Goal: Transaction & Acquisition: Purchase product/service

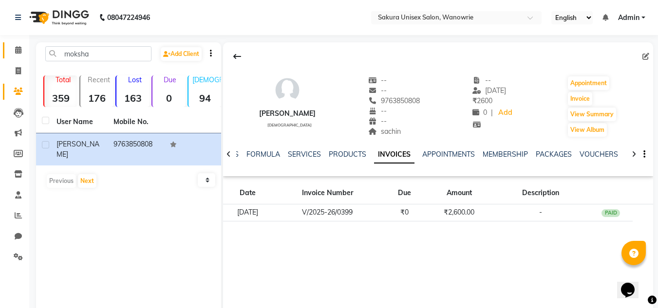
click at [22, 58] on li "Calendar" at bounding box center [14, 50] width 29 height 21
click at [12, 53] on span at bounding box center [18, 50] width 17 height 11
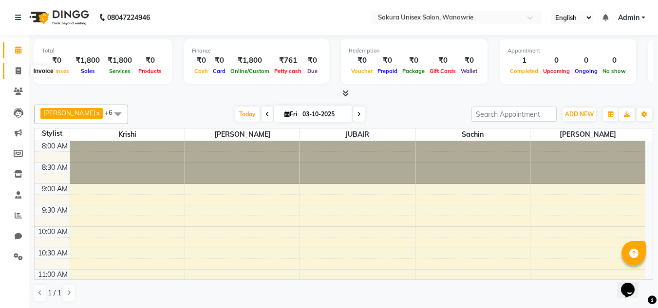
click at [19, 76] on span at bounding box center [18, 71] width 17 height 11
select select "7662"
select select "service"
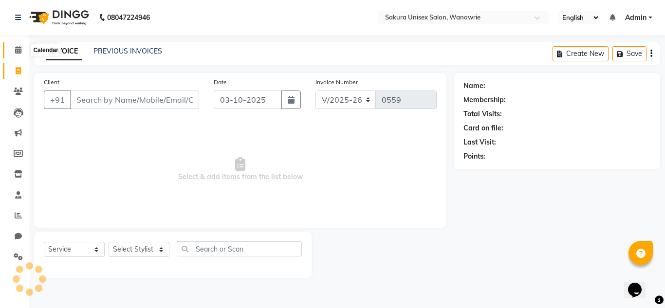
click at [10, 54] on span at bounding box center [18, 50] width 17 height 11
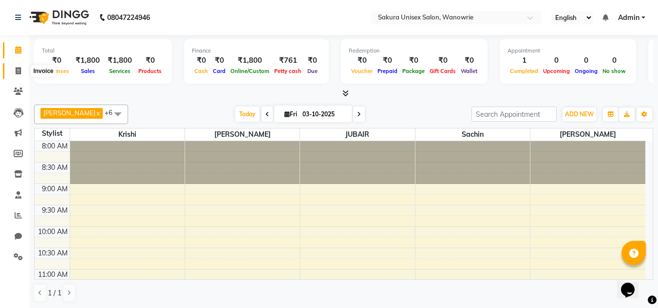
click at [25, 70] on span at bounding box center [18, 71] width 17 height 11
select select "service"
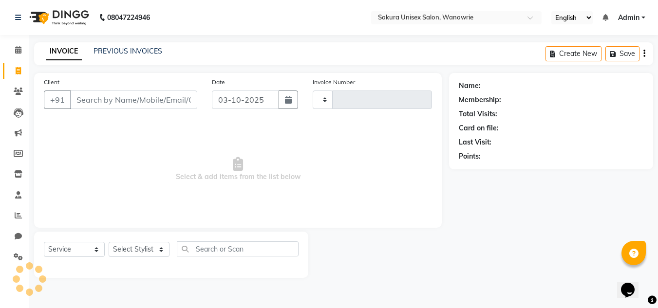
type input "0559"
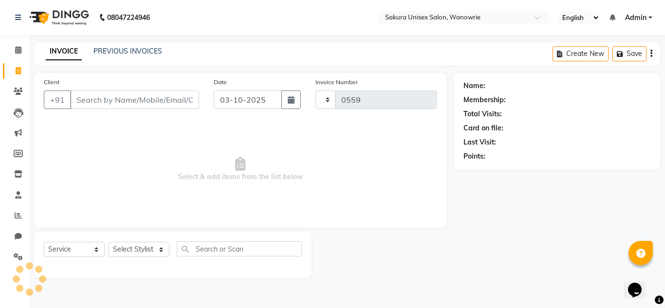
select select "7662"
click at [13, 220] on span at bounding box center [18, 215] width 17 height 11
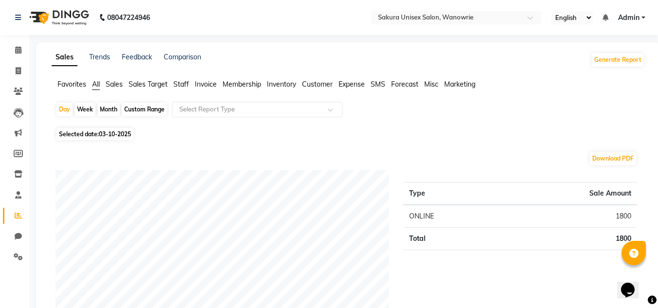
click at [180, 82] on span "Staff" at bounding box center [181, 84] width 16 height 9
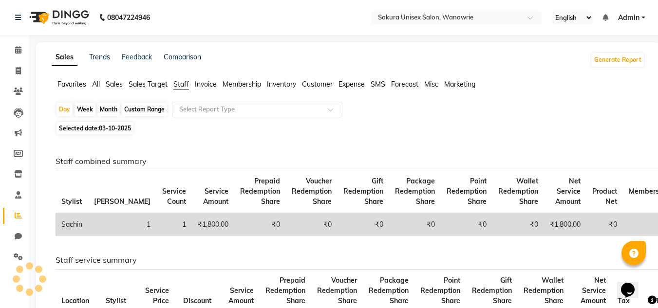
drag, startPoint x: 103, startPoint y: 106, endPoint x: 113, endPoint y: 126, distance: 22.2
click at [103, 107] on div "Month" at bounding box center [108, 110] width 22 height 14
select select "10"
select select "2025"
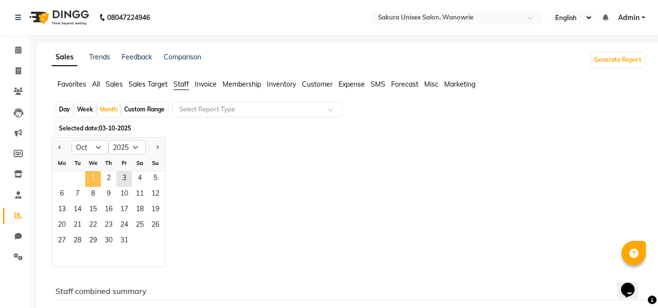
click at [93, 176] on span "1" at bounding box center [93, 179] width 16 height 16
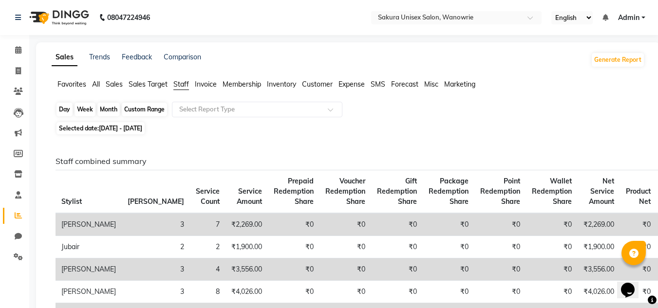
click at [107, 109] on div "Month" at bounding box center [108, 110] width 22 height 14
select select "10"
select select "2025"
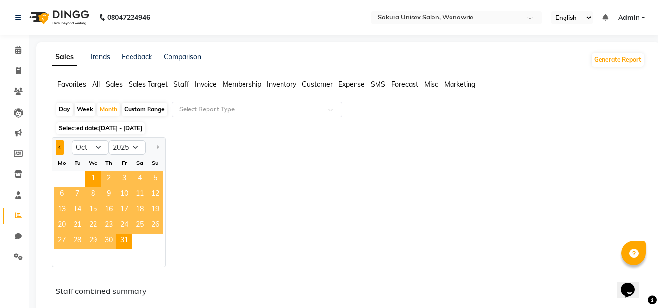
click at [60, 144] on button "Previous month" at bounding box center [60, 148] width 8 height 16
select select "9"
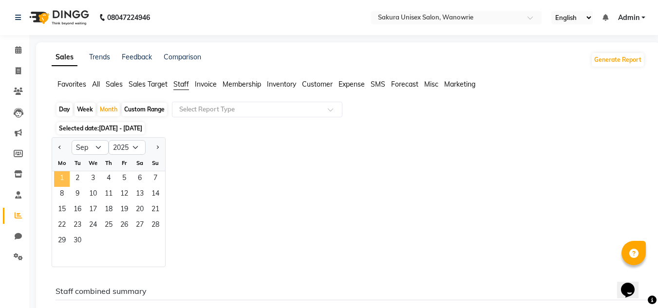
click at [66, 177] on span "1" at bounding box center [62, 179] width 16 height 16
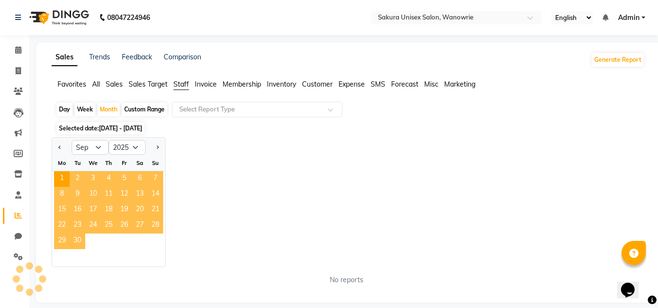
click at [79, 248] on span "30" at bounding box center [78, 242] width 16 height 16
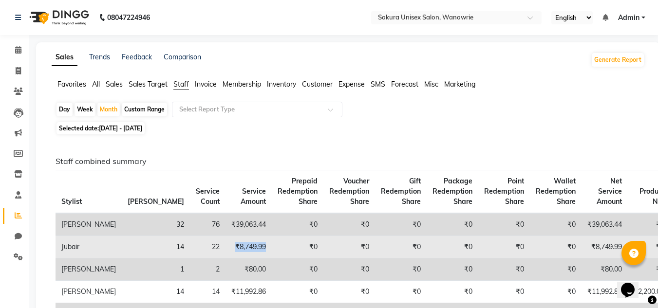
drag, startPoint x: 201, startPoint y: 248, endPoint x: 151, endPoint y: 249, distance: 49.2
click at [151, 249] on tr "Jubair 14 22 ₹8,749.99 ₹0 ₹0 ₹0 ₹0 ₹0 ₹0 ₹8,749.99 ₹0 ₹0 ₹0 ₹0 ₹0 ₹0" at bounding box center [458, 247] width 805 height 22
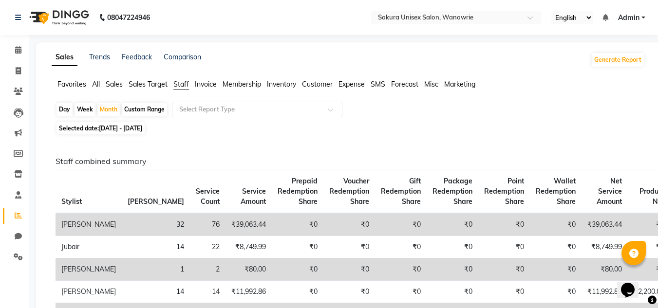
click at [19, 58] on li "Calendar" at bounding box center [14, 50] width 29 height 21
click at [19, 53] on icon at bounding box center [18, 49] width 6 height 7
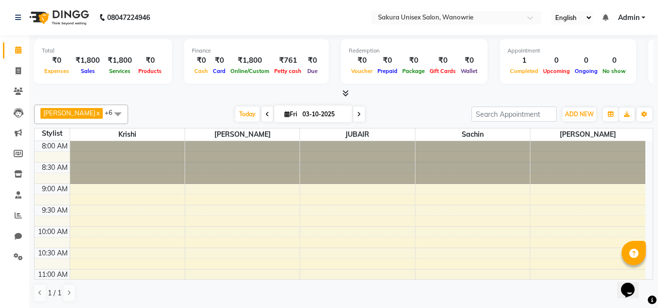
click at [9, 62] on li "Invoice" at bounding box center [14, 71] width 29 height 21
click at [16, 70] on icon at bounding box center [18, 70] width 5 height 7
select select "7662"
select select "service"
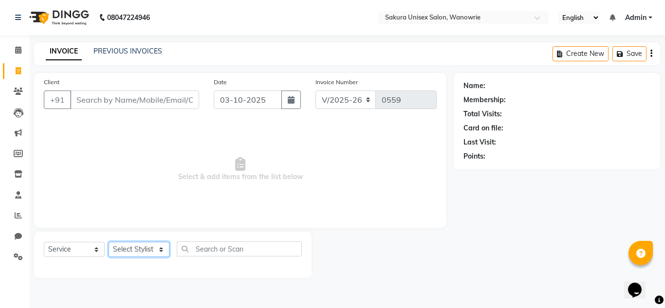
drag, startPoint x: 145, startPoint y: 250, endPoint x: 143, endPoint y: 242, distance: 8.0
click at [145, 250] on select "Select Stylist [PERSON_NAME] [PERSON_NAME] krishi [PERSON_NAME] sachin" at bounding box center [139, 249] width 61 height 15
select select "87317"
click at [109, 242] on select "Select Stylist [PERSON_NAME] [PERSON_NAME] krishi [PERSON_NAME] sachin" at bounding box center [139, 249] width 61 height 15
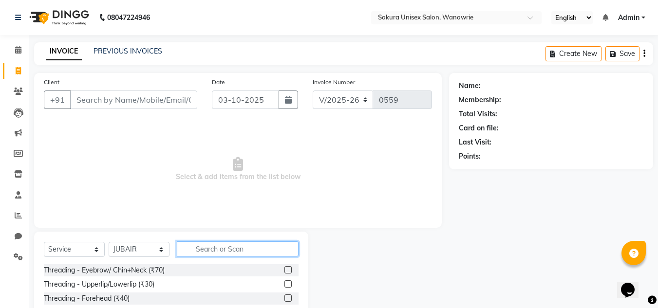
click at [263, 247] on input "text" at bounding box center [238, 249] width 122 height 15
type input "[PERSON_NAME]"
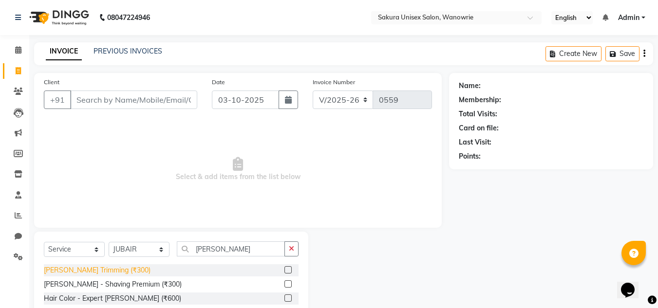
click at [73, 274] on div "[PERSON_NAME] Trimming (₹300)" at bounding box center [97, 270] width 107 height 10
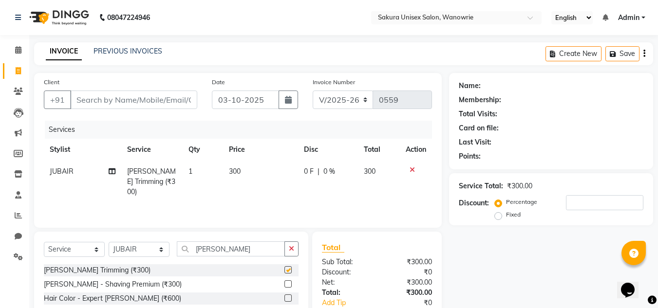
checkbox input "false"
click at [286, 248] on button "button" at bounding box center [291, 249] width 14 height 15
click at [243, 171] on td "300" at bounding box center [260, 182] width 75 height 42
select select "87317"
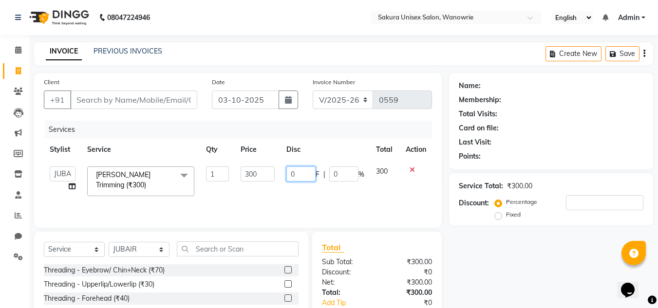
click at [295, 176] on input "0" at bounding box center [300, 174] width 29 height 15
type input "0200"
click at [298, 135] on div "Services Stylist Service Qty Price Disc Total Action [PERSON_NAME] [PERSON_NAME…" at bounding box center [238, 169] width 388 height 97
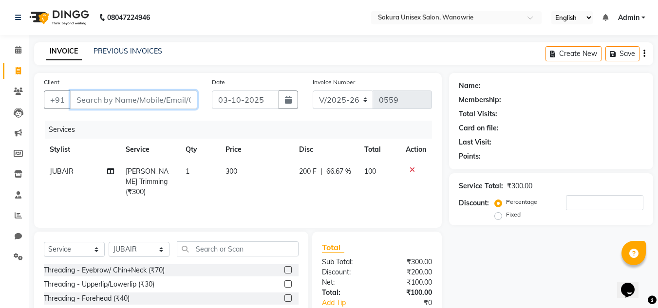
click at [100, 97] on input "Client" at bounding box center [133, 100] width 127 height 19
type input "8"
type input "0"
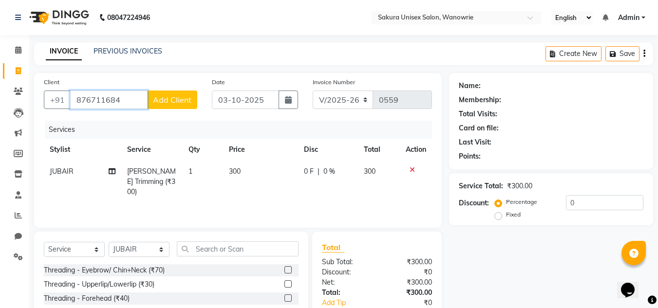
type input "876711684"
click at [177, 99] on span "Add Client" at bounding box center [172, 100] width 38 height 10
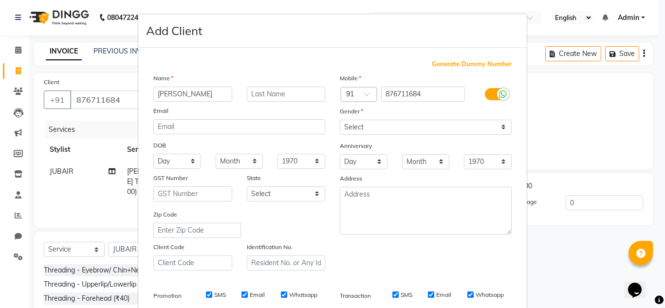
type input "[PERSON_NAME]"
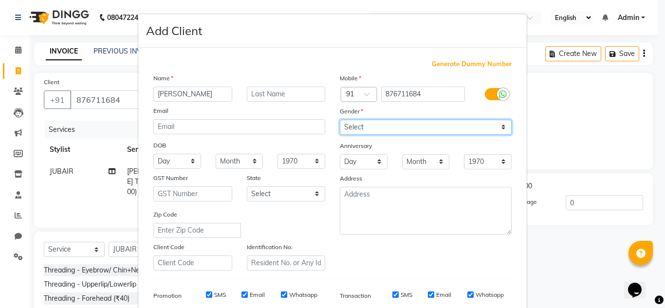
click at [385, 135] on div "Mobile Country Code × 91 876711684 Gender Select [DEMOGRAPHIC_DATA] [DEMOGRAPHI…" at bounding box center [426, 172] width 187 height 198
select select "[DEMOGRAPHIC_DATA]"
click at [340, 120] on select "Select [DEMOGRAPHIC_DATA] [DEMOGRAPHIC_DATA] Other Prefer Not To Say" at bounding box center [426, 127] width 172 height 15
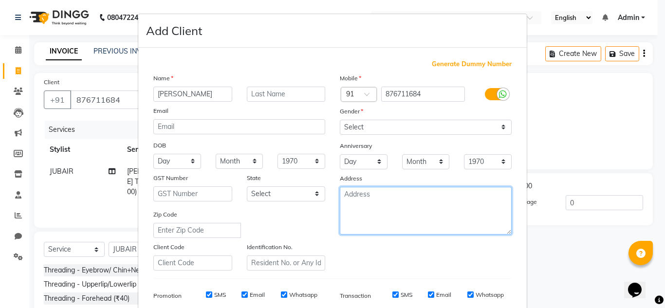
click at [378, 198] on textarea at bounding box center [426, 211] width 172 height 48
type textarea "J"
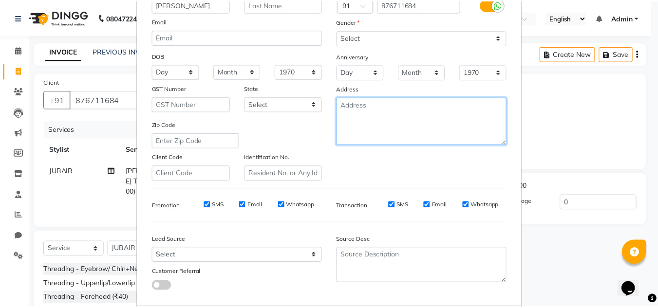
scroll to position [141, 0]
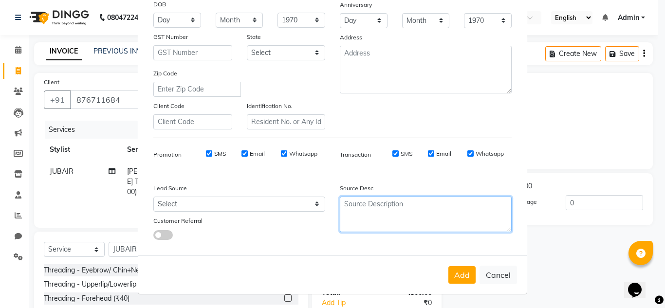
click at [415, 205] on textarea at bounding box center [426, 215] width 172 height 36
type textarea "JUBAIR CLIENT"
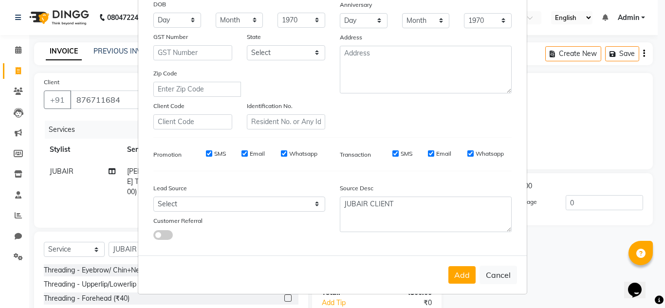
drag, startPoint x: 465, startPoint y: 280, endPoint x: 448, endPoint y: 268, distance: 20.0
click at [464, 277] on button "Add" at bounding box center [461, 275] width 27 height 18
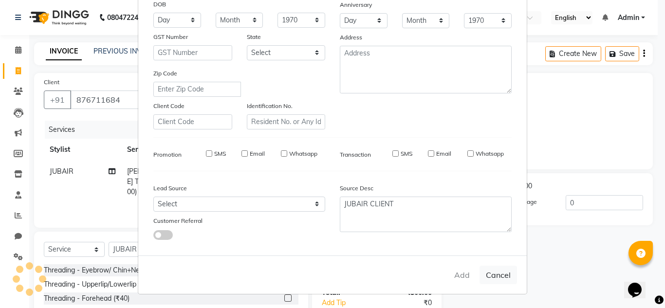
select select
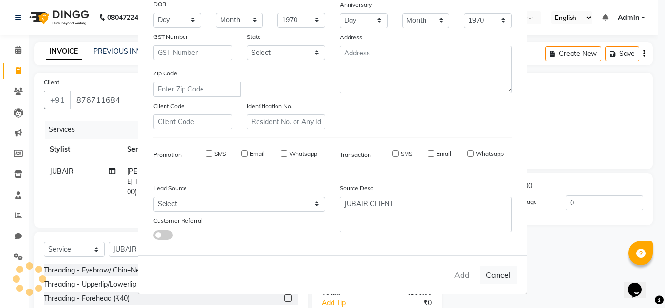
select select
checkbox input "false"
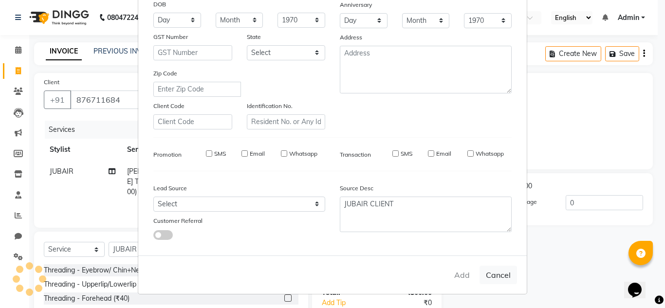
checkbox input "false"
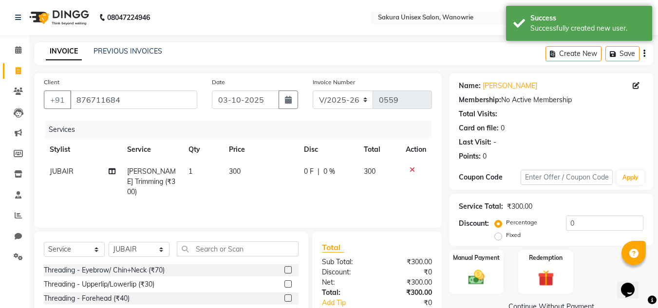
scroll to position [82, 0]
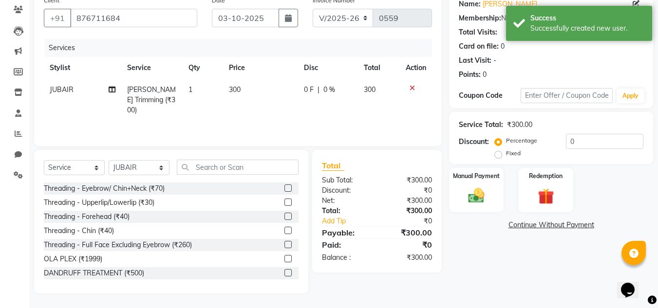
click at [487, 213] on div "Name: [PERSON_NAME] Membership: No Active Membership Total Visits: Card on file…" at bounding box center [554, 142] width 211 height 302
click at [318, 90] on span "|" at bounding box center [319, 90] width 2 height 10
select select "87317"
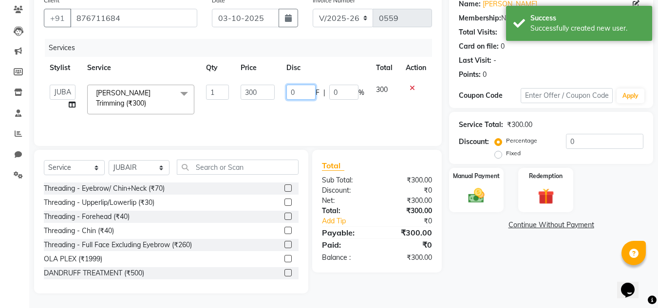
click at [304, 96] on input "0" at bounding box center [300, 92] width 29 height 15
type input "0200"
click at [593, 173] on div "Manual Payment Redemption" at bounding box center [551, 190] width 219 height 44
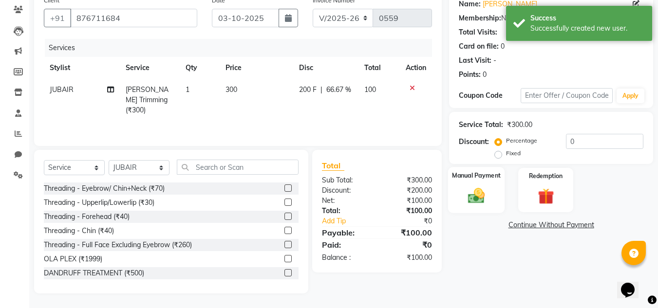
click at [478, 192] on img at bounding box center [476, 195] width 27 height 19
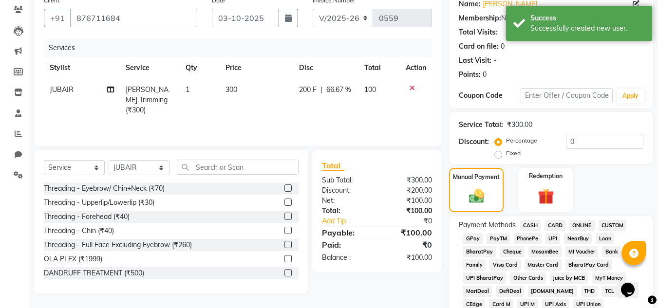
click at [583, 224] on span "ONLINE" at bounding box center [581, 225] width 25 height 11
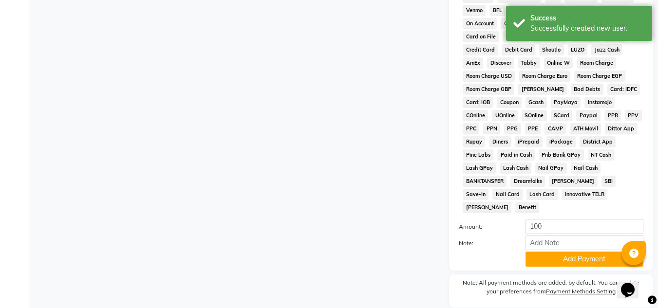
scroll to position [423, 0]
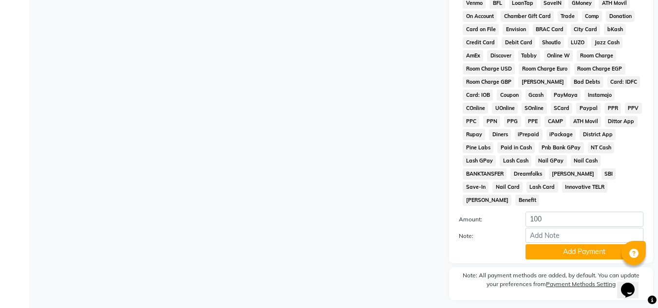
click at [580, 244] on button "Add Payment" at bounding box center [584, 251] width 118 height 15
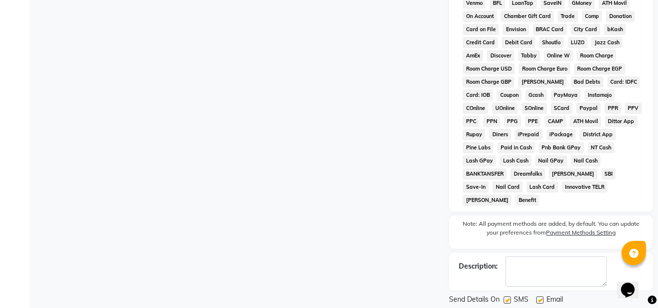
scroll to position [440, 0]
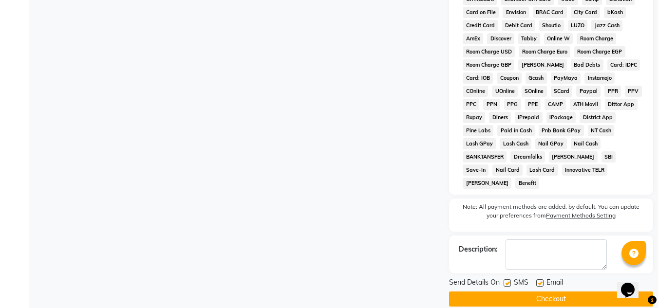
click at [470, 292] on button "Checkout" at bounding box center [551, 299] width 204 height 15
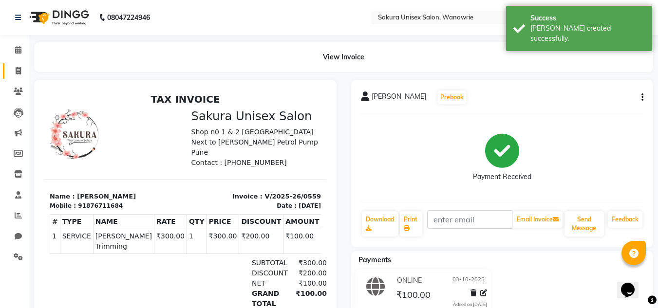
click at [19, 63] on li "Invoice" at bounding box center [14, 71] width 29 height 21
click at [19, 75] on span at bounding box center [18, 71] width 17 height 11
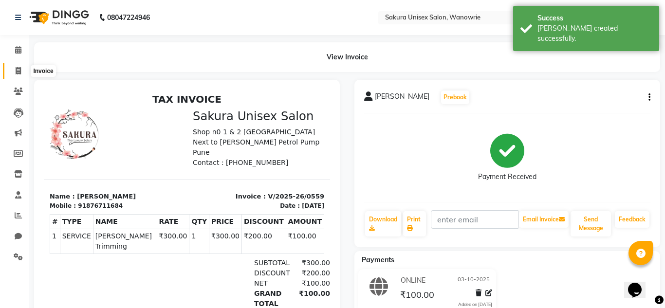
select select "7662"
select select "service"
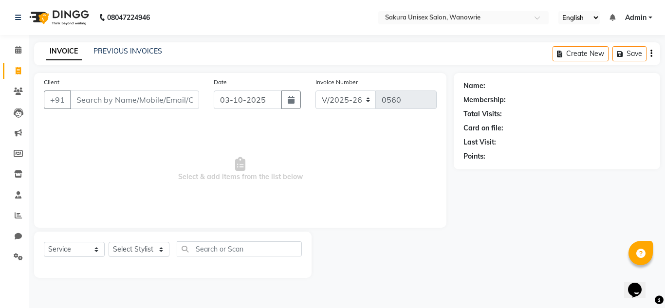
click at [111, 112] on div "Client +91" at bounding box center [122, 97] width 170 height 40
click at [117, 101] on input "Client" at bounding box center [134, 100] width 129 height 19
click at [148, 242] on div "Select Service Product Membership Package Voucher Prepaid Gift Card Select Styl…" at bounding box center [173, 255] width 278 height 46
click at [149, 253] on select "Select Stylist [PERSON_NAME] [PERSON_NAME] krishi [PERSON_NAME] sachin" at bounding box center [139, 249] width 61 height 15
select select "75574"
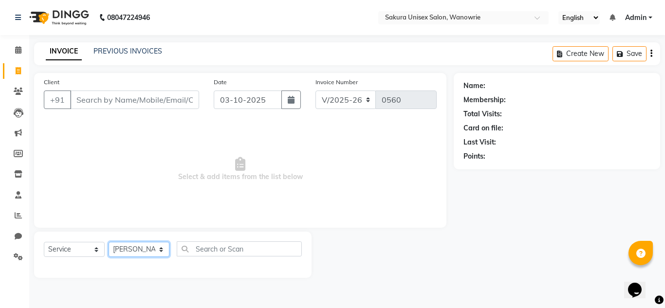
click at [109, 242] on select "Select Stylist [PERSON_NAME] [PERSON_NAME] krishi [PERSON_NAME] sachin" at bounding box center [139, 249] width 61 height 15
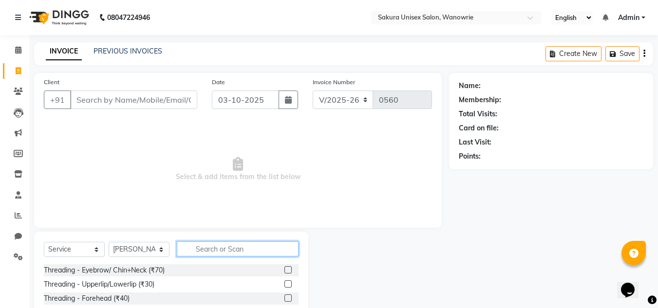
click at [218, 246] on input "text" at bounding box center [238, 249] width 122 height 15
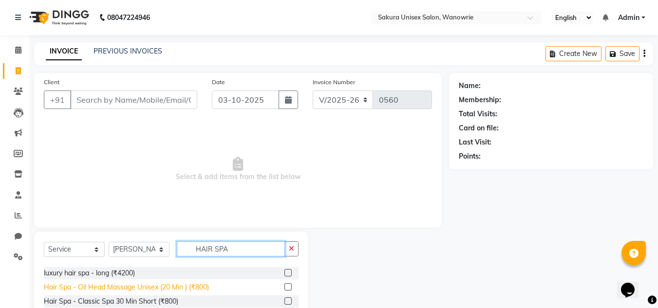
scroll to position [49, 0]
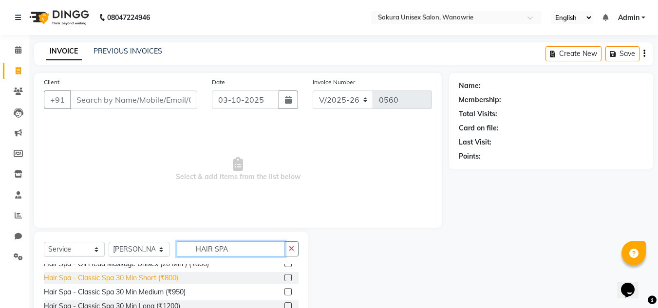
type input "HAIR SPA"
click at [149, 280] on div "Hair Spa - Classic Spa 30 Min Short (₹800)" at bounding box center [111, 278] width 134 height 10
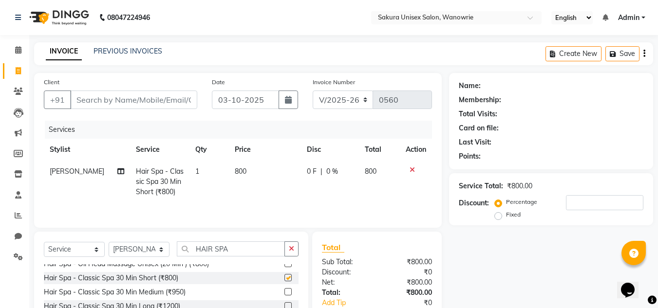
checkbox input "false"
drag, startPoint x: 240, startPoint y: 253, endPoint x: 124, endPoint y: 253, distance: 115.4
click at [124, 253] on div "Select Service Product Membership Package Voucher Prepaid Gift Card Select Styl…" at bounding box center [171, 253] width 255 height 23
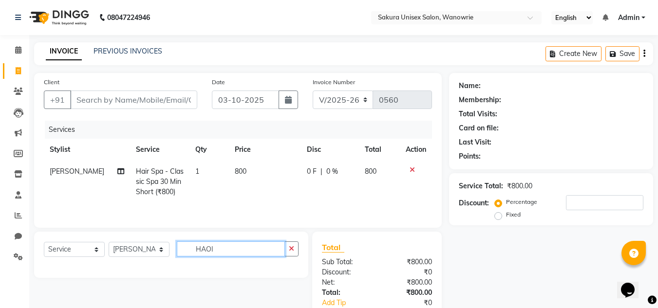
scroll to position [0, 0]
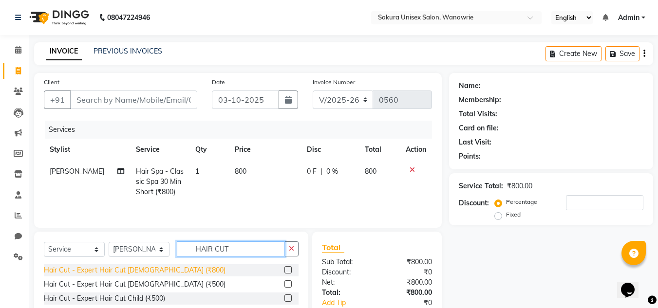
type input "HAIR CUT"
click at [145, 270] on div "Hair Cut - Expert Hair Cut [DEMOGRAPHIC_DATA] (₹800)" at bounding box center [135, 270] width 182 height 10
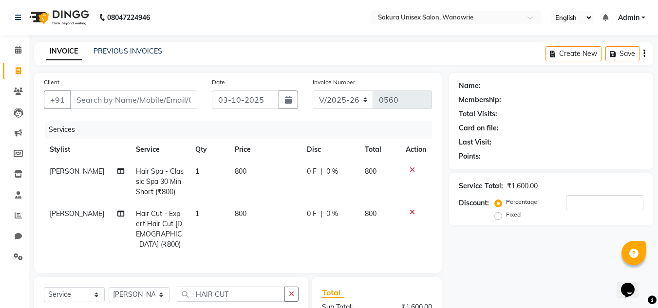
checkbox input "false"
drag, startPoint x: 255, startPoint y: 289, endPoint x: 178, endPoint y: 283, distance: 77.1
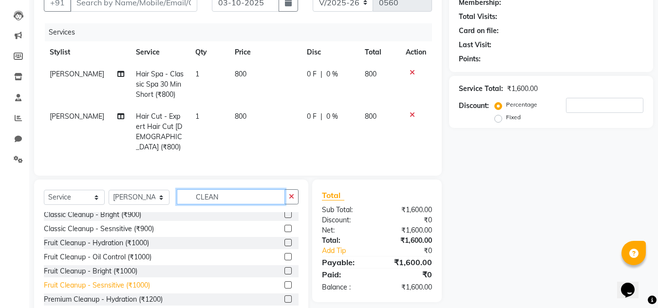
scroll to position [129, 0]
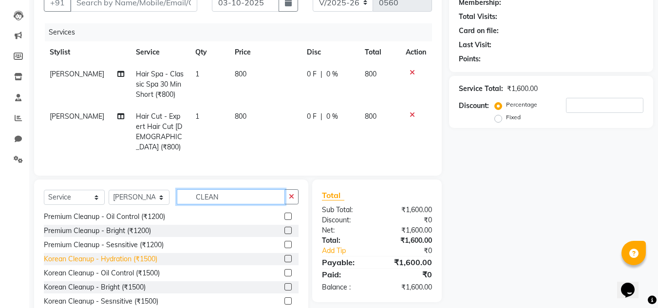
type input "CLEAN"
click at [149, 257] on div "Korean Cleanup - Hydration (₹1500)" at bounding box center [100, 259] width 113 height 10
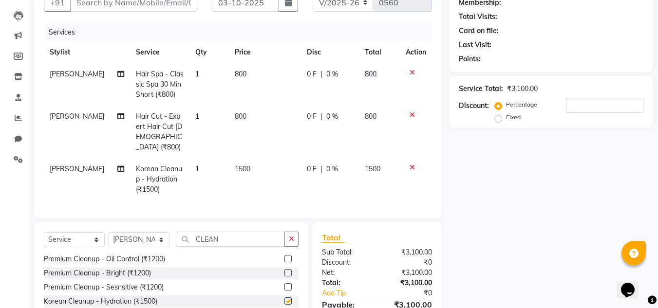
checkbox input "false"
click at [299, 234] on div "Select Service Product Membership Package Voucher Prepaid Gift Card Select Styl…" at bounding box center [171, 294] width 274 height 144
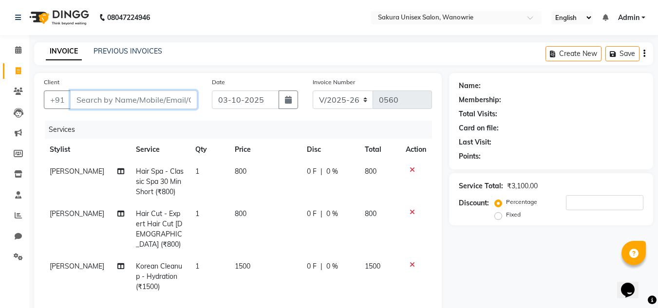
click at [136, 99] on input "Client" at bounding box center [133, 100] width 127 height 19
click at [136, 95] on input "Client" at bounding box center [133, 100] width 127 height 19
type input "9"
type input "0"
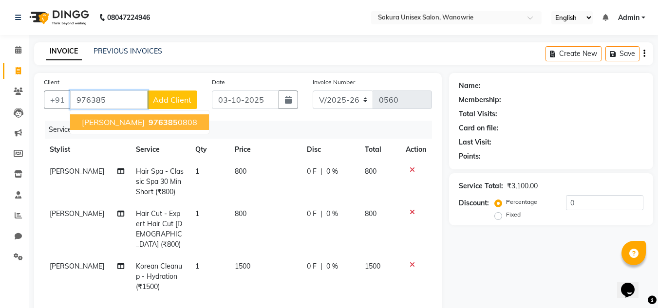
click at [149, 125] on span "976385" at bounding box center [163, 122] width 29 height 10
type input "9763850808"
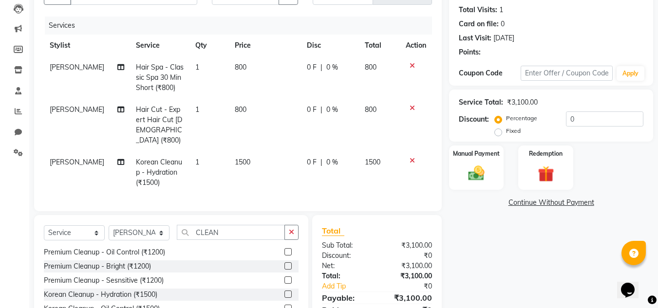
scroll to position [167, 0]
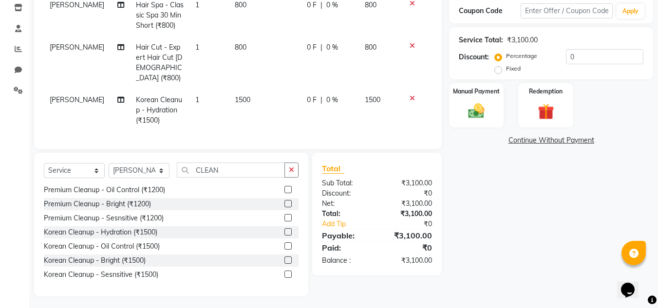
click at [477, 90] on label "Manual Payment" at bounding box center [476, 91] width 47 height 9
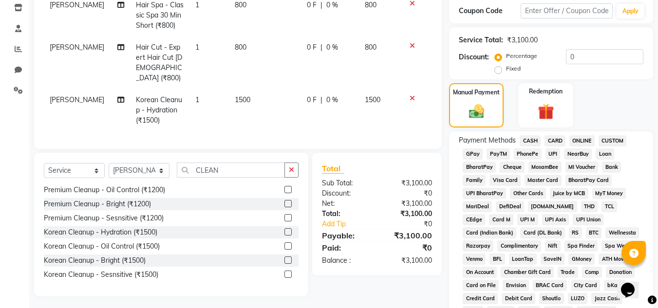
click at [579, 141] on span "ONLINE" at bounding box center [581, 140] width 25 height 11
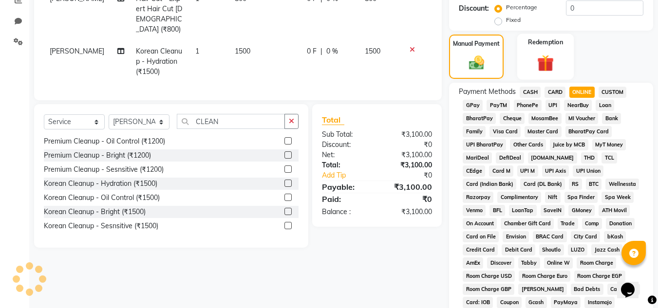
scroll to position [69, 0]
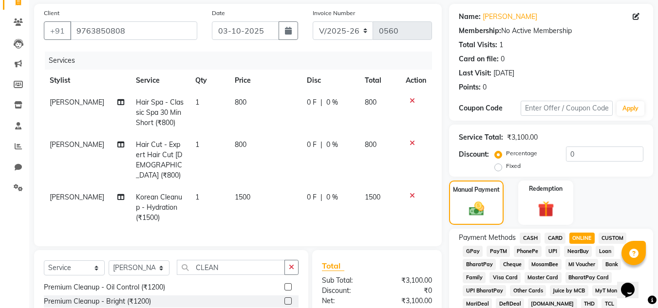
click at [505, 166] on div "Fixed" at bounding box center [509, 166] width 24 height 12
click at [506, 169] on label "Fixed" at bounding box center [513, 166] width 15 height 9
click at [501, 169] on input "Fixed" at bounding box center [500, 166] width 7 height 7
radio input "true"
click at [585, 158] on input "0" at bounding box center [604, 154] width 77 height 15
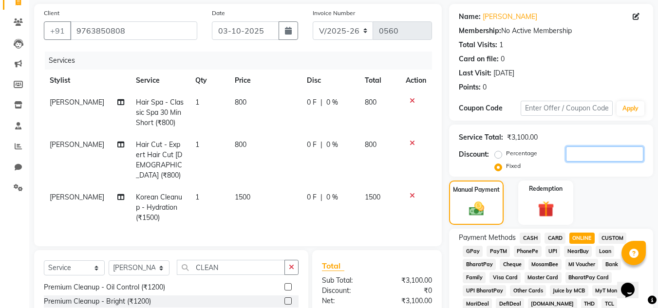
type input "0"
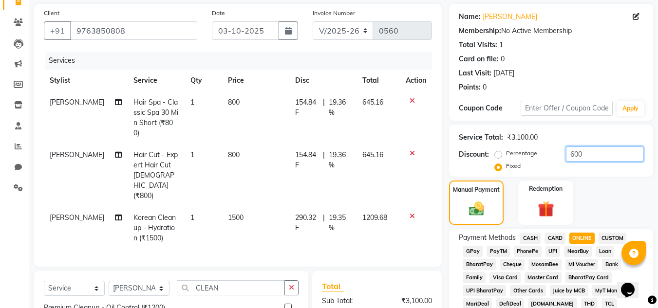
type input "600"
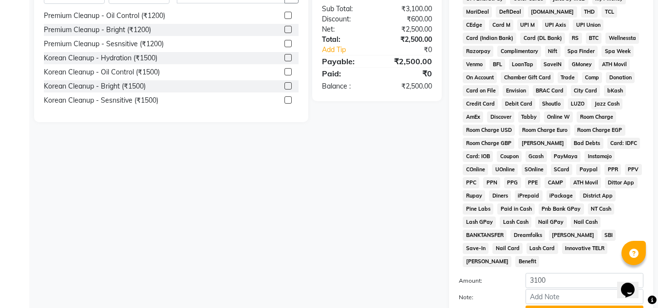
scroll to position [167, 0]
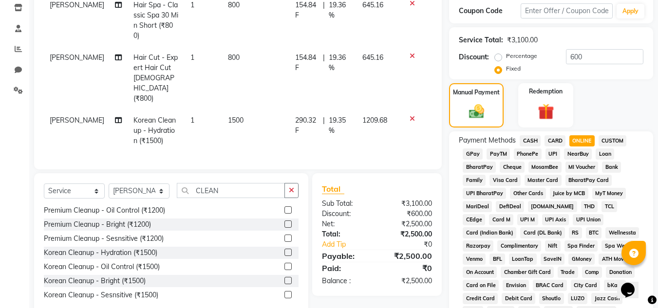
click at [554, 137] on span "CARD" at bounding box center [554, 140] width 21 height 11
type input "2500"
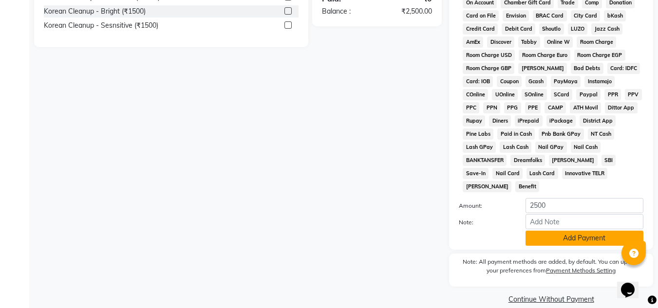
click at [576, 231] on button "Add Payment" at bounding box center [584, 238] width 118 height 15
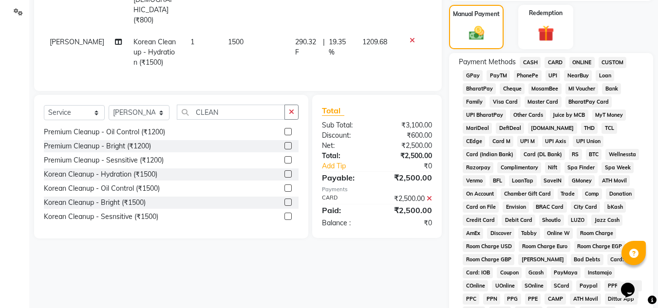
scroll to position [440, 0]
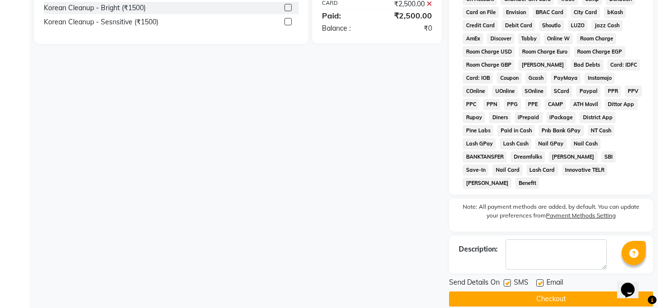
click at [566, 292] on button "Checkout" at bounding box center [551, 299] width 204 height 15
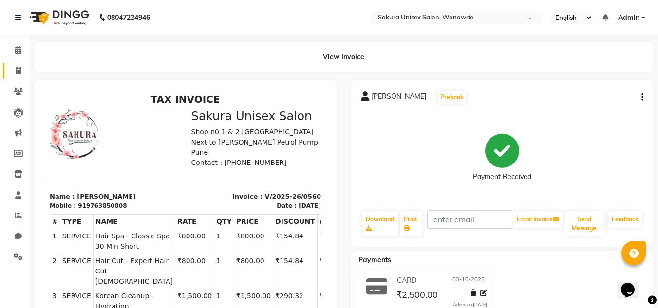
click at [7, 67] on link "Invoice" at bounding box center [14, 71] width 23 height 16
select select "7662"
select select "service"
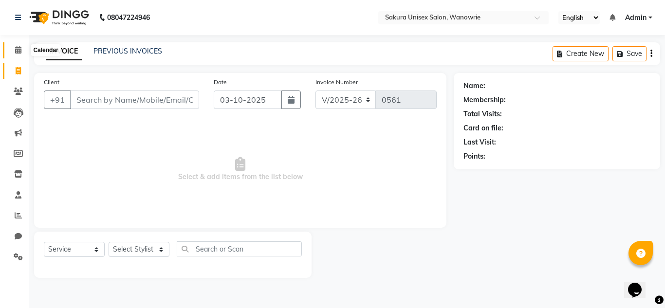
drag, startPoint x: 17, startPoint y: 53, endPoint x: 26, endPoint y: 78, distance: 27.0
click at [17, 53] on icon at bounding box center [18, 49] width 6 height 7
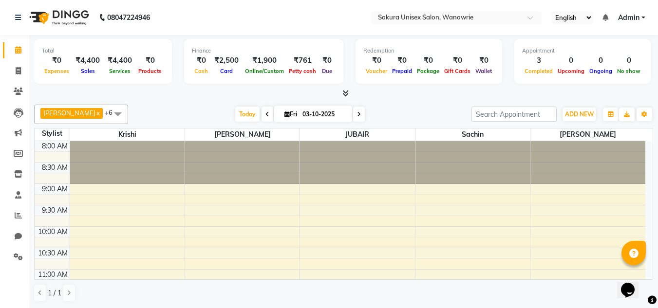
click at [15, 61] on li "Invoice" at bounding box center [14, 71] width 29 height 21
click at [16, 74] on icon at bounding box center [18, 70] width 5 height 7
select select "7662"
select select "service"
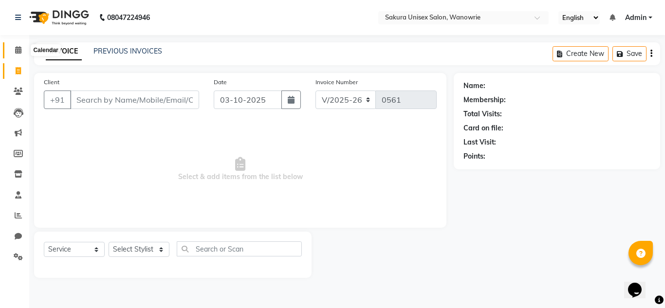
click at [21, 45] on span at bounding box center [18, 50] width 17 height 11
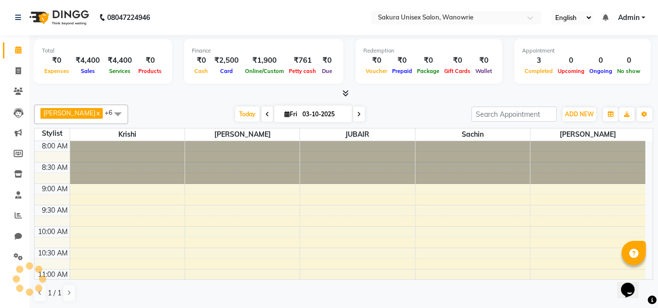
click at [1, 73] on li "Invoice" at bounding box center [14, 71] width 29 height 21
click at [17, 64] on link "Invoice" at bounding box center [14, 71] width 23 height 16
select select "service"
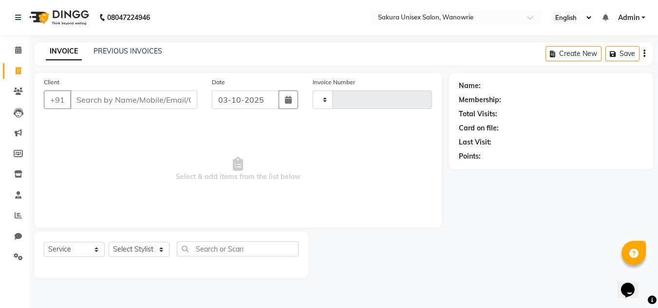
type input "0561"
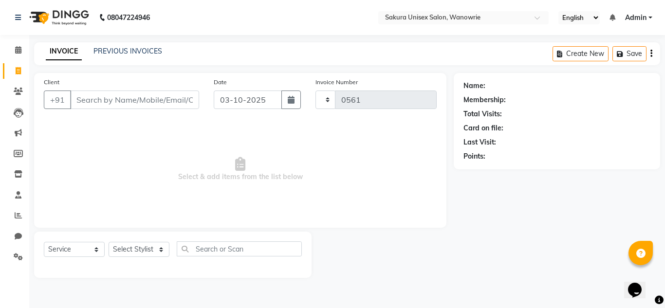
select select "7662"
click at [10, 49] on span at bounding box center [18, 50] width 17 height 11
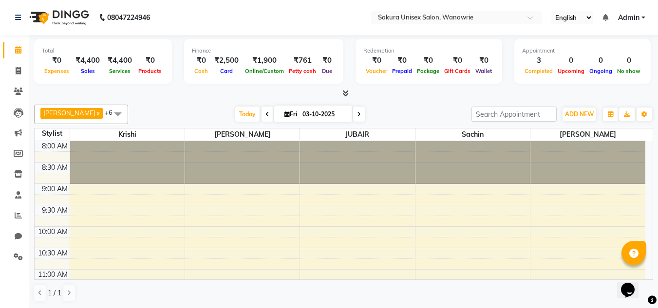
click at [15, 54] on span at bounding box center [18, 50] width 17 height 11
click at [19, 67] on icon at bounding box center [18, 70] width 5 height 7
select select "7662"
select select "service"
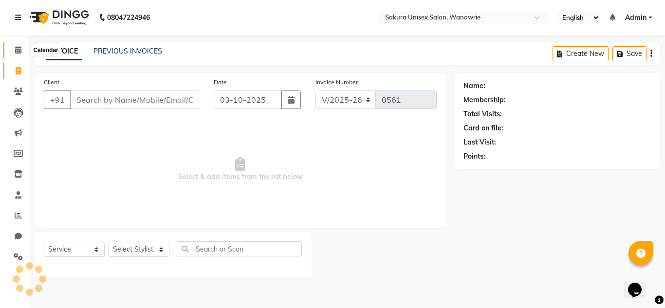
click at [23, 54] on span at bounding box center [18, 50] width 17 height 11
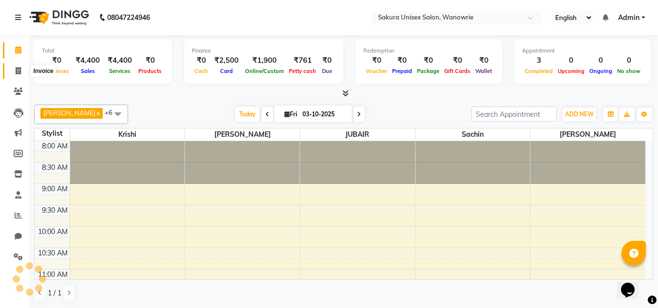
click at [24, 66] on span at bounding box center [18, 71] width 17 height 11
select select "7662"
select select "service"
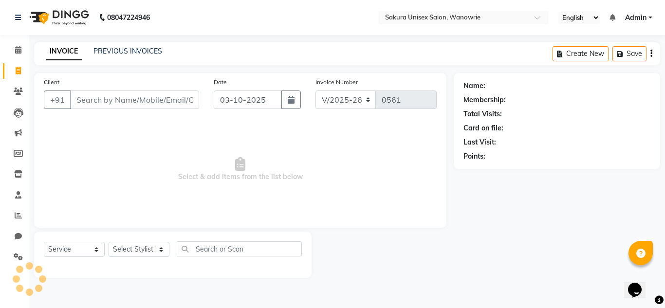
click at [141, 106] on input "Client" at bounding box center [134, 100] width 129 height 19
click at [10, 206] on ul "Calendar Invoice Clients Leads Marketing Members Inventory Staff Reports Chat S…" at bounding box center [14, 156] width 29 height 233
click at [22, 218] on span at bounding box center [18, 215] width 17 height 11
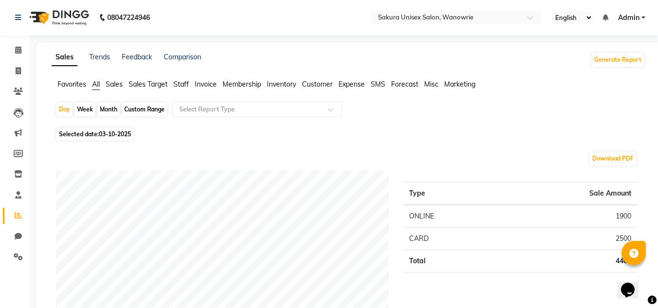
click at [118, 84] on span "Sales" at bounding box center [114, 84] width 17 height 9
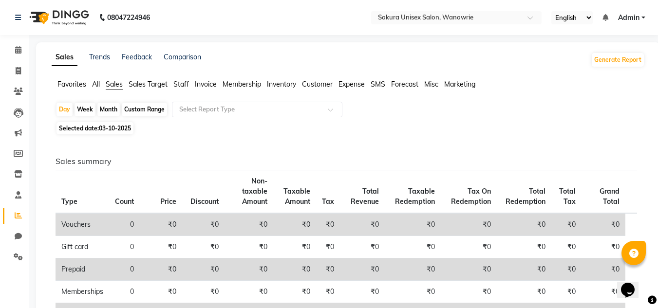
click at [177, 83] on span "Staff" at bounding box center [181, 84] width 16 height 9
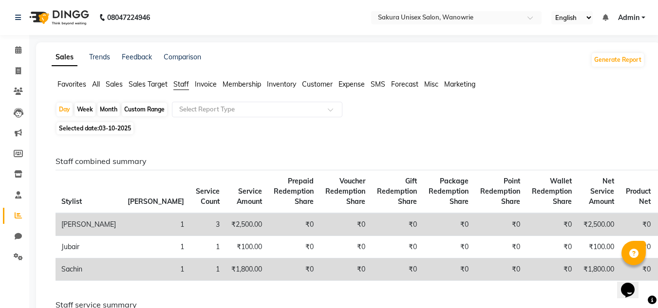
click at [105, 109] on div "Month" at bounding box center [108, 110] width 22 height 14
select select "10"
select select "2025"
click at [115, 112] on div "Month" at bounding box center [108, 110] width 22 height 14
select select "10"
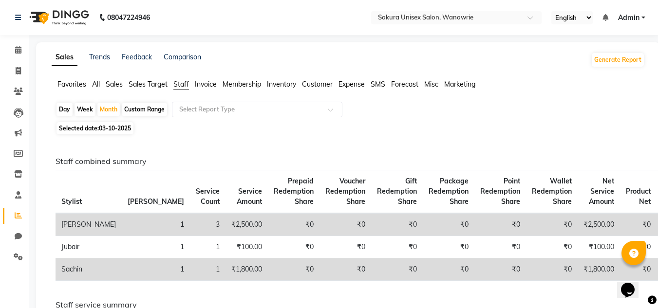
select select "2025"
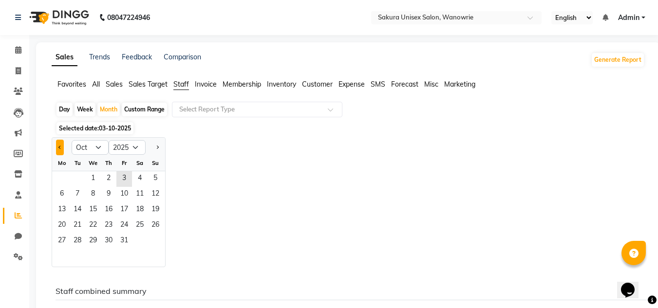
click at [62, 145] on button "Previous month" at bounding box center [60, 148] width 8 height 16
select select "9"
drag, startPoint x: 65, startPoint y: 181, endPoint x: 70, endPoint y: 184, distance: 5.4
click at [65, 181] on span "1" at bounding box center [62, 179] width 16 height 16
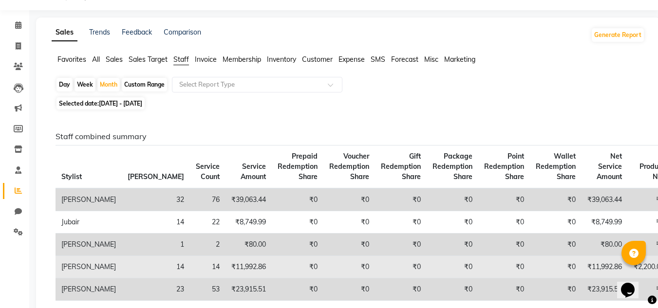
scroll to position [49, 0]
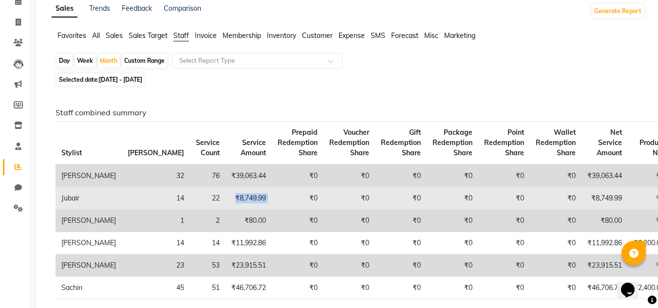
drag, startPoint x: 203, startPoint y: 196, endPoint x: 165, endPoint y: 193, distance: 38.1
click at [165, 193] on tr "Jubair 14 22 ₹8,749.99 ₹0 ₹0 ₹0 ₹0 ₹0 ₹0 ₹8,749.99 ₹0 ₹0 ₹0 ₹0 ₹0 ₹0" at bounding box center [458, 198] width 805 height 22
click at [272, 202] on td "₹0" at bounding box center [298, 198] width 52 height 22
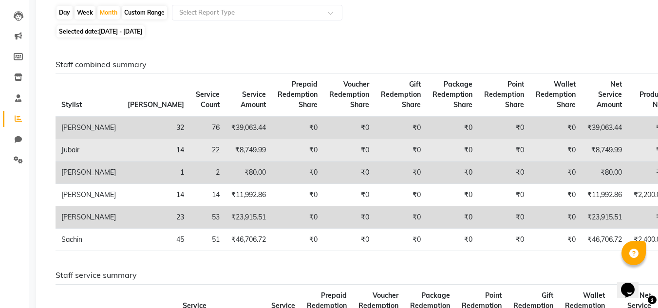
scroll to position [97, 0]
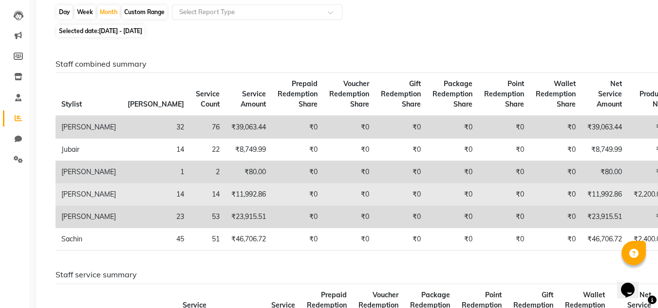
click at [272, 194] on td "₹0" at bounding box center [298, 195] width 52 height 22
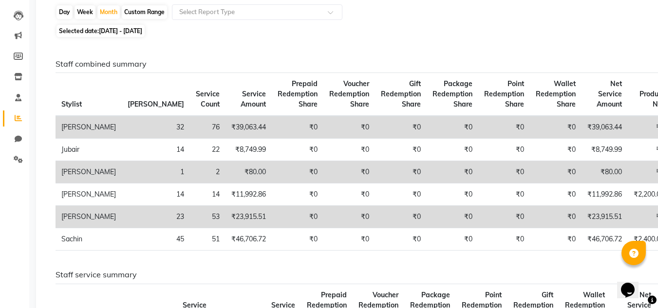
scroll to position [49, 0]
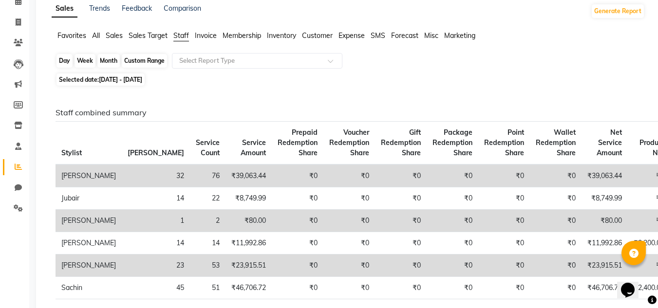
click at [118, 64] on div "Month" at bounding box center [108, 61] width 22 height 14
select select "9"
select select "2025"
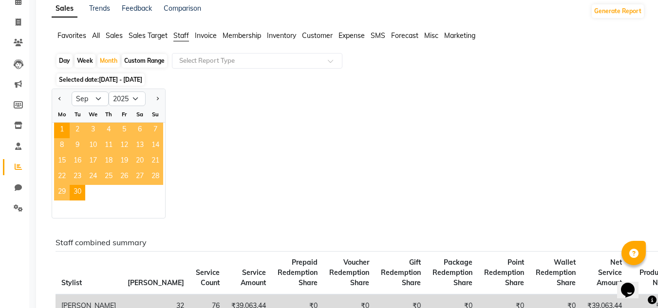
drag, startPoint x: 160, startPoint y: 99, endPoint x: 129, endPoint y: 110, distance: 32.8
click at [160, 100] on button "Next month" at bounding box center [157, 99] width 8 height 16
select select "10"
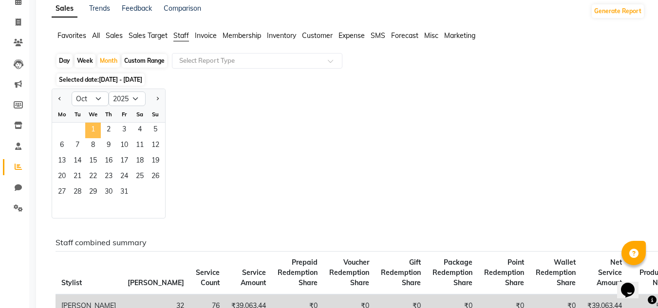
click at [96, 123] on span "1" at bounding box center [93, 131] width 16 height 16
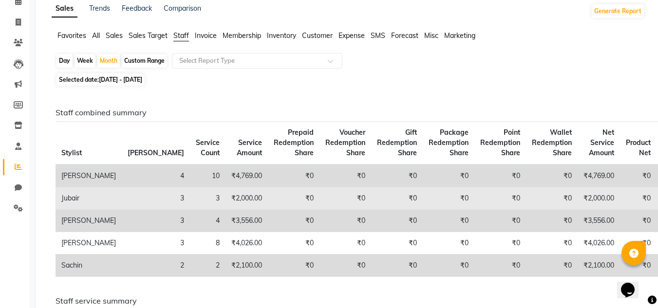
click at [225, 196] on td "₹2,000.00" at bounding box center [246, 198] width 42 height 22
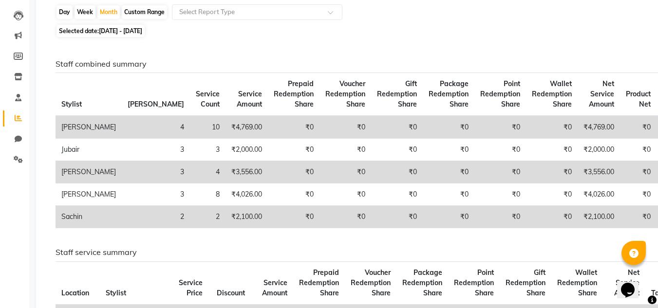
scroll to position [0, 0]
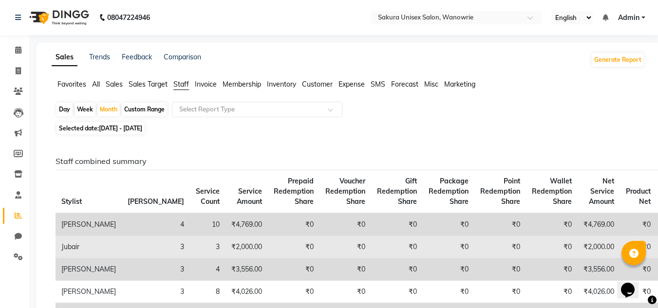
click at [75, 252] on td "Jubair" at bounding box center [89, 247] width 66 height 22
drag, startPoint x: 268, startPoint y: 251, endPoint x: 395, endPoint y: 246, distance: 127.2
click at [319, 251] on td "₹0" at bounding box center [345, 247] width 52 height 22
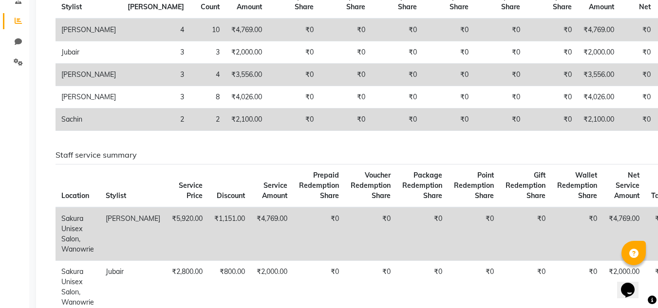
scroll to position [292, 0]
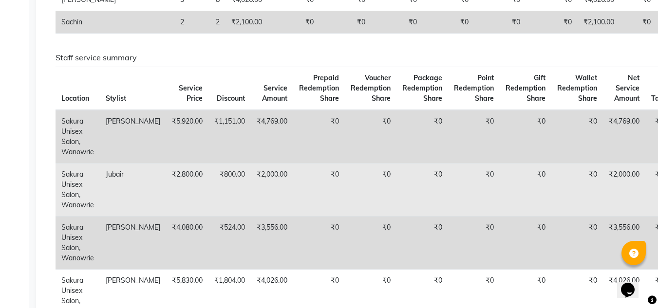
click at [95, 174] on td "Sakura Unisex Salon, Wanowrie" at bounding box center [78, 189] width 44 height 53
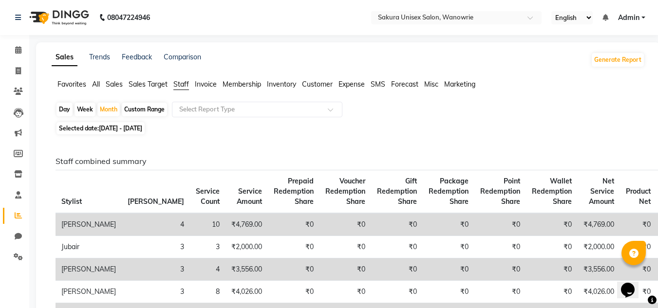
scroll to position [146, 0]
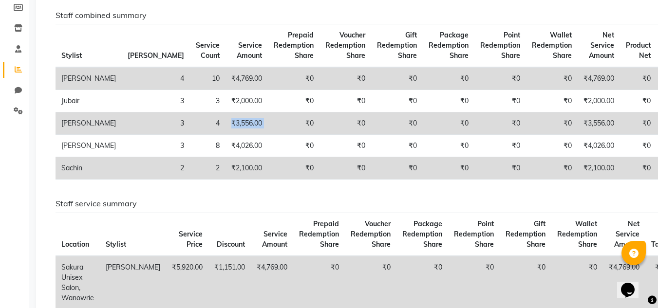
drag, startPoint x: 206, startPoint y: 119, endPoint x: 158, endPoint y: 121, distance: 47.8
click at [158, 121] on tr "Krishi 3 4 ₹3,556.00 ₹0 ₹0 ₹0 ₹0 ₹0 ₹0 ₹3,556.00 ₹0 ₹0 ₹0 ₹0 ₹0 ₹0" at bounding box center [452, 123] width 792 height 22
click at [268, 169] on td "₹0" at bounding box center [294, 168] width 52 height 22
click at [268, 167] on td "₹0" at bounding box center [294, 168] width 52 height 22
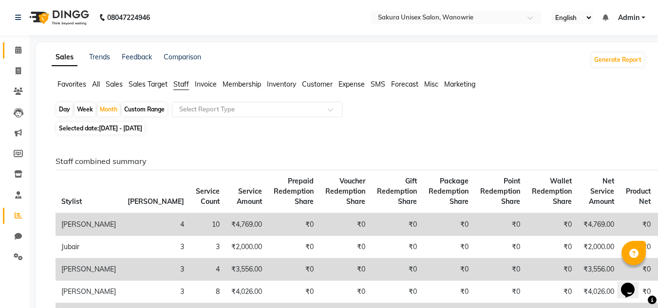
drag, startPoint x: 3, startPoint y: 52, endPoint x: 20, endPoint y: 46, distance: 17.6
click at [3, 52] on link "Calendar" at bounding box center [14, 50] width 23 height 16
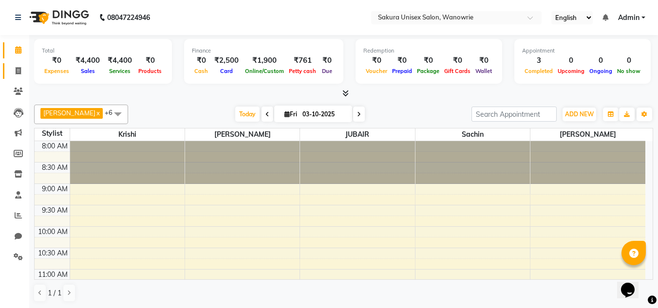
click at [20, 77] on link "Invoice" at bounding box center [14, 71] width 23 height 16
select select "service"
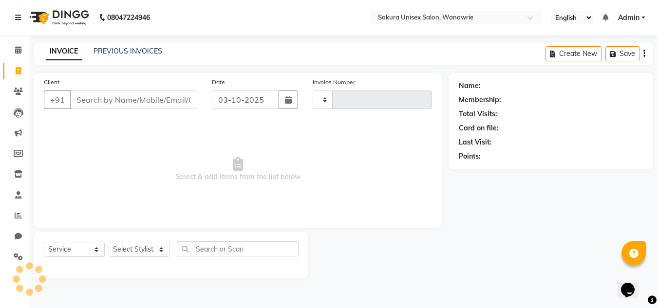
type input "0561"
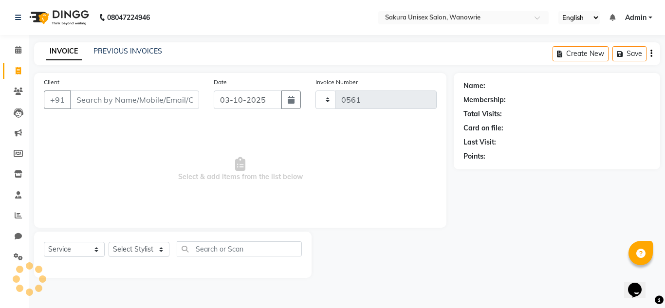
select select "7662"
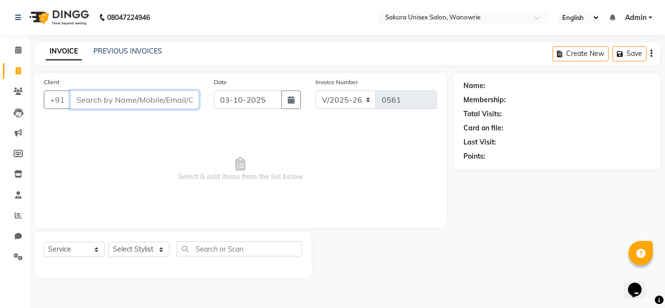
click at [132, 99] on input "Client" at bounding box center [134, 100] width 129 height 19
click at [136, 244] on select "Select Stylist [PERSON_NAME] [PERSON_NAME] krishi [PERSON_NAME] sachin" at bounding box center [139, 249] width 61 height 15
click at [143, 118] on div "Client +91 Date [DATE] Invoice Number V/2025 V/[PHONE_NUMBER] Select & add item…" at bounding box center [240, 150] width 412 height 155
click at [142, 103] on input "Client" at bounding box center [134, 100] width 129 height 19
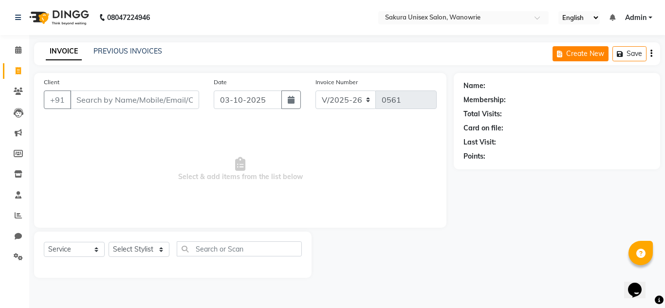
click at [560, 56] on icon "button" at bounding box center [561, 54] width 9 height 7
select select "service"
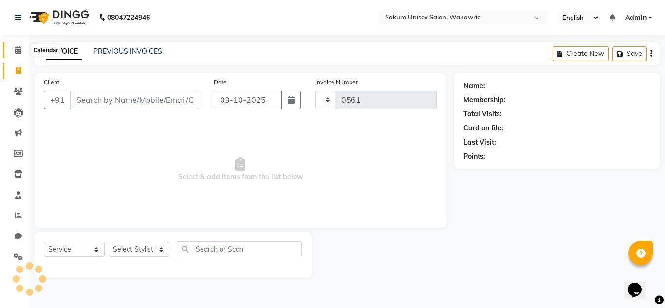
click at [13, 49] on span at bounding box center [18, 50] width 17 height 11
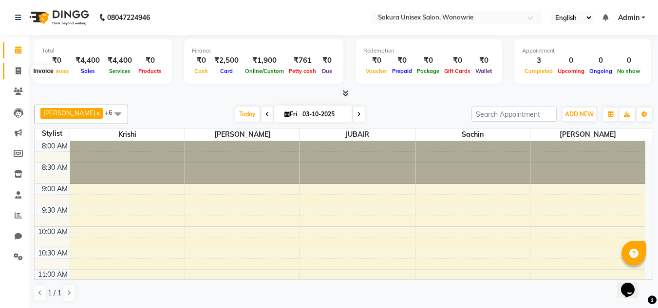
click at [19, 65] on link "Invoice" at bounding box center [14, 71] width 23 height 16
select select "service"
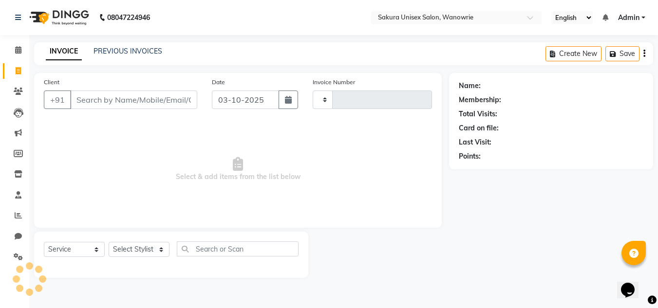
type input "0561"
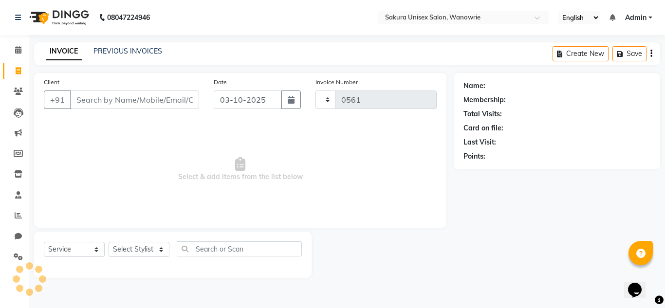
select select "7662"
click at [20, 86] on link "Clients" at bounding box center [14, 92] width 23 height 16
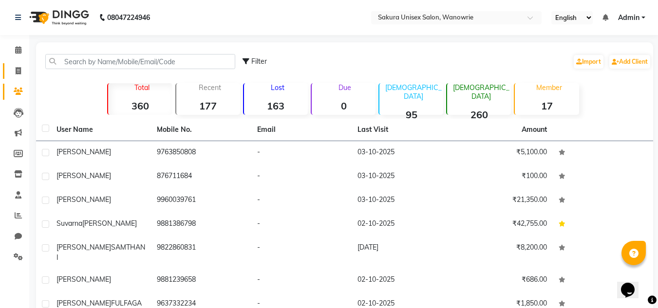
click at [9, 74] on link "Invoice" at bounding box center [14, 71] width 23 height 16
select select "7662"
select select "service"
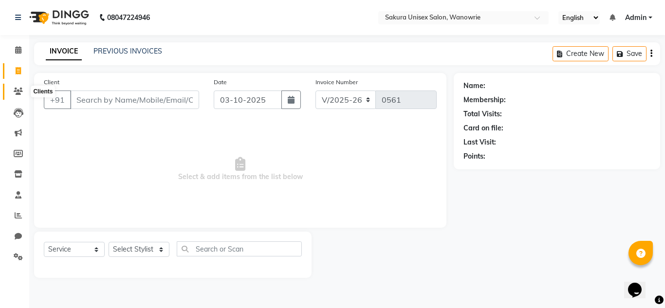
click at [20, 89] on icon at bounding box center [18, 91] width 9 height 7
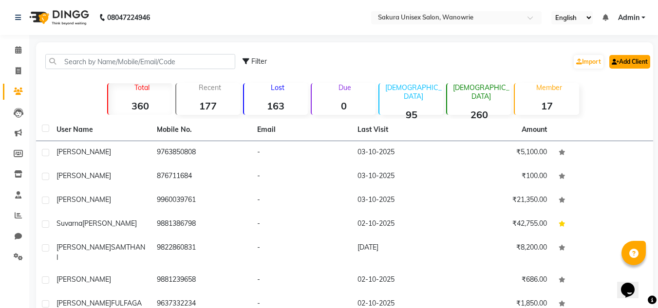
click at [635, 61] on link "Add Client" at bounding box center [629, 62] width 41 height 14
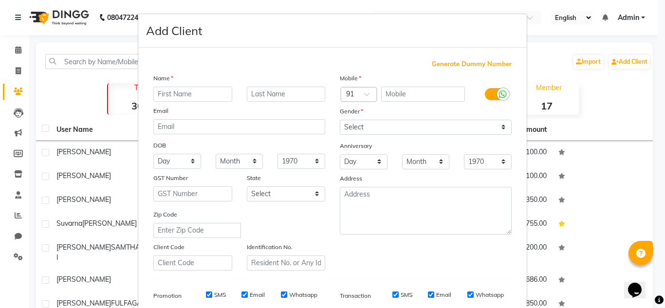
click at [496, 62] on span "Generate Dummy Number" at bounding box center [472, 64] width 80 height 10
type input "1339000000014"
checkbox input "false"
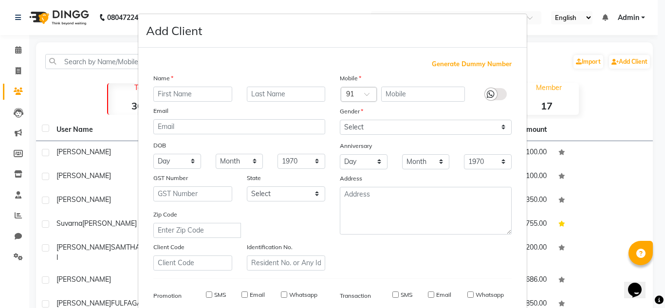
checkbox input "false"
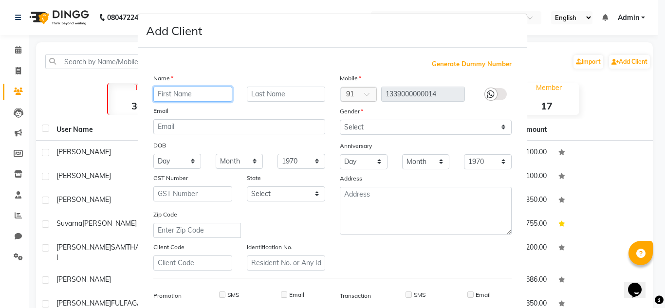
click at [212, 97] on input "text" at bounding box center [192, 94] width 79 height 15
type input "SARIDDHI"
type input "A"
type input "[PERSON_NAME]"
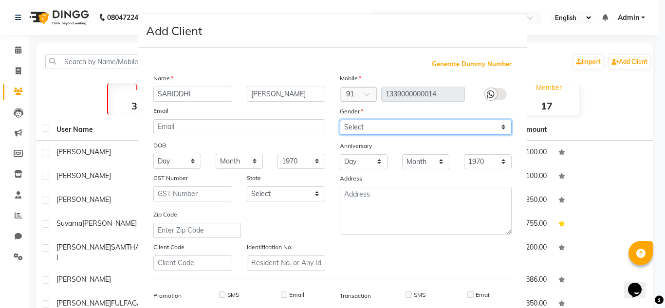
click at [489, 126] on select "Select [DEMOGRAPHIC_DATA] [DEMOGRAPHIC_DATA] Other Prefer Not To Say" at bounding box center [426, 127] width 172 height 15
select select "[DEMOGRAPHIC_DATA]"
click at [340, 120] on select "Select [DEMOGRAPHIC_DATA] [DEMOGRAPHIC_DATA] Other Prefer Not To Say" at bounding box center [426, 127] width 172 height 15
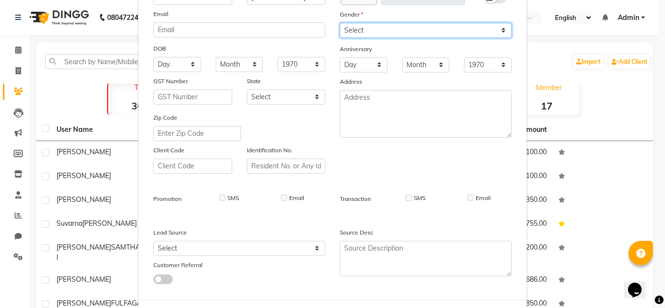
scroll to position [141, 0]
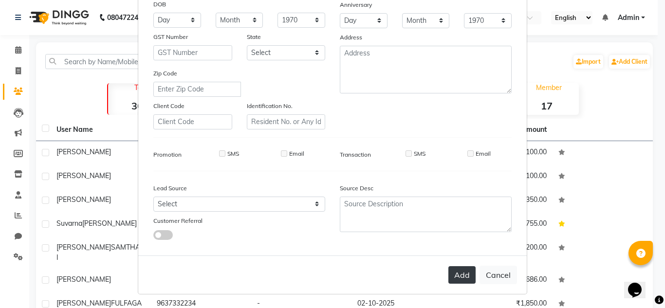
click at [462, 280] on button "Add" at bounding box center [461, 275] width 27 height 18
select select
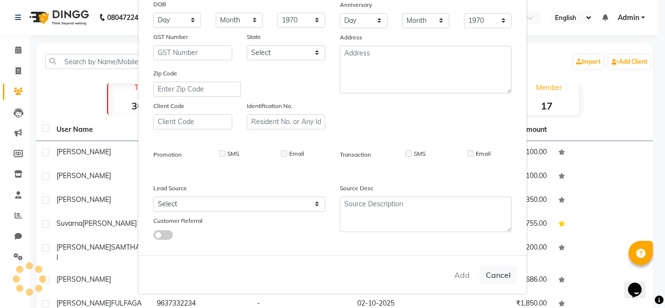
select select
checkbox input "false"
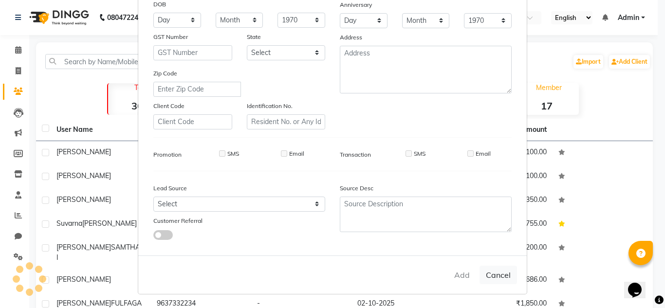
checkbox input "false"
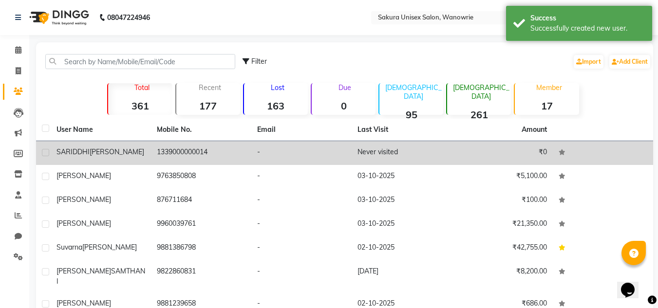
click at [85, 150] on span "SARIDDHI" at bounding box center [72, 152] width 33 height 9
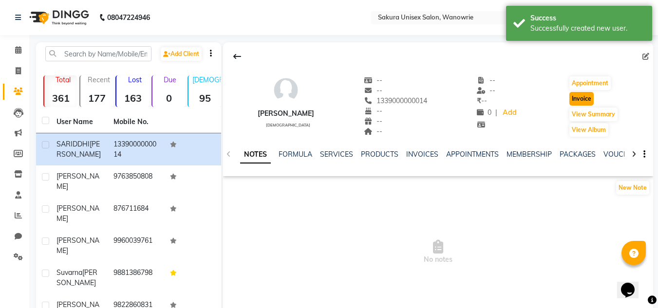
click at [583, 96] on button "Invoice" at bounding box center [581, 99] width 24 height 14
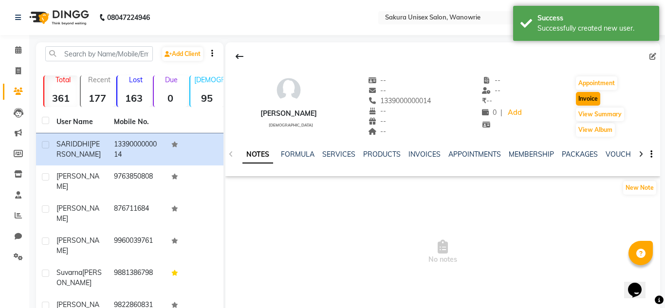
select select "7662"
select select "service"
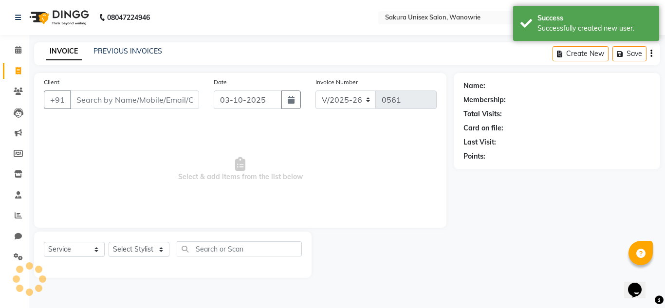
type input "1339000000014"
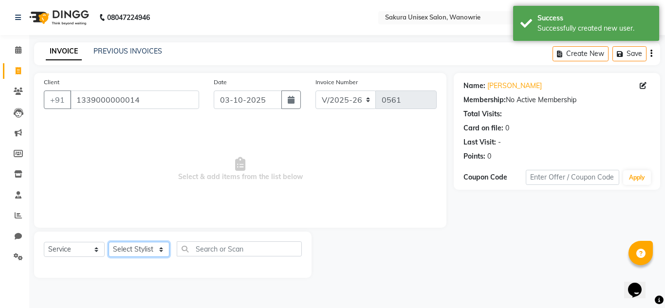
click at [145, 256] on select "Select Stylist [PERSON_NAME] [PERSON_NAME] krishi [PERSON_NAME] sachin" at bounding box center [139, 249] width 61 height 15
click at [641, 84] on icon at bounding box center [643, 85] width 7 height 7
select select "[DEMOGRAPHIC_DATA]"
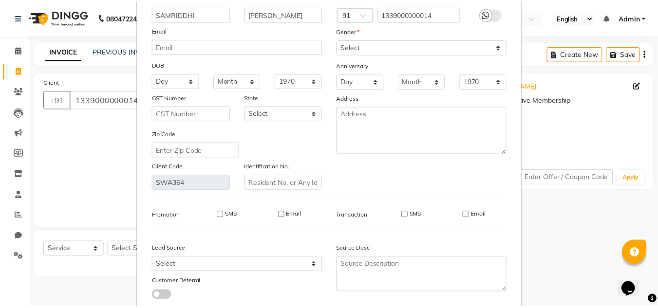
scroll to position [124, 0]
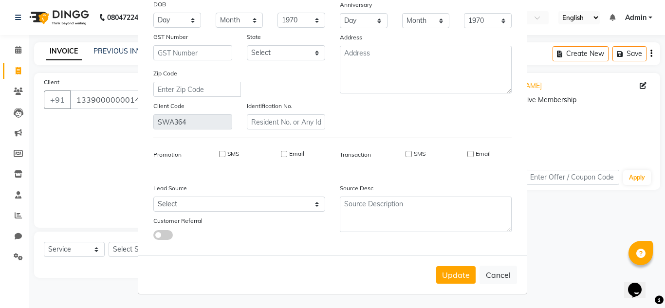
type input "SAMRIDDHI"
click at [461, 286] on div "Update Cancel" at bounding box center [332, 275] width 389 height 38
click at [462, 280] on button "Update" at bounding box center [455, 275] width 39 height 18
select select
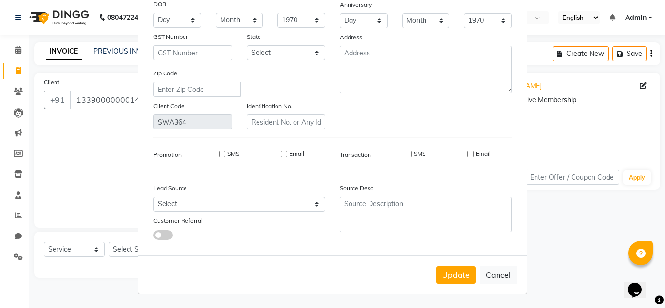
select select
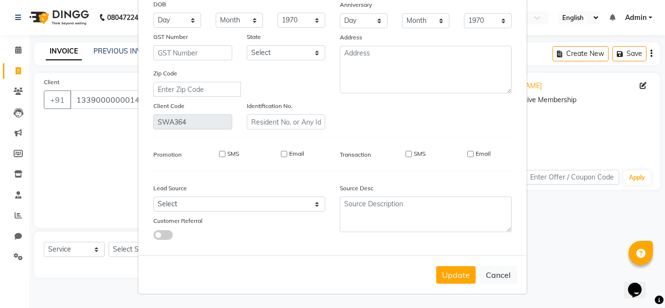
checkbox input "false"
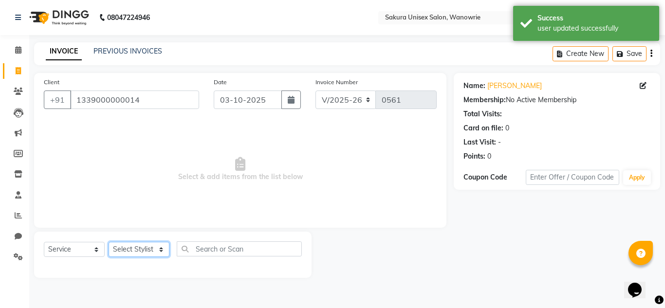
click at [153, 249] on select "Select Stylist [PERSON_NAME] [PERSON_NAME] krishi [PERSON_NAME] sachin" at bounding box center [139, 249] width 61 height 15
select select "90493"
click at [109, 242] on select "Select Stylist [PERSON_NAME] [PERSON_NAME] krishi [PERSON_NAME] sachin" at bounding box center [139, 249] width 61 height 15
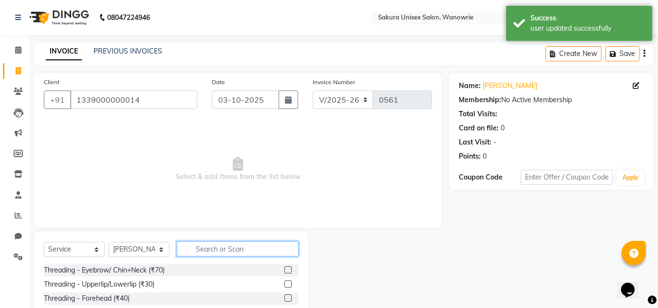
click at [236, 248] on input "text" at bounding box center [238, 249] width 122 height 15
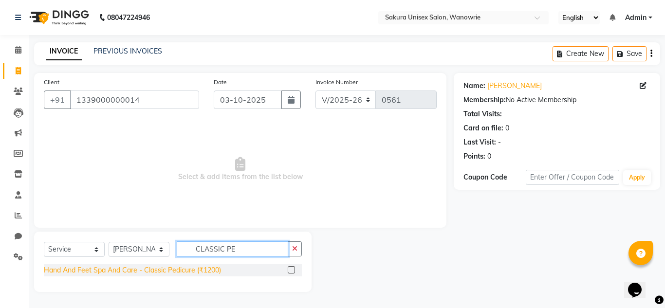
type input "CLASSIC PE"
click at [142, 275] on div "Hand And Feet Spa And Care - Classic Pedicure (₹1200)" at bounding box center [132, 270] width 177 height 10
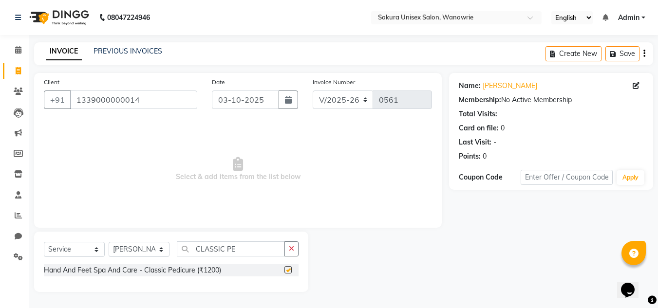
checkbox input "false"
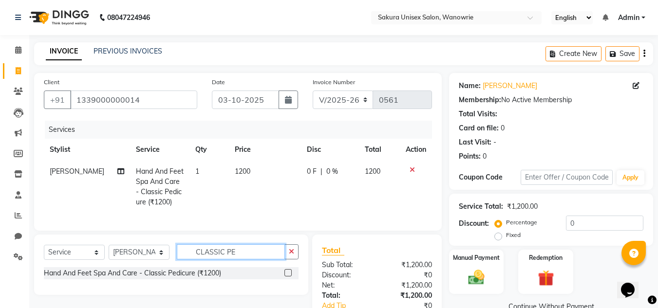
drag, startPoint x: 278, startPoint y: 262, endPoint x: 181, endPoint y: 273, distance: 97.6
click at [181, 267] on div "Select Service Product Membership Package Voucher Prepaid Gift Card Select Styl…" at bounding box center [171, 255] width 255 height 23
click at [290, 255] on icon "button" at bounding box center [291, 251] width 5 height 7
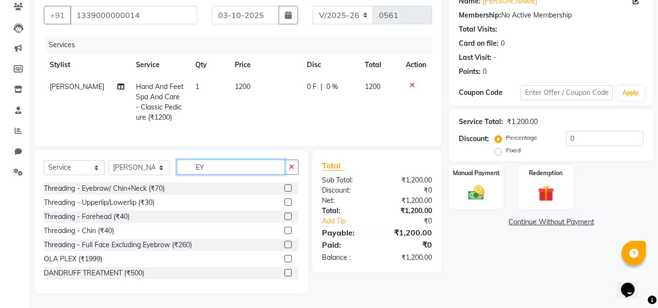
scroll to position [71, 0]
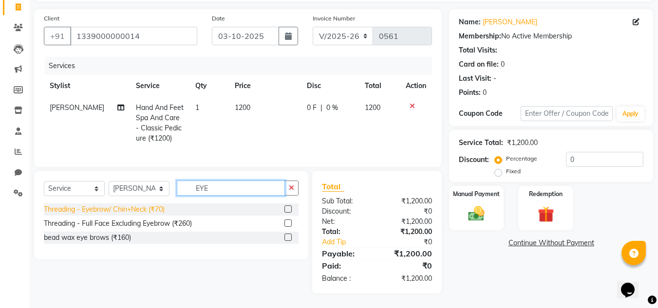
type input "EYE"
click at [159, 208] on div "Threading - Eyebrow/ Chin+Neck (₹70)" at bounding box center [104, 210] width 121 height 10
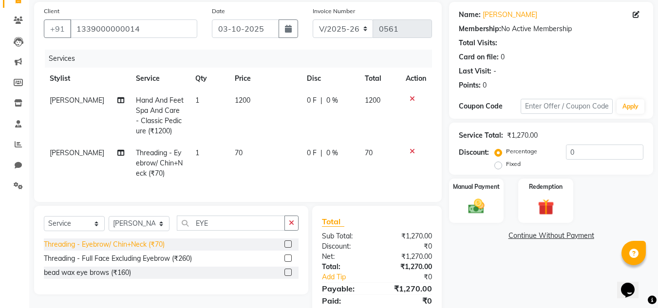
click at [150, 250] on div "Threading - Eyebrow/ Chin+Neck (₹70)" at bounding box center [104, 245] width 121 height 10
checkbox input "false"
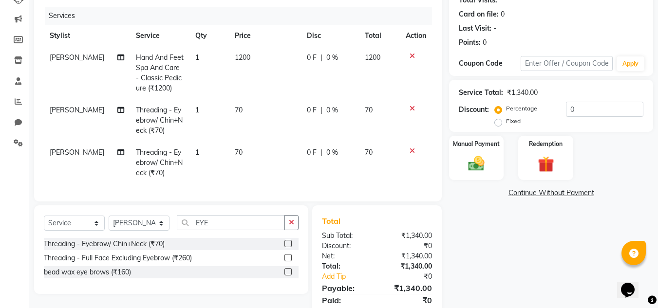
scroll to position [156, 0]
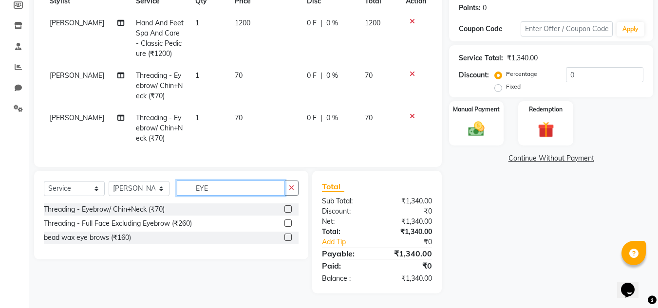
drag, startPoint x: 225, startPoint y: 186, endPoint x: 133, endPoint y: 198, distance: 92.8
click at [133, 198] on div "Select Service Product Membership Package Voucher Prepaid Gift Card Select Styl…" at bounding box center [171, 192] width 255 height 23
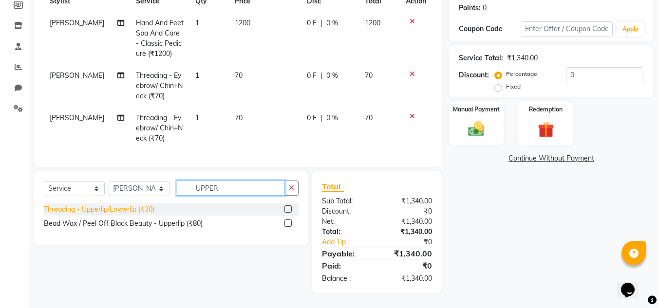
type input "UPPER"
click at [144, 209] on div "Threading - Upperlip/Lowerlip (₹30)" at bounding box center [99, 210] width 111 height 10
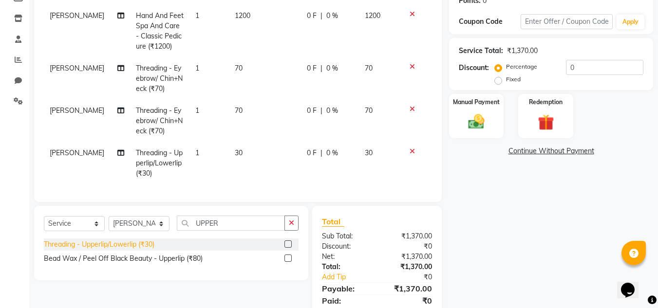
click at [151, 250] on div "Threading - Upperlip/Lowerlip (₹30)" at bounding box center [99, 245] width 111 height 10
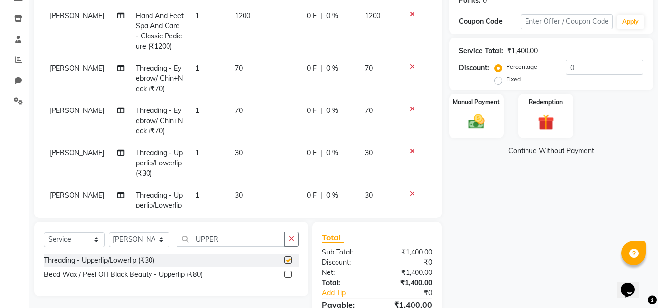
checkbox input "false"
drag, startPoint x: 301, startPoint y: 243, endPoint x: 281, endPoint y: 241, distance: 19.5
click at [300, 243] on div "Select Service Product Membership Package Voucher Prepaid Gift Card Select Styl…" at bounding box center [171, 259] width 274 height 75
click at [281, 241] on input "UPPER" at bounding box center [231, 239] width 108 height 15
click at [289, 240] on icon "button" at bounding box center [291, 239] width 5 height 7
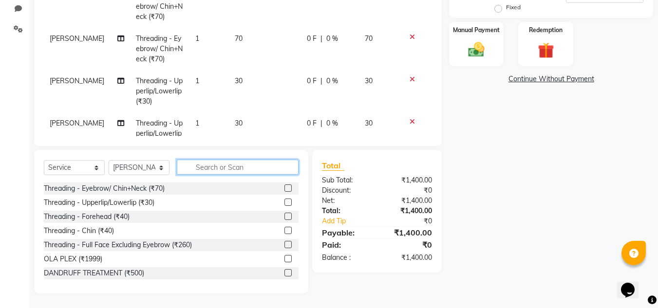
scroll to position [82, 0]
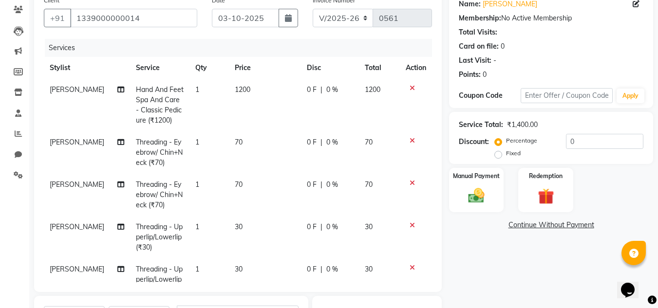
click at [506, 150] on label "Fixed" at bounding box center [513, 153] width 15 height 9
click at [498, 150] on input "Fixed" at bounding box center [500, 153] width 7 height 7
radio input "true"
click at [604, 142] on input "0" at bounding box center [604, 141] width 77 height 15
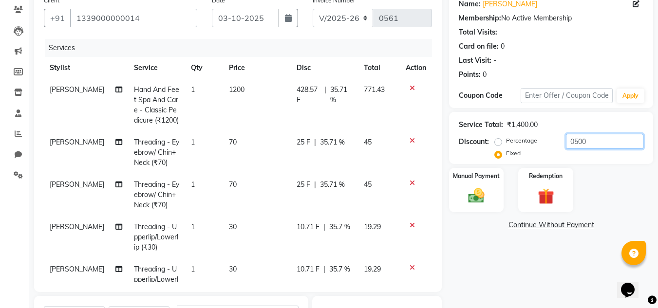
type input "0500"
click at [617, 177] on div "Manual Payment Redemption" at bounding box center [551, 190] width 219 height 44
click at [495, 202] on div "Manual Payment" at bounding box center [476, 190] width 57 height 46
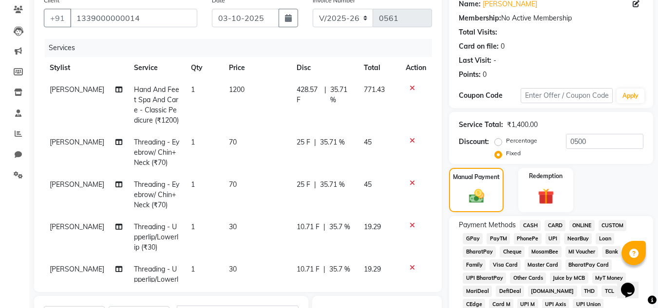
click at [581, 227] on span "ONLINE" at bounding box center [581, 225] width 25 height 11
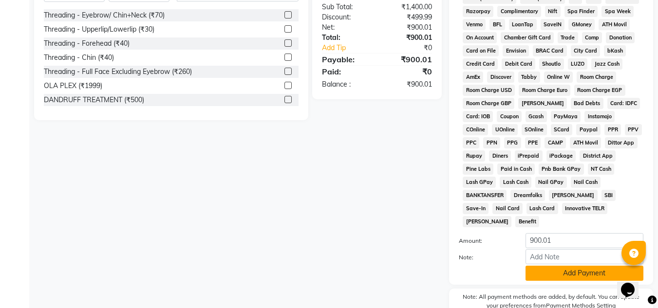
scroll to position [423, 0]
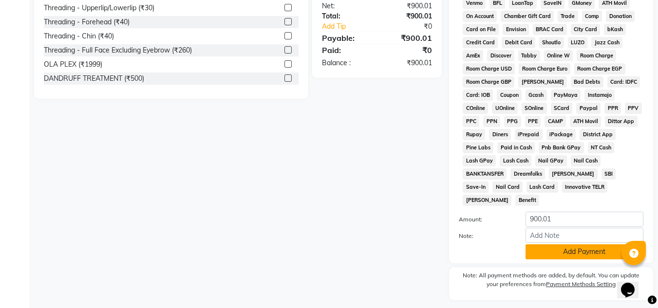
click at [562, 244] on button "Add Payment" at bounding box center [584, 251] width 118 height 15
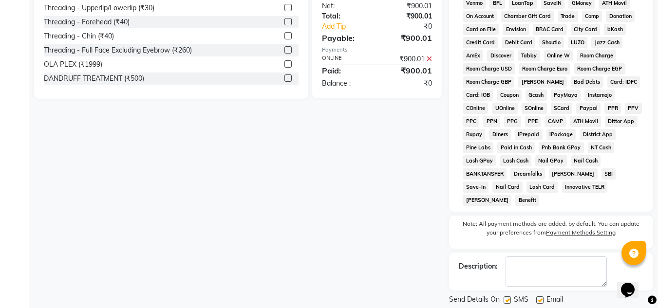
scroll to position [440, 0]
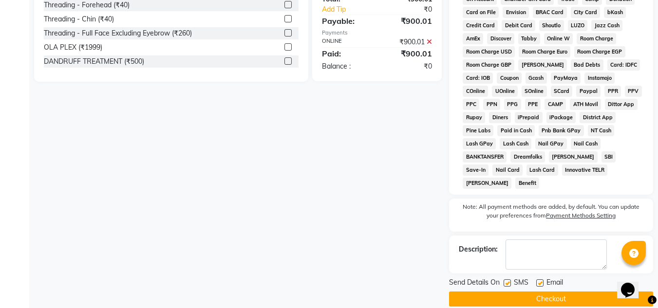
click at [557, 292] on button "Checkout" at bounding box center [551, 299] width 204 height 15
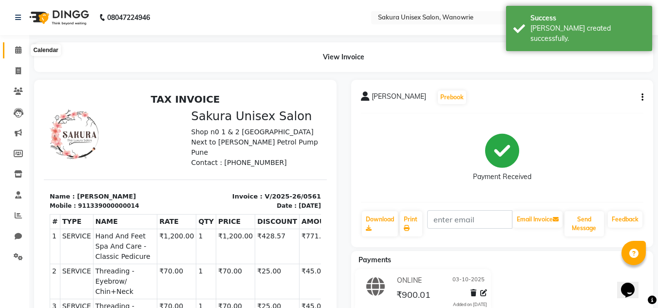
click at [23, 52] on span at bounding box center [18, 50] width 17 height 11
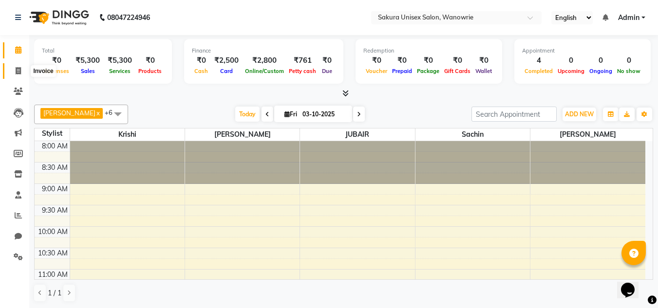
click at [21, 73] on span at bounding box center [18, 71] width 17 height 11
select select "service"
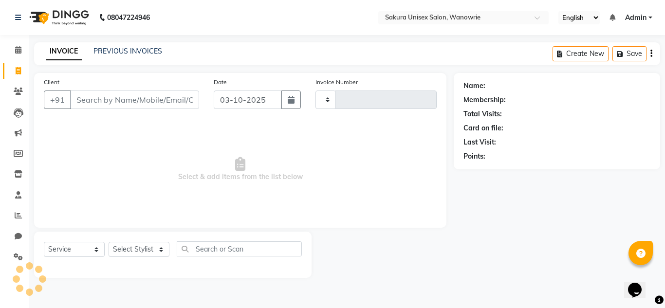
type input "0562"
select select "7662"
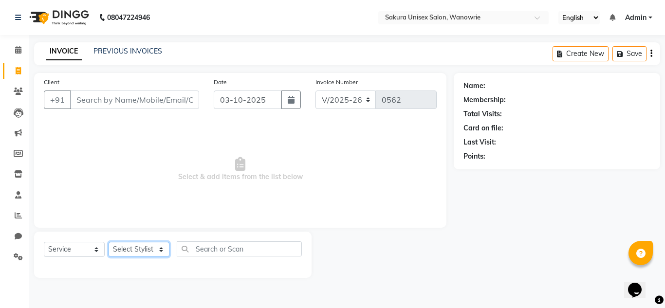
click at [157, 250] on select "Select Stylist [PERSON_NAME] [PERSON_NAME] krishi [PERSON_NAME] sachin" at bounding box center [139, 249] width 61 height 15
select select "87943"
click at [109, 242] on select "Select Stylist [PERSON_NAME] [PERSON_NAME] krishi [PERSON_NAME] sachin" at bounding box center [139, 249] width 61 height 15
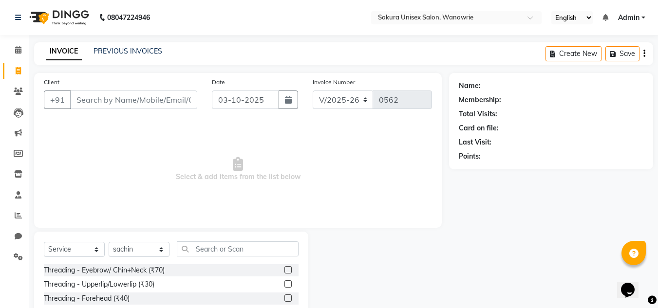
click at [231, 259] on div "Select Service Product Membership Package Voucher Prepaid Gift Card Select Styl…" at bounding box center [171, 253] width 255 height 23
click at [235, 249] on input "text" at bounding box center [238, 249] width 122 height 15
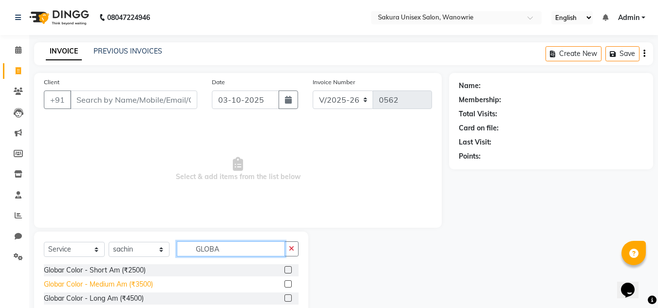
type input "GLOBA"
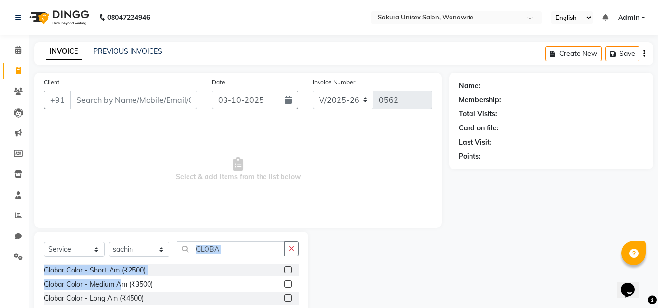
drag, startPoint x: 120, startPoint y: 282, endPoint x: 197, endPoint y: 240, distance: 88.0
click at [197, 240] on div "Select Service Product Membership Package Voucher Prepaid Gift Card Select Styl…" at bounding box center [171, 297] width 274 height 131
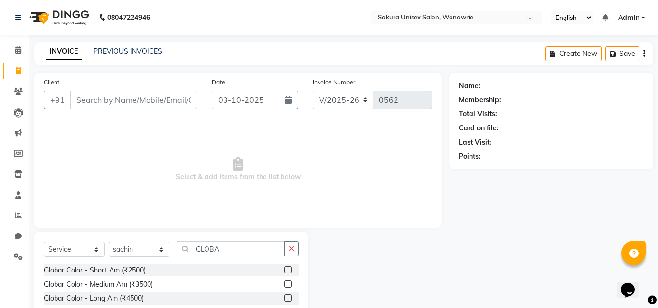
click at [340, 217] on span "Select & add items from the list below" at bounding box center [238, 169] width 388 height 97
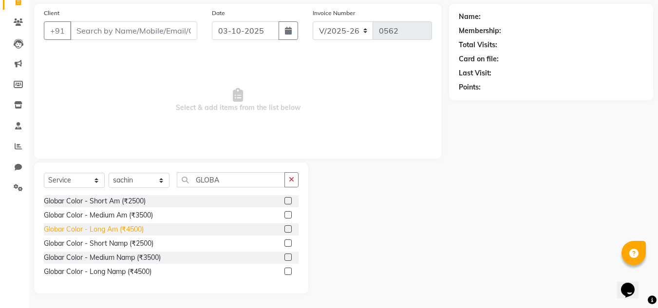
click at [136, 232] on div "Globar Color - Long Am (₹4500)" at bounding box center [94, 229] width 100 height 10
checkbox input "false"
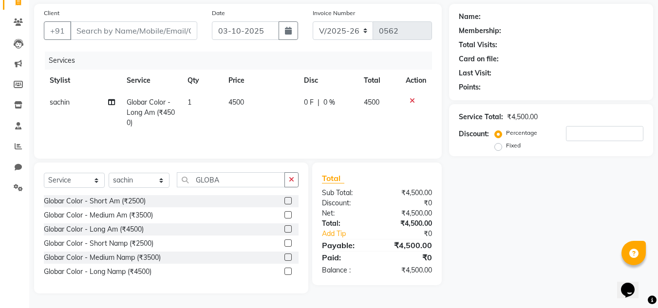
click at [305, 101] on span "0 F" at bounding box center [309, 102] width 10 height 10
select select "87943"
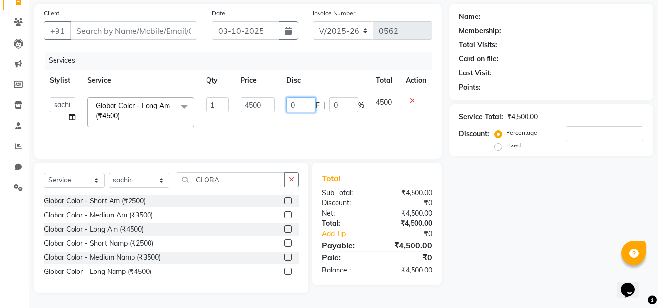
click at [304, 101] on input "0" at bounding box center [300, 104] width 29 height 15
type input "01500"
click at [456, 123] on div "Service Total: ₹4,500.00 Discount: Percentage Fixed" at bounding box center [551, 130] width 204 height 52
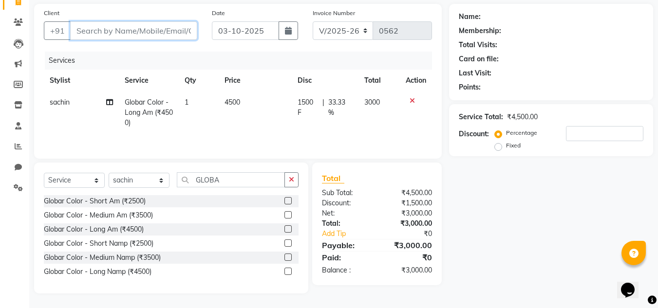
click at [93, 27] on input "Client" at bounding box center [133, 30] width 127 height 19
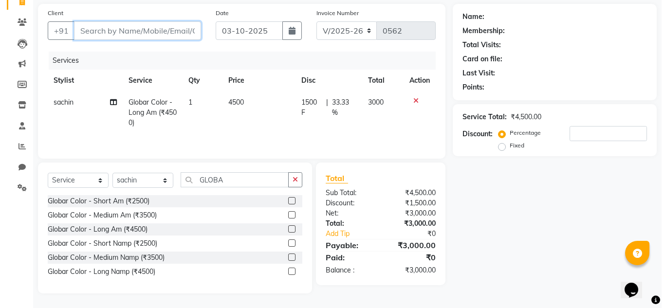
scroll to position [0, 0]
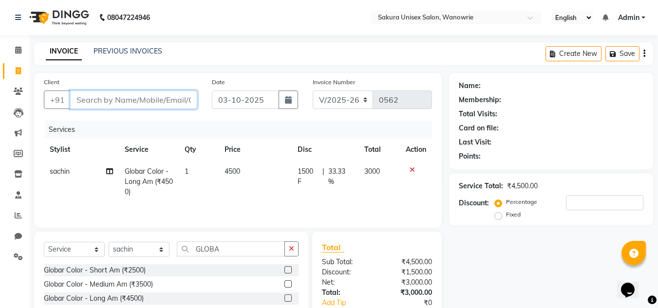
click at [111, 101] on input "Client" at bounding box center [133, 100] width 127 height 19
click at [77, 100] on input "Client" at bounding box center [133, 100] width 127 height 19
type input "9"
type input "0"
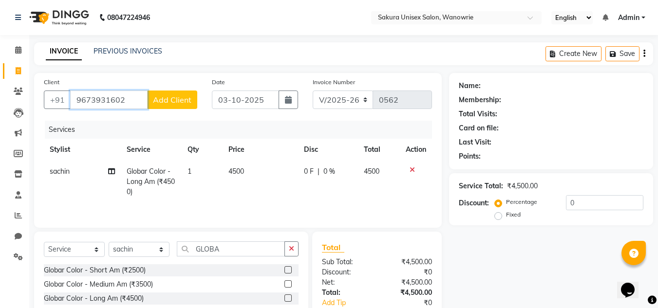
type input "9673931602"
click at [174, 104] on span "Add Client" at bounding box center [172, 100] width 38 height 10
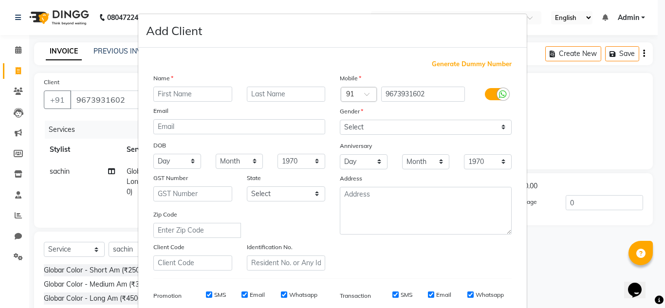
click at [181, 93] on input "text" at bounding box center [192, 94] width 79 height 15
type input "[PERSON_NAME]"
click at [342, 110] on label "Gender" at bounding box center [351, 111] width 23 height 9
click at [351, 108] on label "Gender" at bounding box center [351, 111] width 23 height 9
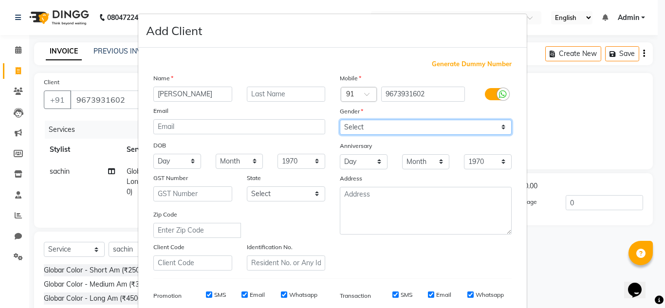
click at [356, 126] on select "Select [DEMOGRAPHIC_DATA] [DEMOGRAPHIC_DATA] Other Prefer Not To Say" at bounding box center [426, 127] width 172 height 15
click at [340, 120] on select "Select [DEMOGRAPHIC_DATA] [DEMOGRAPHIC_DATA] Other Prefer Not To Say" at bounding box center [426, 127] width 172 height 15
click at [356, 128] on select "Select [DEMOGRAPHIC_DATA] [DEMOGRAPHIC_DATA] Other Prefer Not To Say" at bounding box center [426, 127] width 172 height 15
select select "[DEMOGRAPHIC_DATA]"
click at [340, 120] on select "Select [DEMOGRAPHIC_DATA] [DEMOGRAPHIC_DATA] Other Prefer Not To Say" at bounding box center [426, 127] width 172 height 15
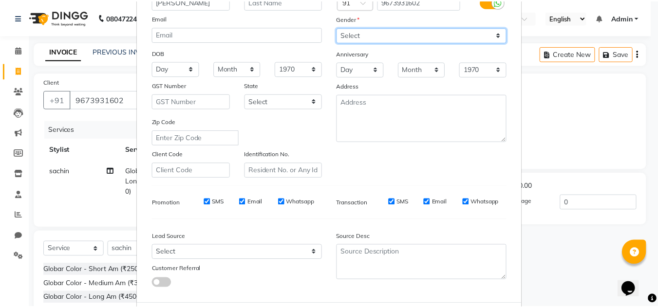
scroll to position [141, 0]
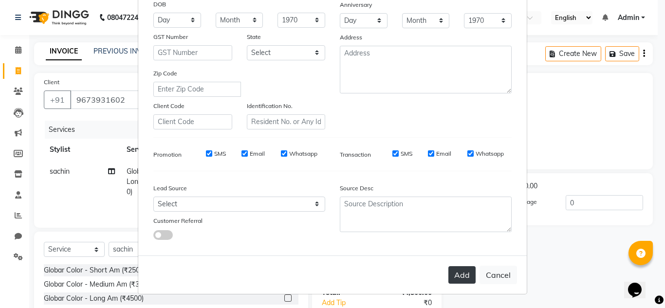
click at [456, 277] on button "Add" at bounding box center [461, 275] width 27 height 18
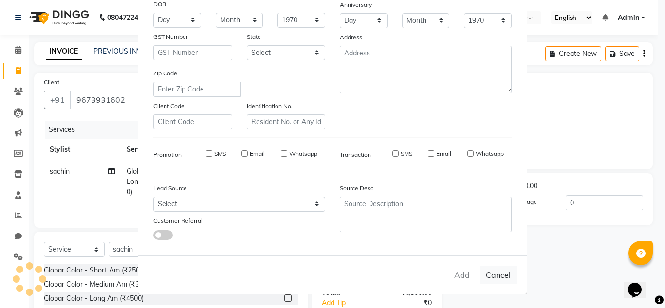
select select
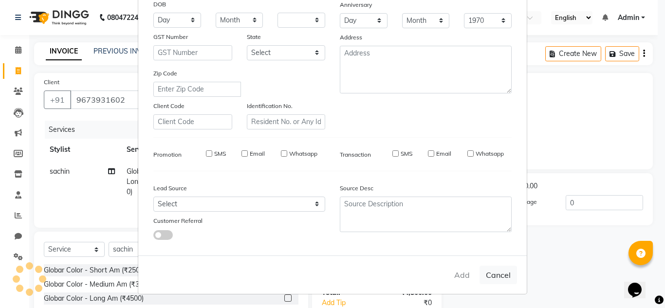
select select
checkbox input "false"
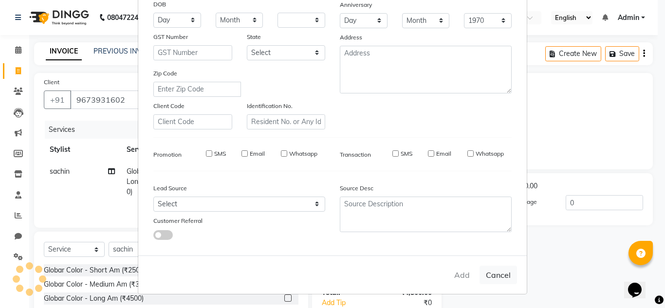
checkbox input "false"
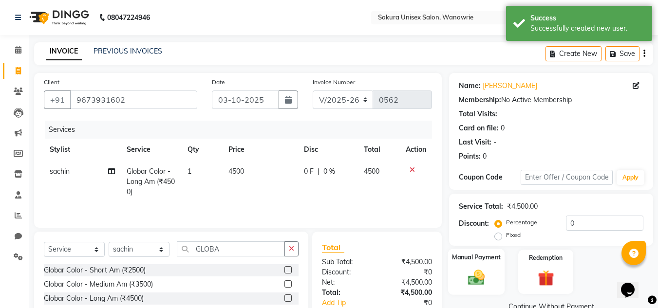
click at [476, 274] on img at bounding box center [476, 277] width 27 height 19
click at [476, 274] on img at bounding box center [477, 278] width 26 height 19
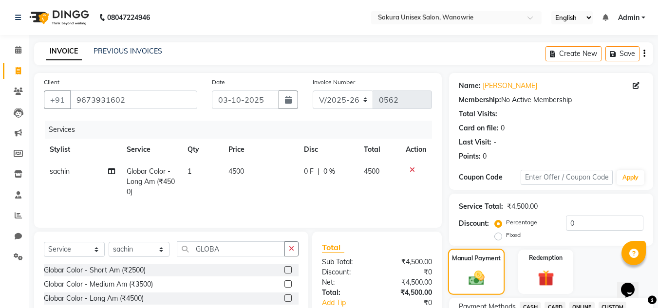
scroll to position [66, 0]
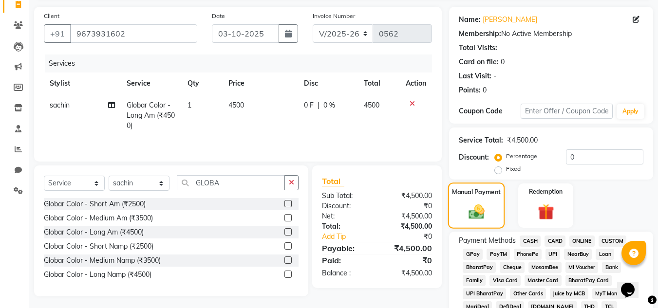
click at [476, 274] on div "BharatPay" at bounding box center [477, 268] width 37 height 13
click at [310, 103] on span "0 F" at bounding box center [309, 105] width 10 height 10
select select "87943"
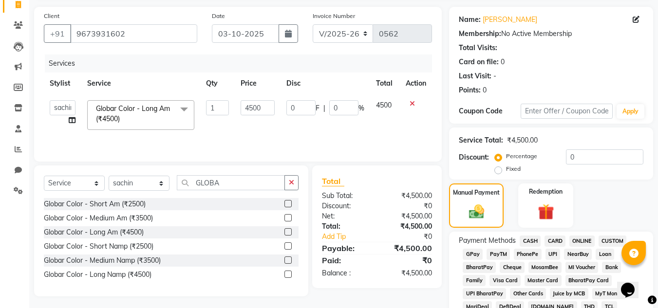
click at [471, 256] on span "GPay" at bounding box center [473, 254] width 20 height 11
click at [291, 108] on input "0" at bounding box center [300, 107] width 29 height 15
click at [297, 108] on input "0" at bounding box center [300, 107] width 29 height 15
type input "1500"
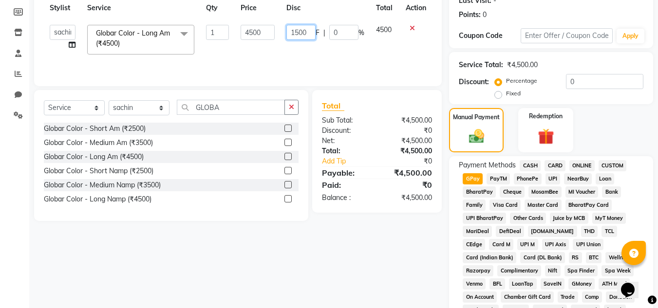
scroll to position [143, 0]
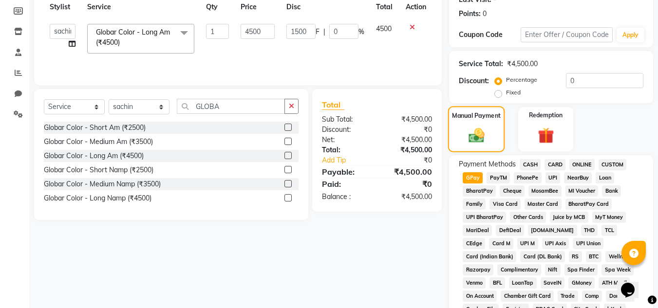
click at [462, 134] on div "Manual Payment" at bounding box center [476, 129] width 57 height 46
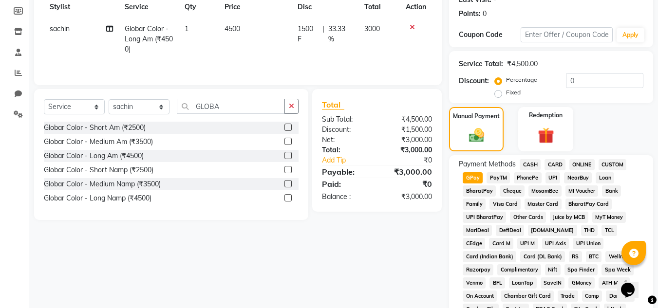
click at [469, 176] on span "GPay" at bounding box center [473, 177] width 20 height 11
type input "3000"
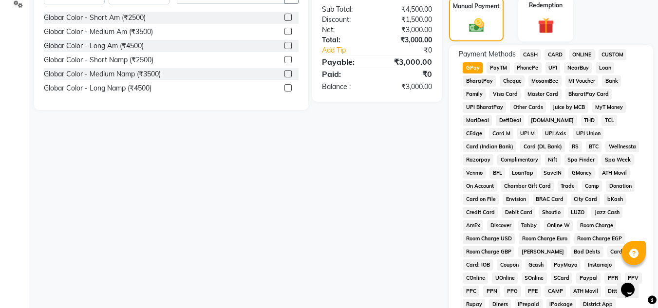
scroll to position [436, 0]
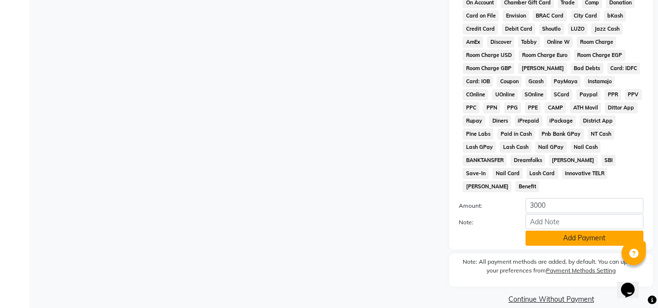
click at [604, 231] on button "Add Payment" at bounding box center [584, 238] width 118 height 15
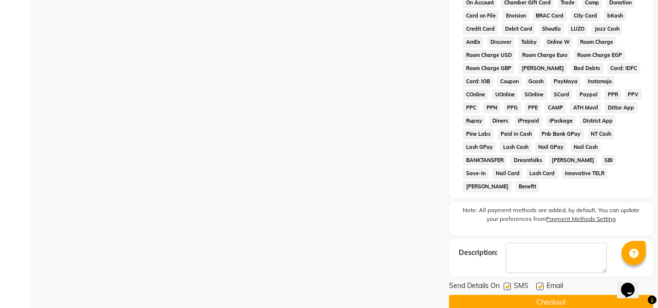
click at [558, 295] on button "Checkout" at bounding box center [551, 302] width 204 height 15
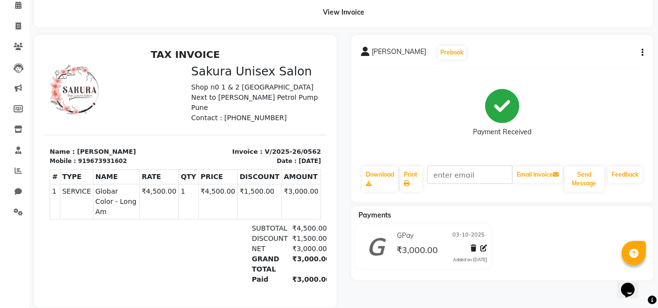
scroll to position [66, 0]
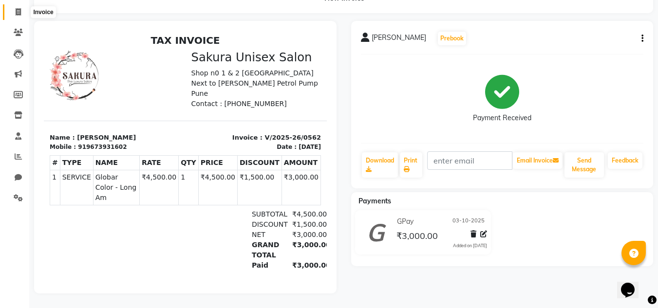
drag, startPoint x: 14, startPoint y: 6, endPoint x: 82, endPoint y: 20, distance: 69.6
click at [14, 7] on span at bounding box center [18, 12] width 17 height 11
select select "7662"
select select "service"
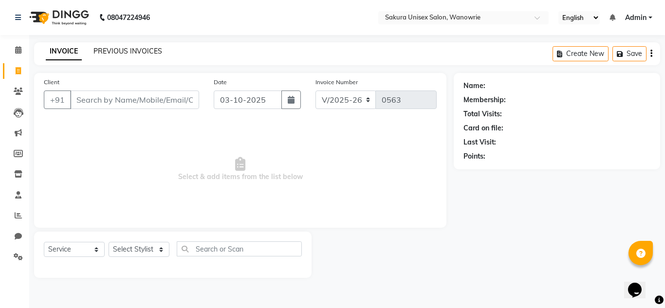
click at [99, 54] on link "PREVIOUS INVOICES" at bounding box center [127, 51] width 69 height 9
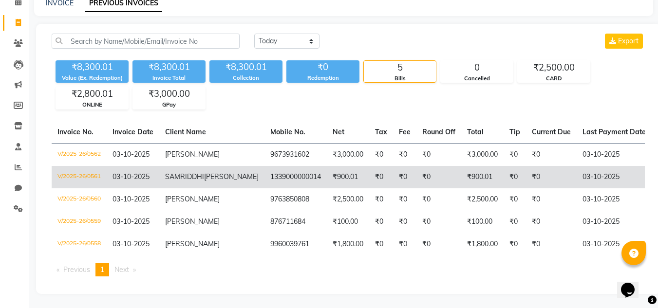
scroll to position [49, 0]
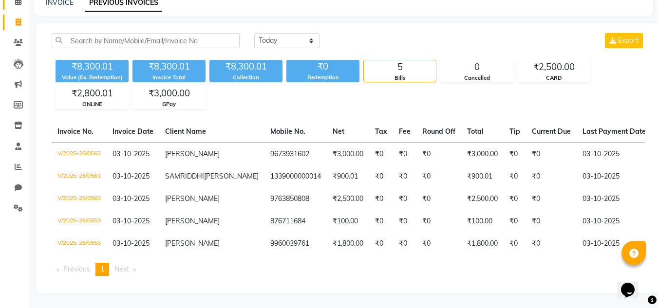
click at [16, 8] on link "Calendar" at bounding box center [14, 2] width 23 height 16
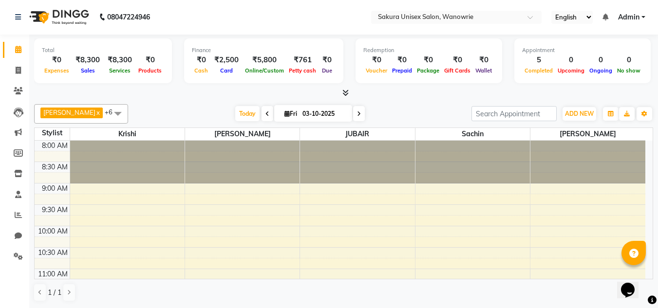
click at [28, 66] on li "Invoice" at bounding box center [14, 70] width 29 height 21
click at [24, 66] on span at bounding box center [18, 70] width 17 height 11
select select "7662"
select select "service"
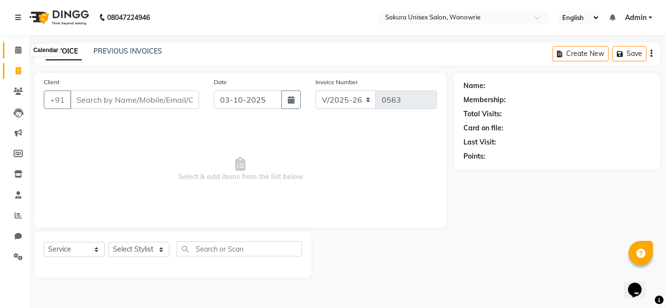
click at [19, 44] on link "Calendar" at bounding box center [14, 50] width 23 height 16
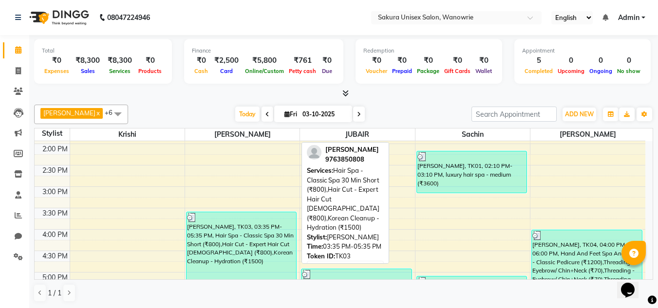
scroll to position [195, 0]
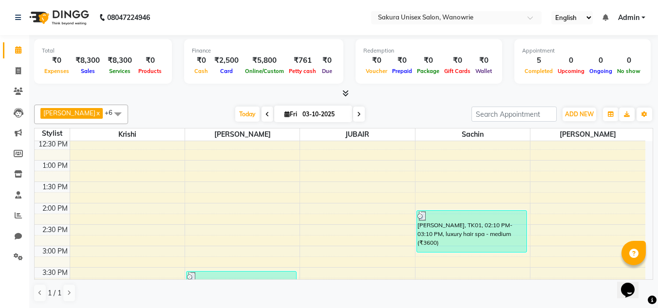
click at [19, 81] on li "Invoice" at bounding box center [14, 71] width 29 height 21
click at [21, 73] on span at bounding box center [18, 71] width 17 height 11
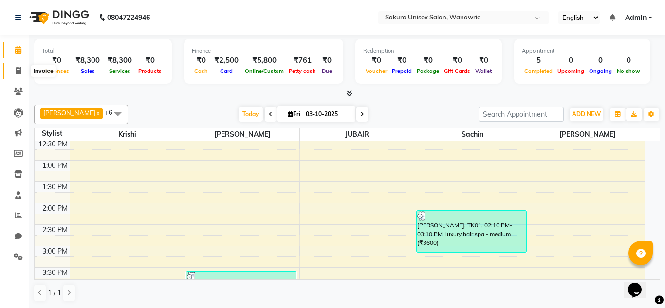
select select "7662"
select select "service"
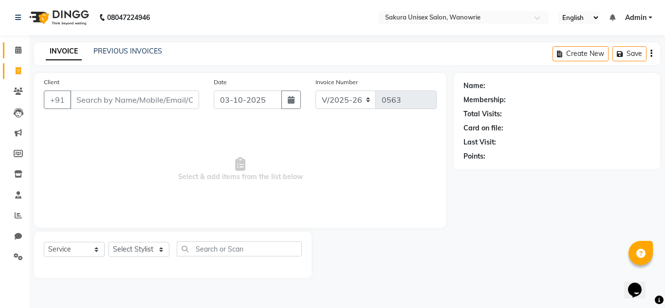
drag, startPoint x: 4, startPoint y: 43, endPoint x: 20, endPoint y: 47, distance: 16.4
click at [4, 43] on link "Calendar" at bounding box center [14, 50] width 23 height 16
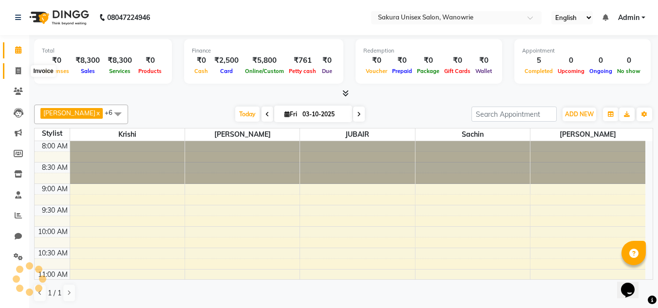
click at [13, 68] on span at bounding box center [18, 71] width 17 height 11
select select "service"
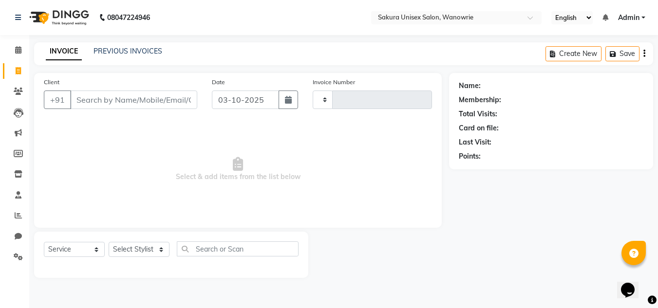
type input "0563"
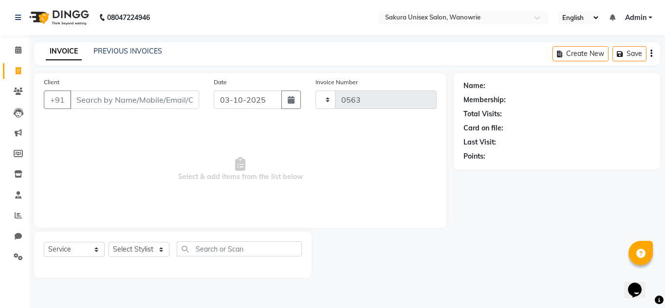
select select "7662"
click at [136, 251] on select "Select Stylist [PERSON_NAME] [PERSON_NAME] krishi [PERSON_NAME] sachin" at bounding box center [139, 249] width 61 height 15
select select "75574"
click at [109, 242] on select "Select Stylist [PERSON_NAME] [PERSON_NAME] krishi [PERSON_NAME] sachin" at bounding box center [139, 249] width 61 height 15
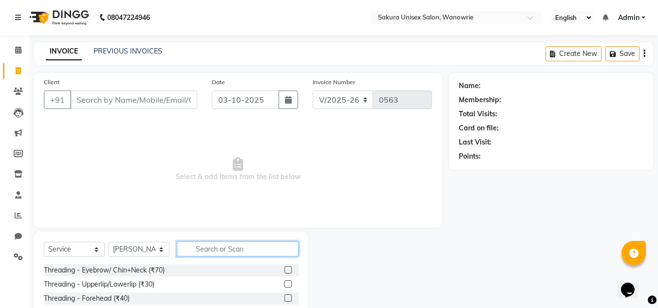
click at [214, 249] on input "text" at bounding box center [238, 249] width 122 height 15
type input "P"
type input "C"
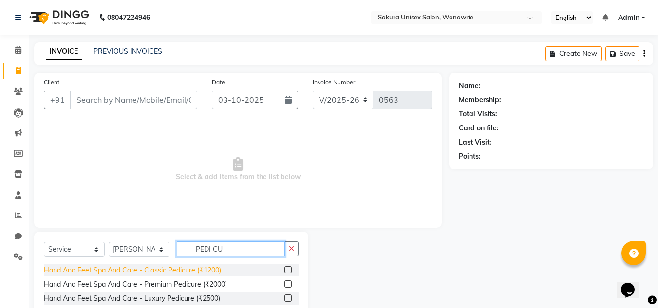
type input "PEDI CU"
click at [110, 272] on div "Hand And Feet Spa And Care - Classic Pedicure (₹1200)" at bounding box center [132, 270] width 177 height 10
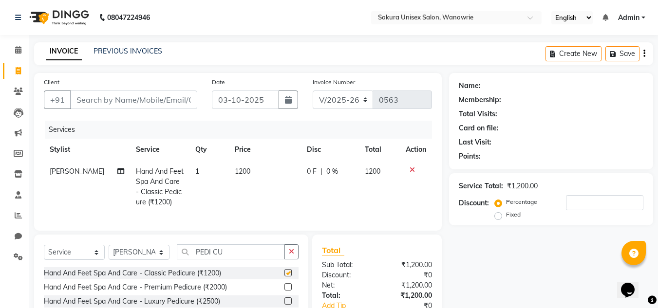
checkbox input "false"
drag, startPoint x: 241, startPoint y: 257, endPoint x: 84, endPoint y: 266, distance: 156.6
click at [84, 265] on div "Select Service Product Membership Package Voucher Prepaid Gift Card Select Styl…" at bounding box center [171, 255] width 255 height 23
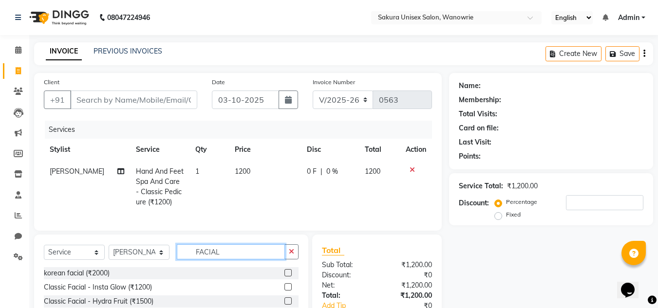
scroll to position [92, 0]
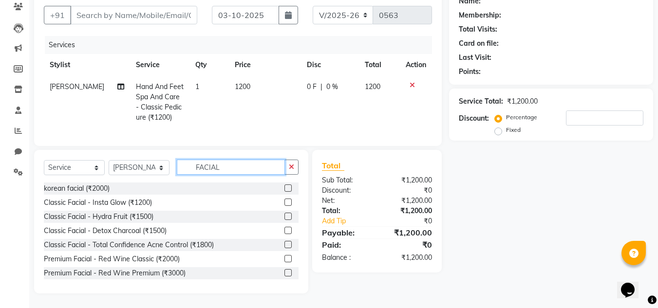
type input "FACIAL"
click at [143, 229] on div "Classic Facial - Detox Charcoal (₹1500)" at bounding box center [105, 231] width 123 height 10
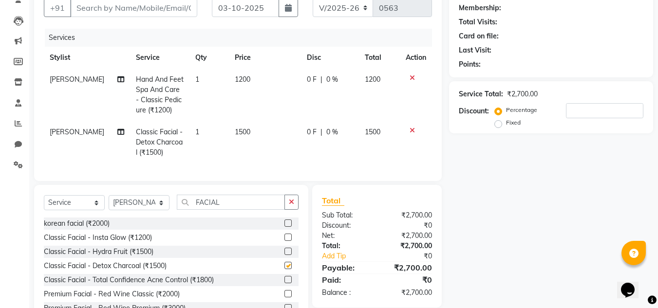
checkbox input "false"
drag, startPoint x: 250, startPoint y: 207, endPoint x: 138, endPoint y: 224, distance: 113.7
click at [138, 218] on div "Select Service Product Membership Package Voucher Prepaid Gift Card Select Styl…" at bounding box center [171, 206] width 255 height 23
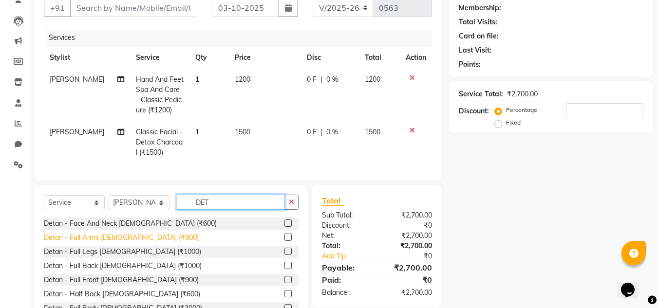
type input "DET"
click at [131, 243] on div "Detan - Full Arms [DEMOGRAPHIC_DATA] (₹900)" at bounding box center [121, 238] width 155 height 10
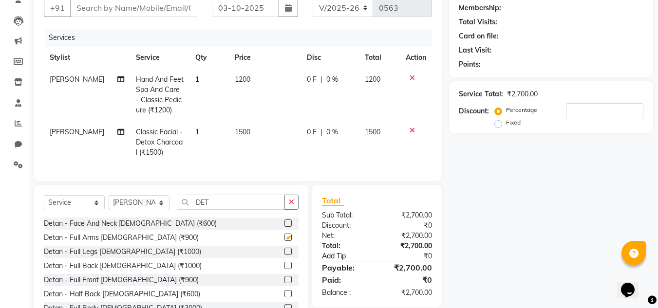
checkbox input "false"
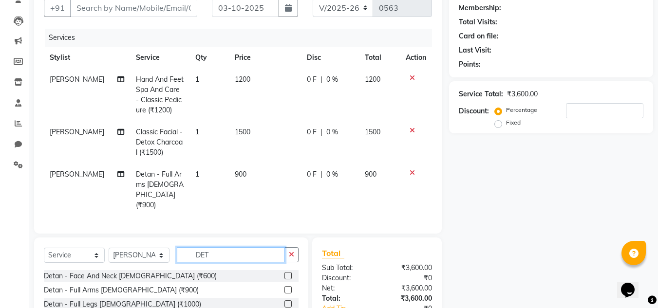
drag, startPoint x: 222, startPoint y: 255, endPoint x: 123, endPoint y: 262, distance: 99.6
click at [123, 262] on div "Select Service Product Membership Package Voucher Prepaid Gift Card Select Styl…" at bounding box center [171, 258] width 255 height 23
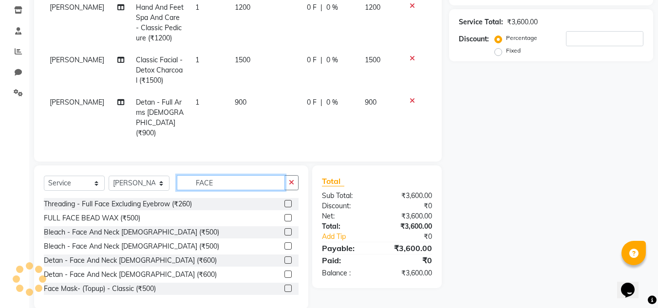
scroll to position [177, 0]
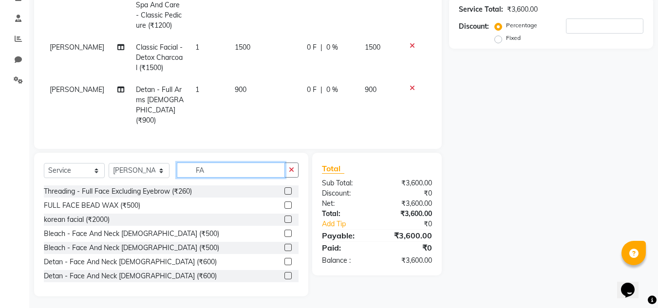
type input "F"
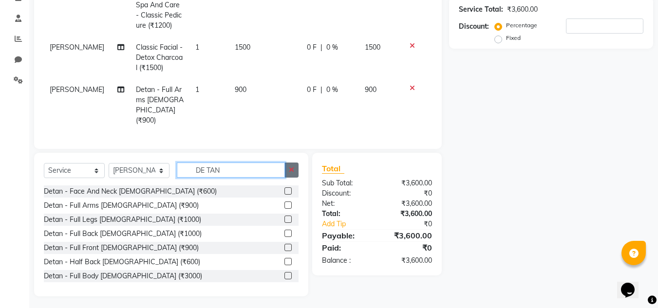
type input "DE TAN"
click at [286, 163] on button "button" at bounding box center [291, 170] width 14 height 15
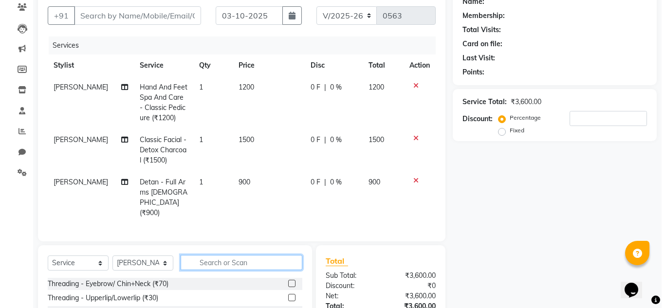
scroll to position [0, 0]
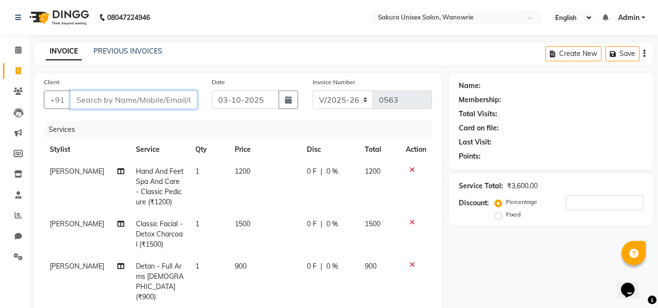
click at [126, 107] on input "Client" at bounding box center [133, 100] width 127 height 19
click at [409, 175] on td at bounding box center [416, 187] width 32 height 53
click at [409, 174] on td at bounding box center [416, 187] width 32 height 53
click at [411, 168] on icon at bounding box center [412, 170] width 5 height 7
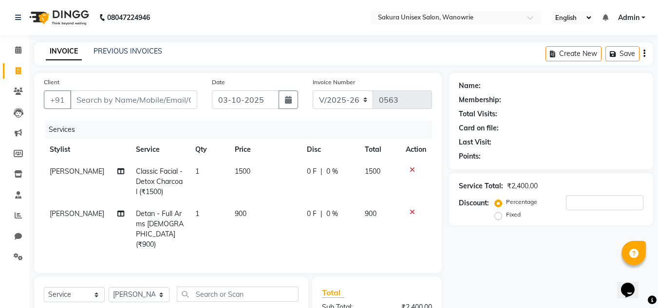
click at [411, 168] on icon at bounding box center [412, 170] width 5 height 7
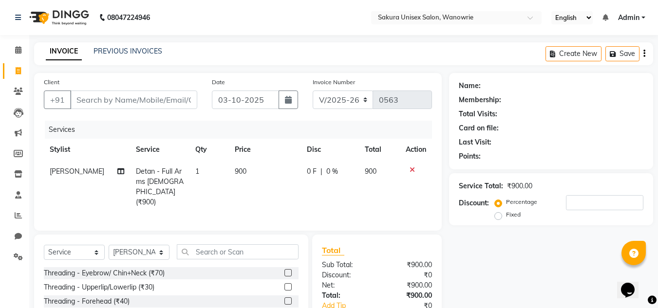
click at [411, 168] on icon at bounding box center [412, 170] width 5 height 7
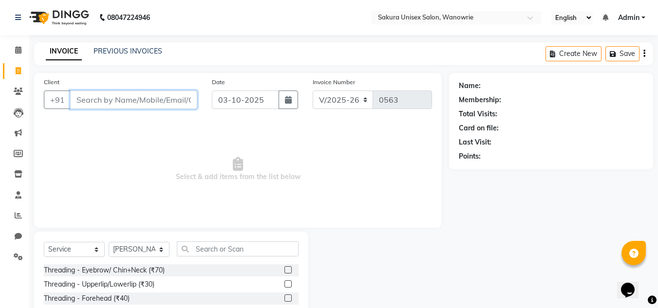
click at [160, 105] on input "Client" at bounding box center [133, 100] width 127 height 19
type input "9"
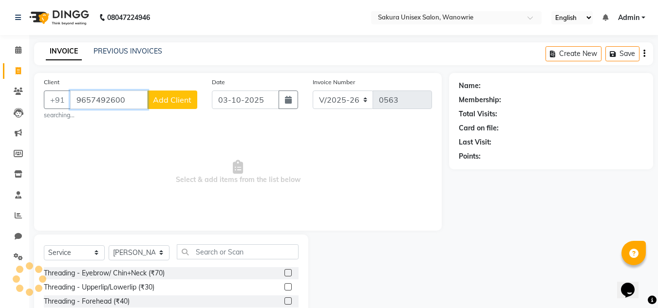
type input "9657492600"
click at [150, 108] on button "Add Client" at bounding box center [172, 100] width 50 height 19
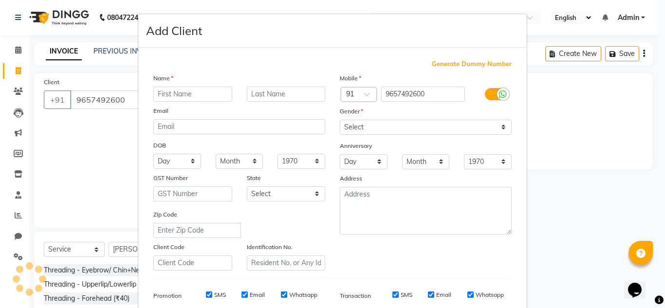
click at [162, 99] on input "text" at bounding box center [192, 94] width 79 height 15
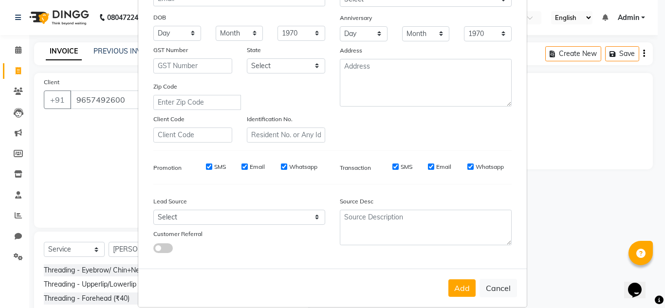
scroll to position [141, 0]
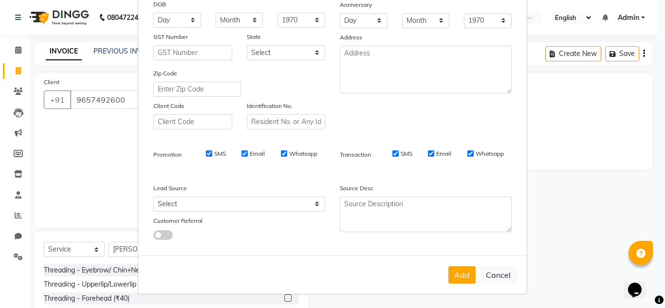
type input "NIK"
click at [444, 270] on div "Add Cancel" at bounding box center [332, 275] width 389 height 38
click at [448, 271] on button "Add" at bounding box center [461, 275] width 27 height 18
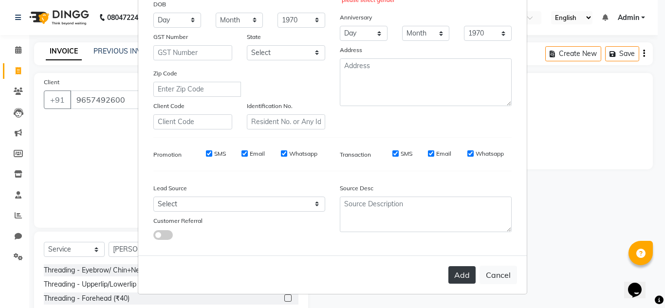
click at [468, 281] on button "Add" at bounding box center [461, 275] width 27 height 18
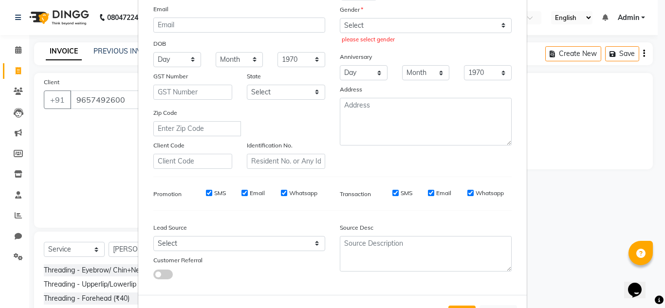
scroll to position [44, 0]
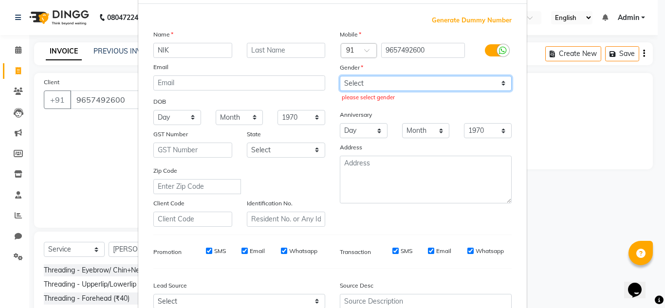
click at [399, 88] on select "Select [DEMOGRAPHIC_DATA] [DEMOGRAPHIC_DATA] Other Prefer Not To Say" at bounding box center [426, 83] width 172 height 15
select select "[DEMOGRAPHIC_DATA]"
click at [340, 76] on select "Select [DEMOGRAPHIC_DATA] [DEMOGRAPHIC_DATA] Other Prefer Not To Say" at bounding box center [426, 83] width 172 height 15
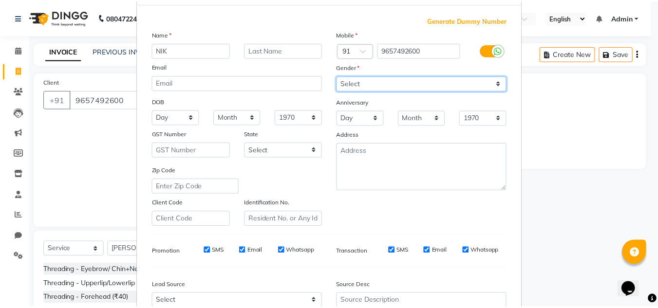
scroll to position [141, 0]
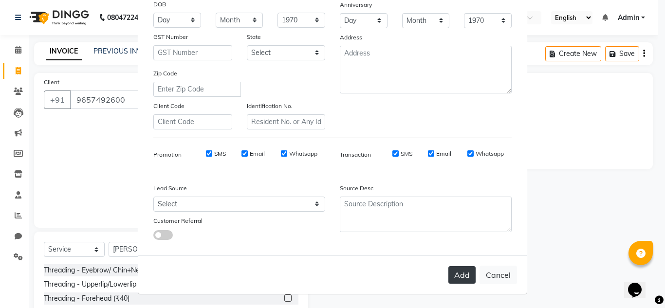
click at [467, 270] on button "Add" at bounding box center [461, 275] width 27 height 18
select select
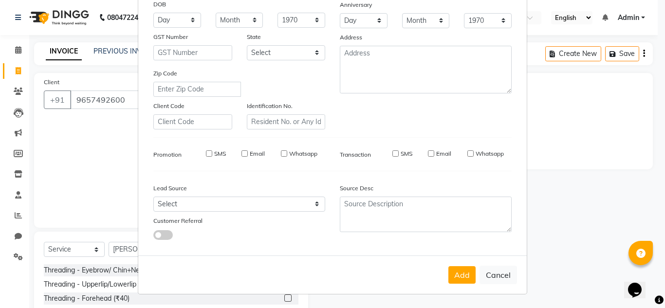
select select
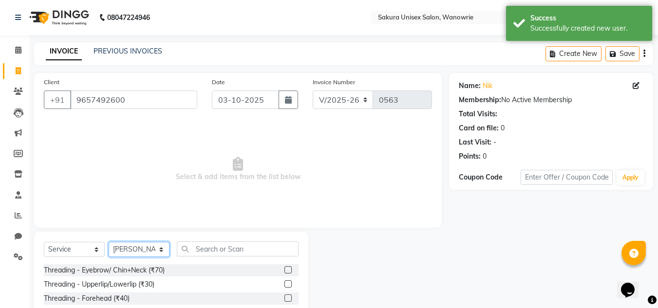
click at [148, 249] on select "Select Stylist [PERSON_NAME] [PERSON_NAME] krishi [PERSON_NAME] sachin" at bounding box center [139, 249] width 61 height 15
click at [109, 242] on select "Select Stylist [PERSON_NAME] [PERSON_NAME] krishi [PERSON_NAME] sachin" at bounding box center [139, 249] width 61 height 15
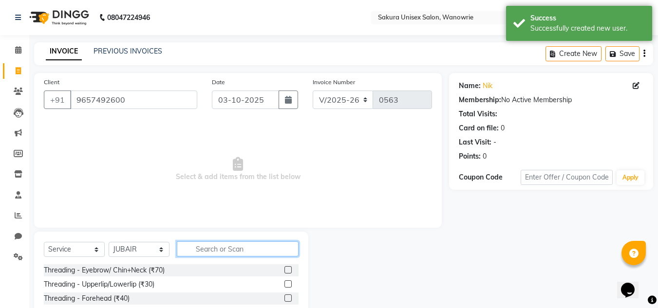
click at [239, 246] on input "text" at bounding box center [238, 249] width 122 height 15
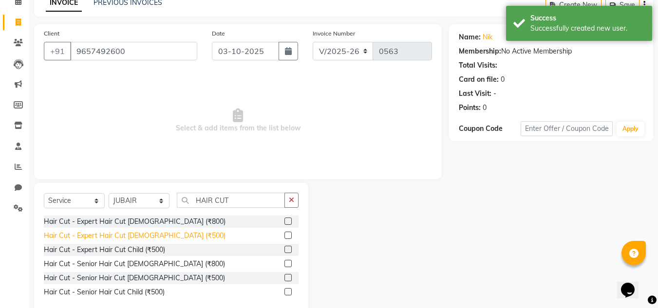
click at [122, 238] on div "Hair Cut - Expert Hair Cut [DEMOGRAPHIC_DATA] (₹500)" at bounding box center [135, 236] width 182 height 10
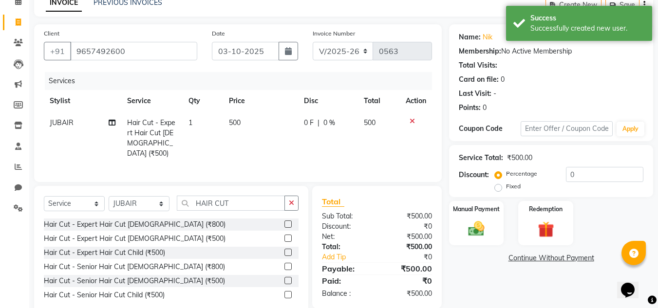
click at [361, 125] on td "500" at bounding box center [379, 138] width 42 height 53
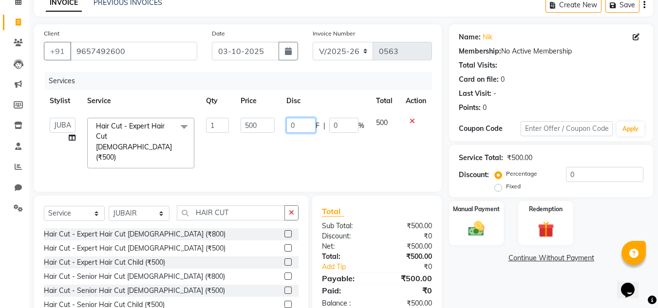
click at [305, 129] on input "0" at bounding box center [300, 125] width 29 height 15
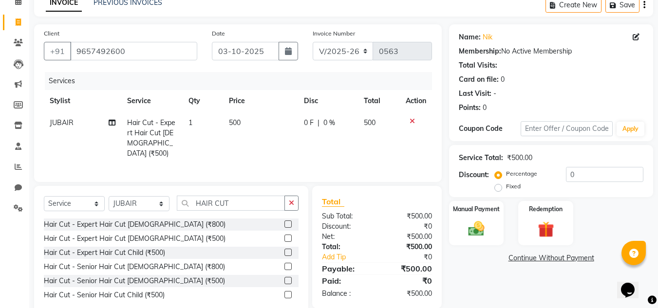
scroll to position [69, 0]
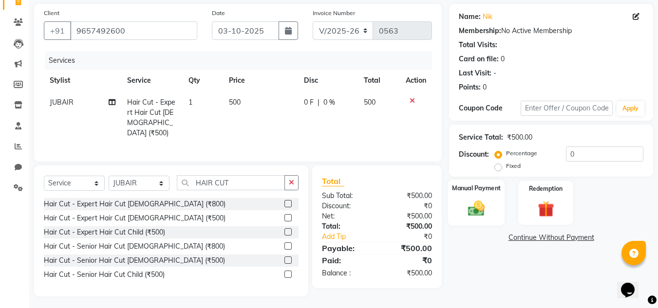
click at [493, 204] on div "Manual Payment" at bounding box center [476, 203] width 57 height 46
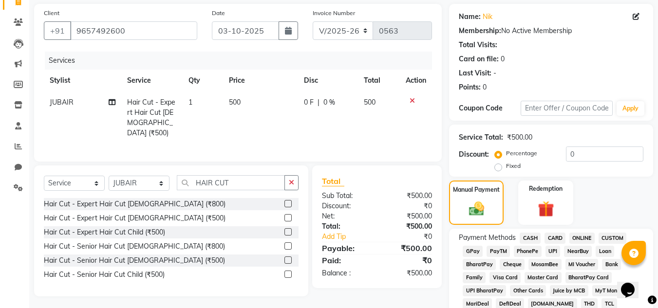
click at [587, 239] on span "ONLINE" at bounding box center [581, 238] width 25 height 11
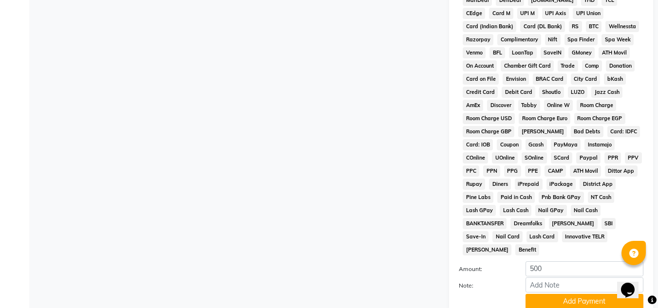
scroll to position [436, 0]
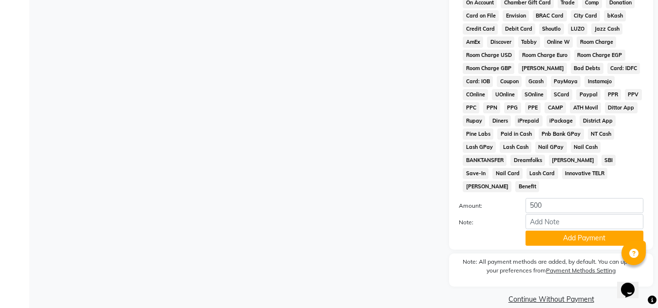
click at [577, 231] on button "Add Payment" at bounding box center [584, 238] width 118 height 15
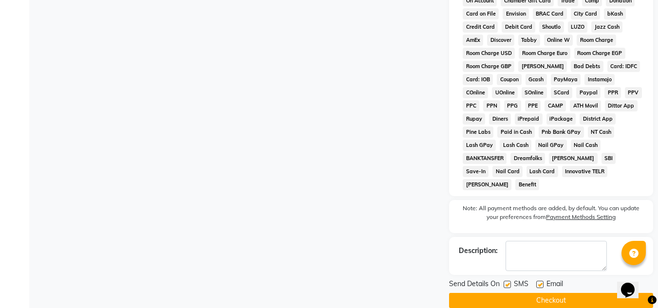
scroll to position [440, 0]
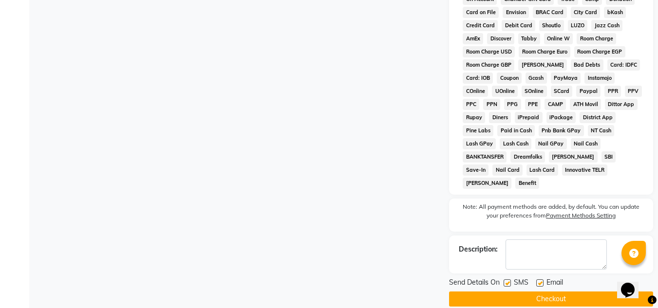
click at [569, 292] on button "Checkout" at bounding box center [551, 299] width 204 height 15
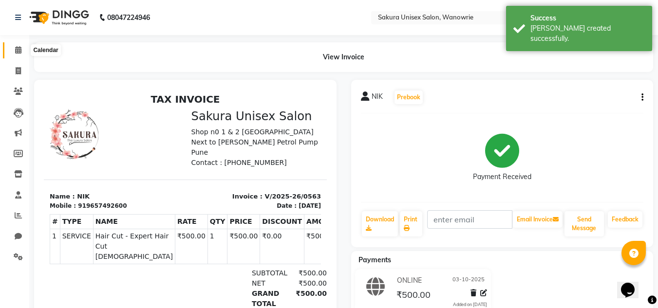
click at [14, 49] on span at bounding box center [18, 50] width 17 height 11
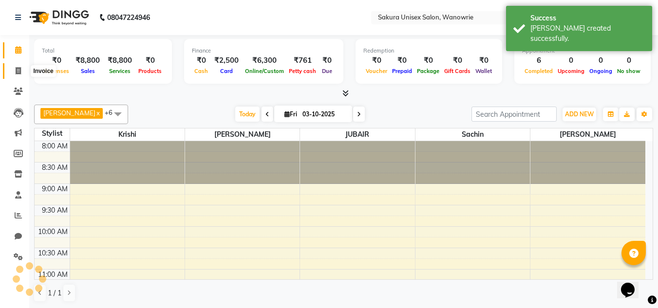
click at [21, 73] on span at bounding box center [18, 71] width 17 height 11
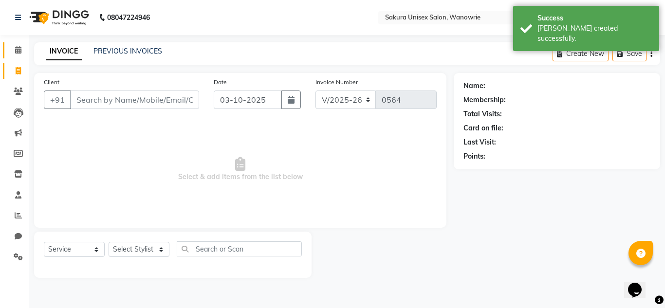
drag, startPoint x: 5, startPoint y: 52, endPoint x: 17, endPoint y: 75, distance: 25.5
click at [6, 52] on link "Calendar" at bounding box center [14, 50] width 23 height 16
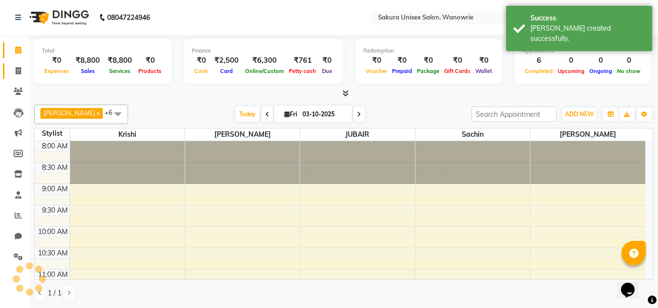
click at [9, 70] on link "Invoice" at bounding box center [14, 71] width 23 height 16
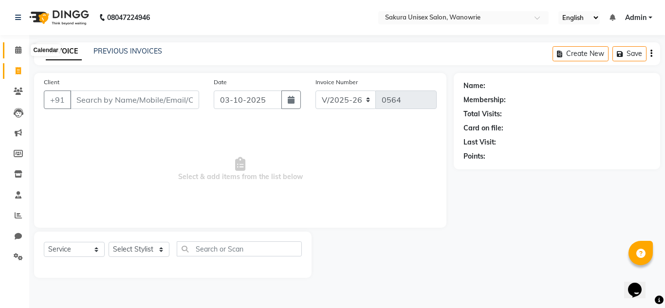
drag, startPoint x: 12, startPoint y: 51, endPoint x: 23, endPoint y: 50, distance: 11.2
click at [12, 51] on span at bounding box center [18, 50] width 17 height 11
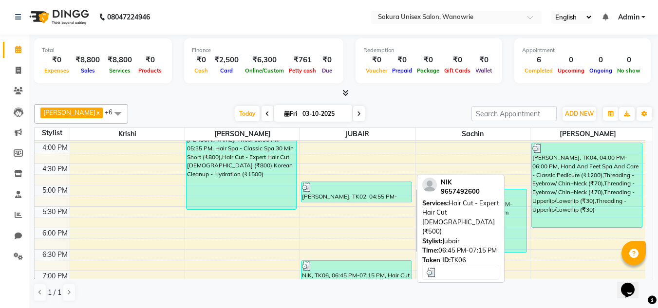
scroll to position [390, 0]
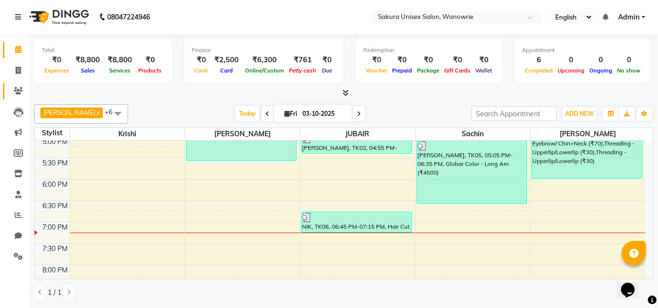
click at [6, 92] on link "Clients" at bounding box center [14, 91] width 23 height 16
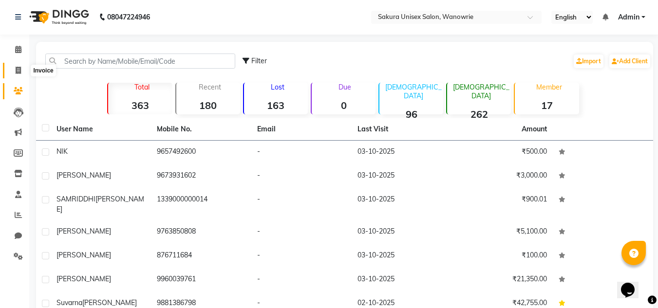
click at [12, 73] on span at bounding box center [18, 70] width 17 height 11
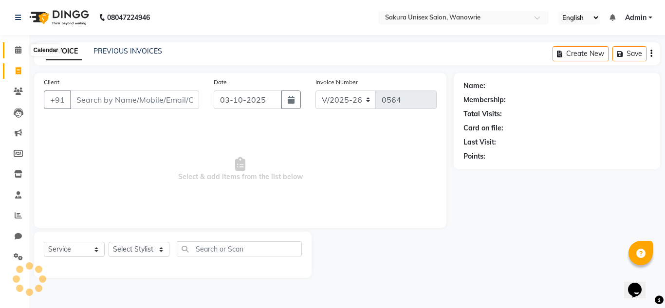
click at [10, 50] on span at bounding box center [18, 50] width 17 height 11
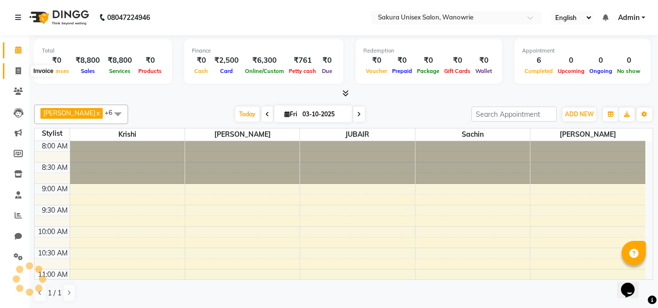
click at [16, 70] on icon at bounding box center [18, 70] width 5 height 7
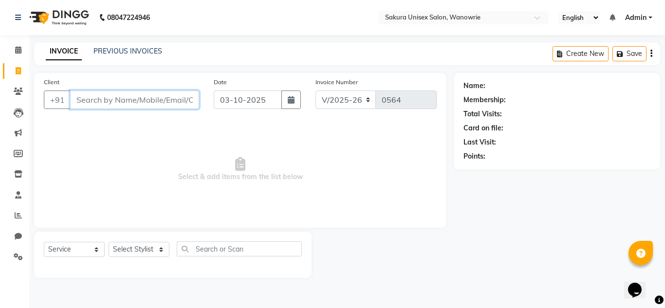
click at [96, 109] on input "Client" at bounding box center [134, 100] width 129 height 19
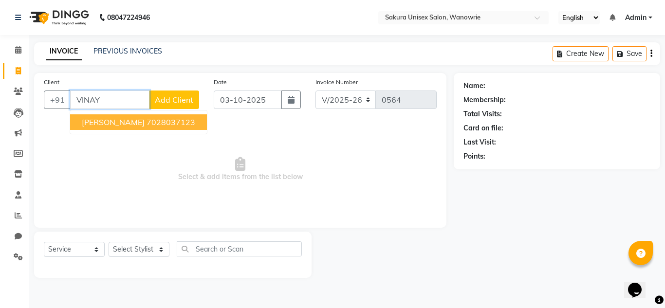
click at [94, 120] on span "[PERSON_NAME]" at bounding box center [113, 122] width 63 height 10
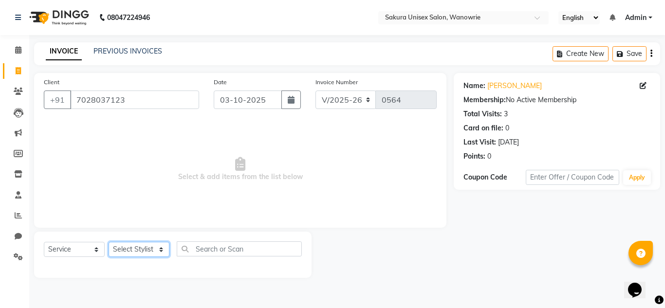
click at [132, 244] on select "Select Stylist [PERSON_NAME] [PERSON_NAME] krishi [PERSON_NAME] sachin" at bounding box center [139, 249] width 61 height 15
click at [109, 242] on select "Select Stylist [PERSON_NAME] [PERSON_NAME] krishi [PERSON_NAME] sachin" at bounding box center [139, 249] width 61 height 15
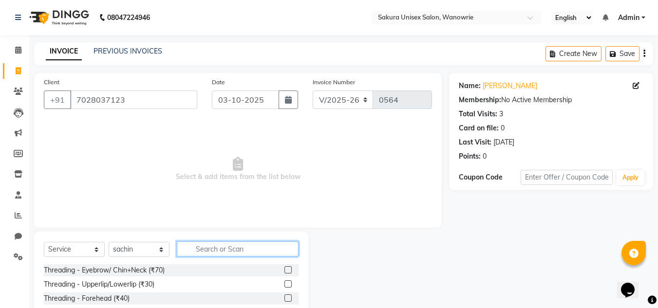
click at [211, 249] on input "text" at bounding box center [238, 249] width 122 height 15
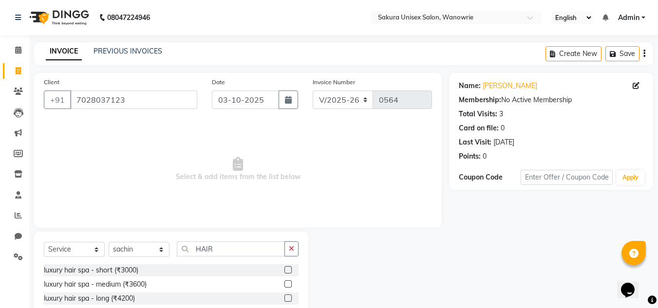
click at [264, 257] on div "Select Service Product Membership Package Voucher Prepaid Gift Card Select Styl…" at bounding box center [171, 253] width 255 height 23
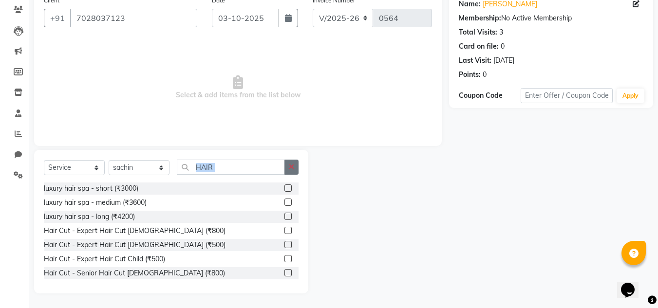
click at [286, 172] on button "button" at bounding box center [291, 167] width 14 height 15
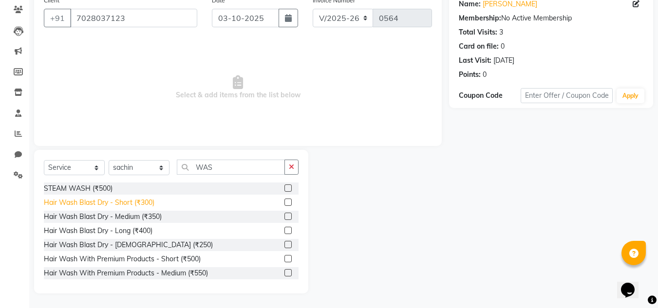
click at [151, 206] on div "Hair Wash Blast Dry - Short (₹300)" at bounding box center [99, 203] width 111 height 10
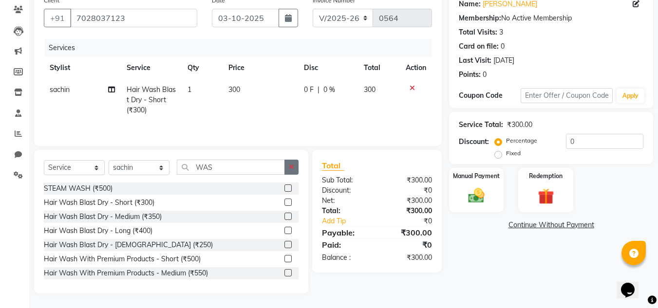
click at [292, 169] on icon "button" at bounding box center [291, 167] width 5 height 7
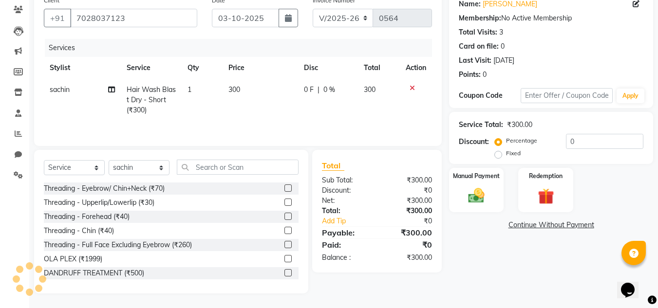
click at [227, 87] on td "300" at bounding box center [260, 100] width 75 height 42
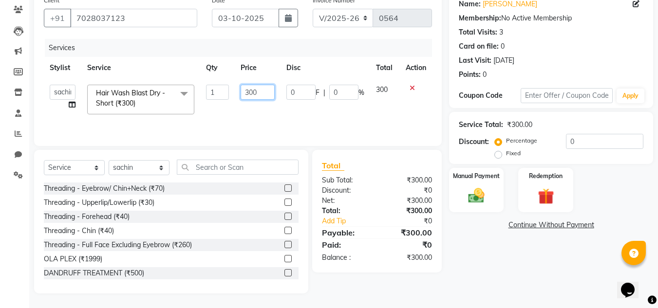
drag, startPoint x: 241, startPoint y: 88, endPoint x: 272, endPoint y: 88, distance: 31.7
click at [272, 88] on input "300" at bounding box center [258, 92] width 34 height 15
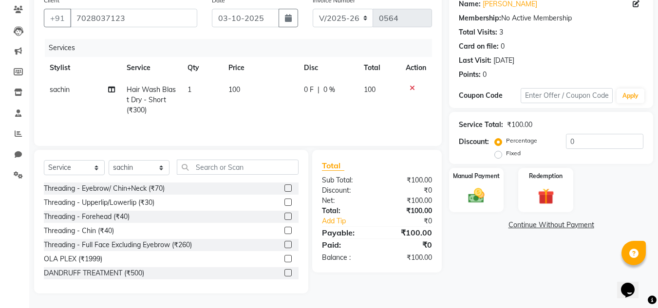
click at [330, 80] on td "0 F | 0 %" at bounding box center [328, 100] width 60 height 42
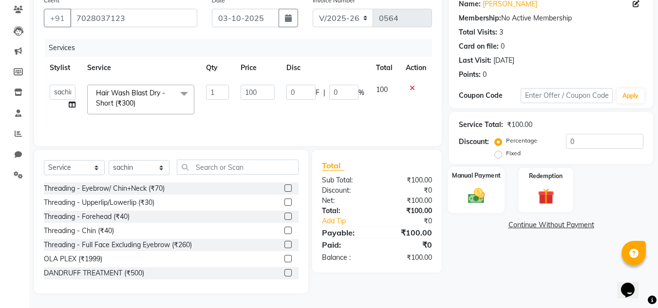
click at [485, 197] on img at bounding box center [476, 195] width 27 height 19
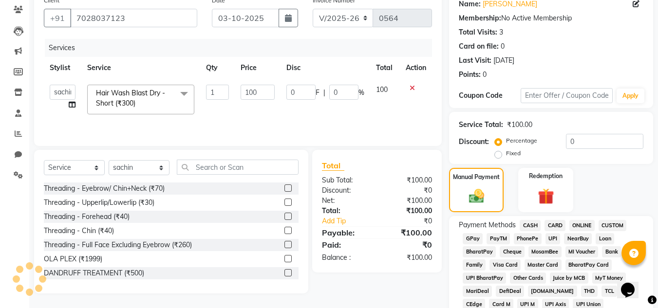
click at [533, 229] on span "CASH" at bounding box center [530, 225] width 21 height 11
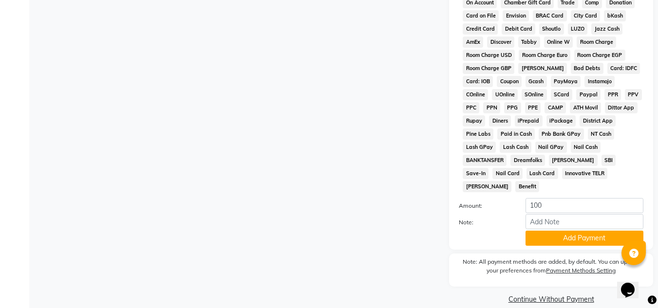
click at [566, 231] on button "Add Payment" at bounding box center [584, 238] width 118 height 15
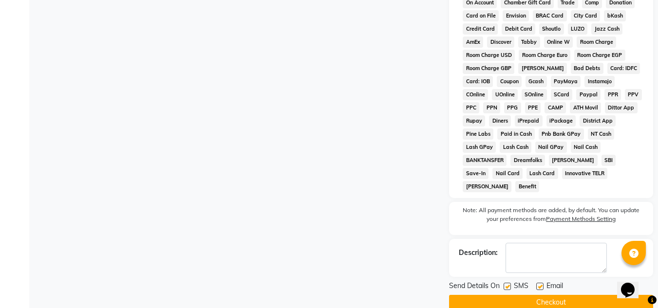
click at [567, 295] on button "Checkout" at bounding box center [551, 302] width 204 height 15
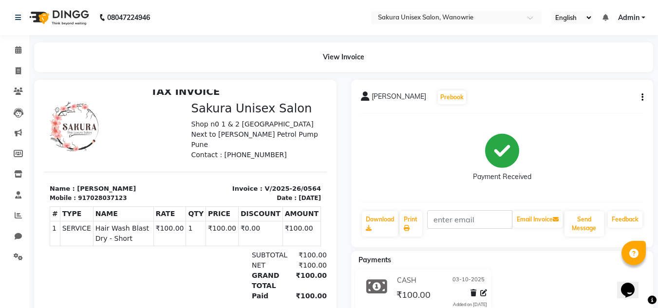
scroll to position [56, 0]
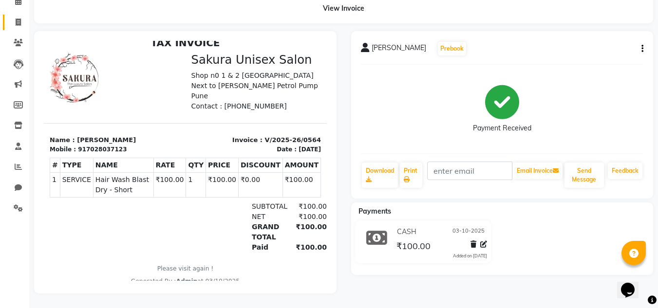
click at [9, 22] on link "Invoice" at bounding box center [14, 23] width 23 height 16
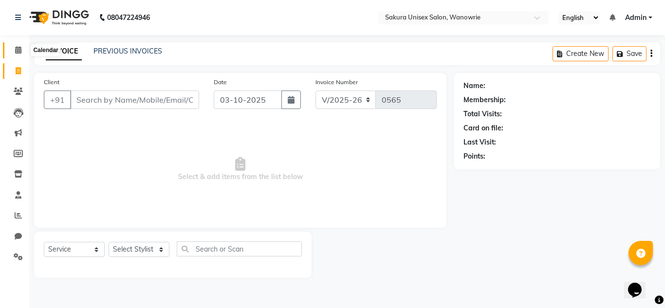
click at [11, 51] on span at bounding box center [18, 50] width 17 height 11
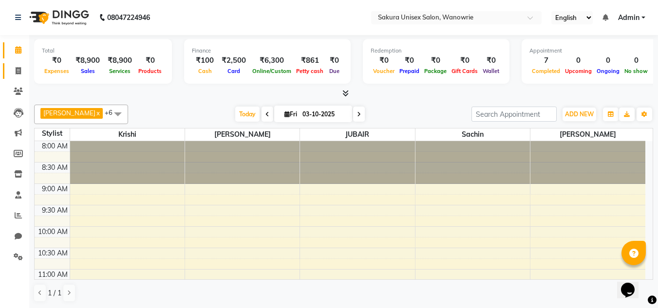
click at [9, 76] on link "Invoice" at bounding box center [14, 71] width 23 height 16
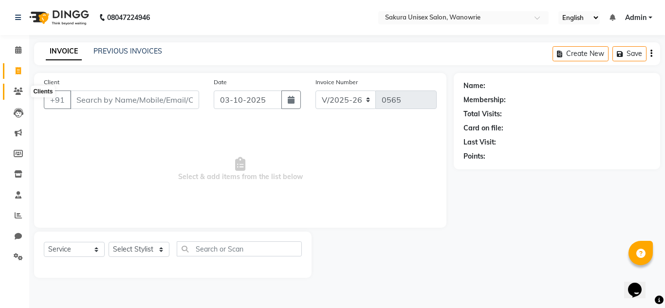
click at [18, 89] on icon at bounding box center [18, 91] width 9 height 7
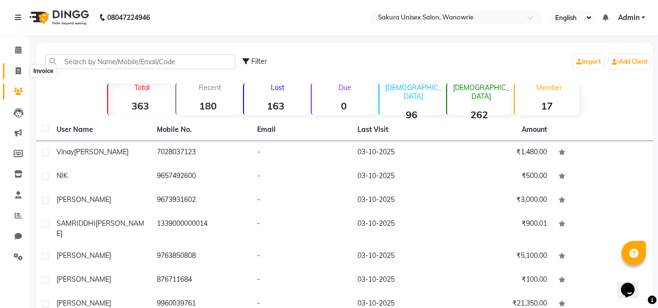
click at [19, 75] on span at bounding box center [18, 71] width 17 height 11
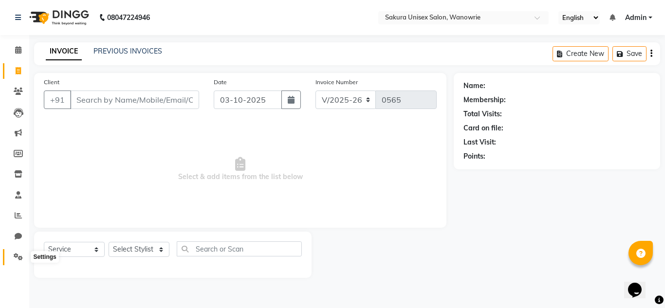
click at [17, 255] on icon at bounding box center [18, 256] width 9 height 7
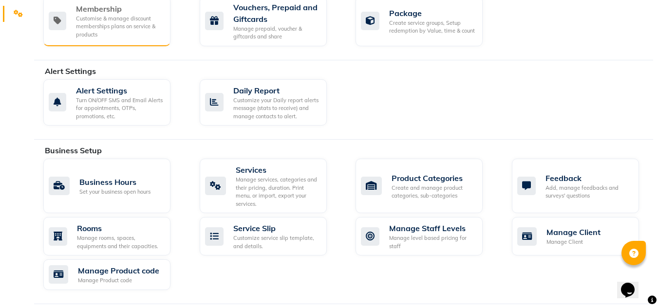
scroll to position [146, 0]
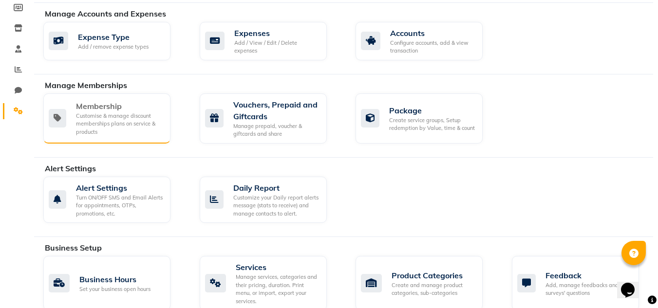
click at [87, 121] on div "Customise & manage discount memberships plans on service & products" at bounding box center [119, 124] width 87 height 24
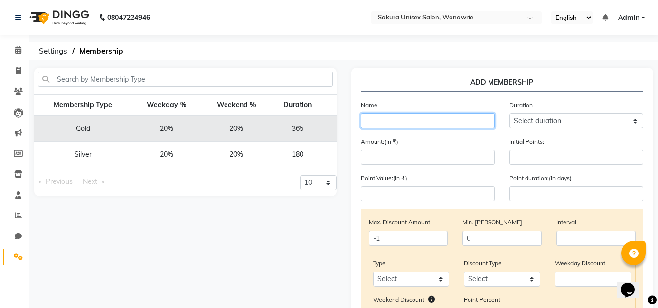
click at [426, 126] on input "text" at bounding box center [428, 120] width 134 height 15
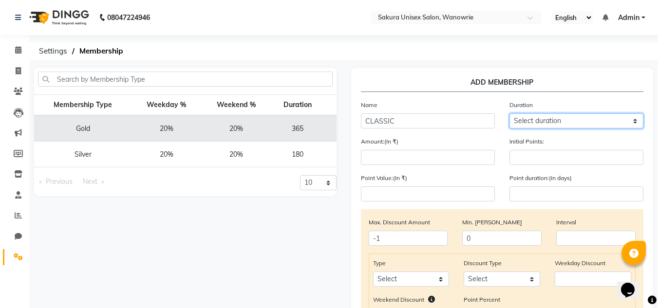
click at [609, 122] on select "Select duration Week Half-month Month Year Life Time 4 Months 8 Months 6 Months…" at bounding box center [576, 120] width 134 height 15
click at [509, 113] on select "Select duration Week Half-month Month Year Life Time 4 Months 8 Months 6 Months…" at bounding box center [576, 120] width 134 height 15
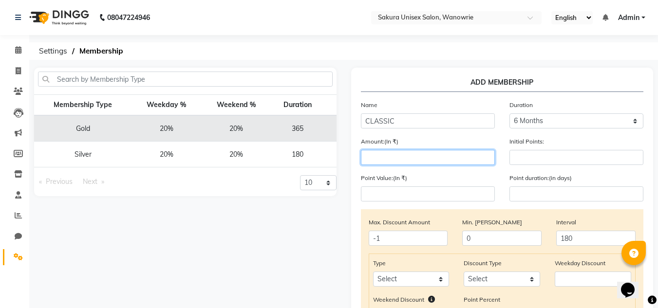
click at [397, 152] on input "number" at bounding box center [428, 157] width 134 height 15
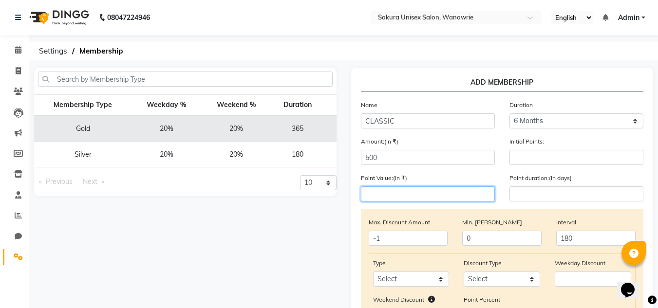
click at [428, 188] on input "number" at bounding box center [428, 194] width 134 height 15
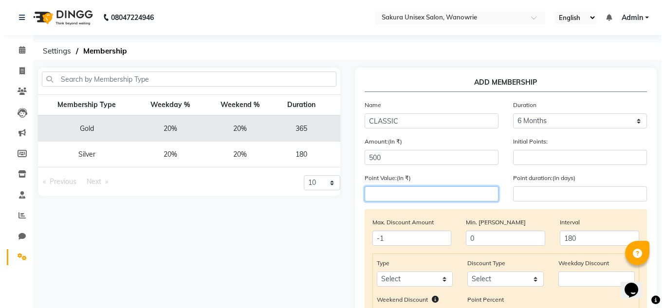
scroll to position [146, 0]
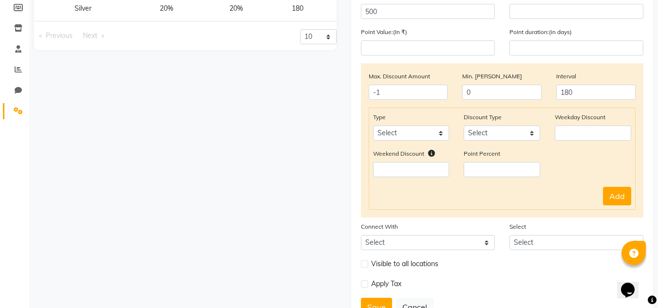
click at [405, 107] on div "Max. Discount Amount -1 Min. [PERSON_NAME] 0 Interval 180" at bounding box center [502, 89] width 282 height 37
click at [407, 100] on div "Max. Discount Amount -1 Min. [PERSON_NAME] 0 Interval 180" at bounding box center [502, 89] width 282 height 37
click at [418, 78] on label "Max. Discount Amount" at bounding box center [399, 76] width 61 height 9
click at [419, 94] on input "-1" at bounding box center [408, 92] width 79 height 15
click at [499, 89] on input "0" at bounding box center [501, 92] width 79 height 15
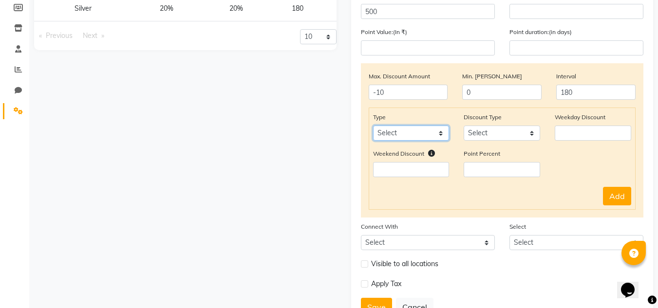
click at [430, 137] on select "Select Service Product Package Prepaid Voucher" at bounding box center [411, 133] width 76 height 15
click at [430, 136] on select "Select Service Product Package Prepaid Voucher" at bounding box center [411, 133] width 76 height 15
click at [422, 94] on input "-10" at bounding box center [408, 92] width 79 height 15
click at [584, 108] on div "Type Select Service Product Package Prepaid Voucher Discount Type Select Percen…" at bounding box center [502, 159] width 267 height 102
click at [423, 136] on select "Select Service Product Package Prepaid Voucher" at bounding box center [411, 133] width 76 height 15
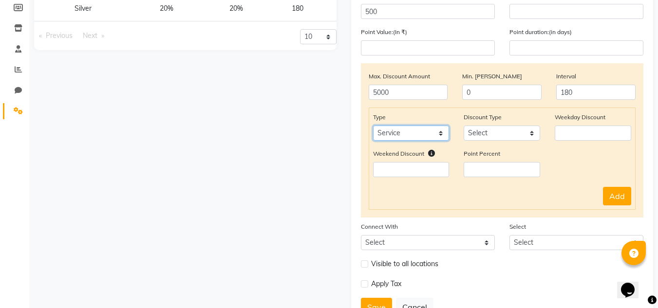
click at [373, 126] on select "Select Service Product Package Prepaid Voucher" at bounding box center [411, 133] width 76 height 15
click at [515, 135] on select "Select Percent Flat" at bounding box center [502, 133] width 76 height 15
click at [464, 126] on select "Select Percent Flat" at bounding box center [502, 133] width 76 height 15
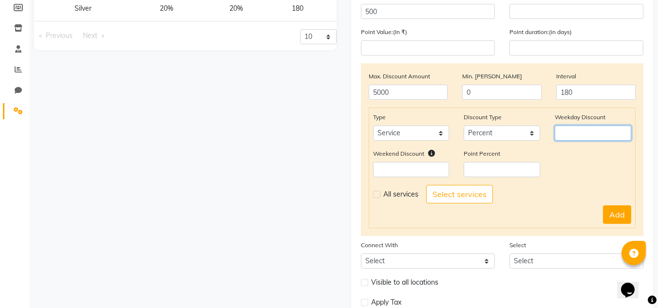
click at [577, 138] on input "number" at bounding box center [593, 133] width 76 height 15
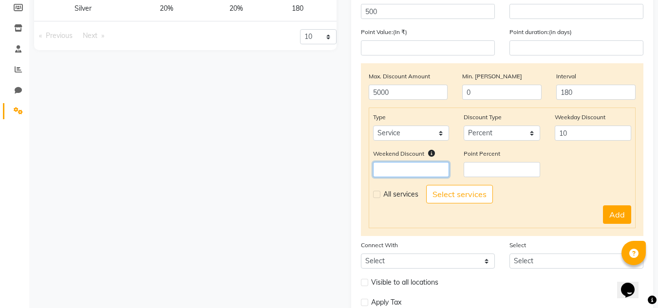
click at [416, 172] on input "number" at bounding box center [411, 169] width 76 height 15
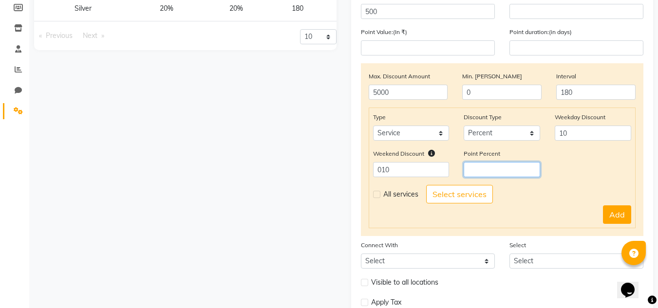
click at [541, 164] on div "Point Percent" at bounding box center [501, 163] width 91 height 29
click at [380, 199] on div "All services" at bounding box center [399, 194] width 53 height 12
click at [379, 199] on div "All services" at bounding box center [399, 194] width 53 height 12
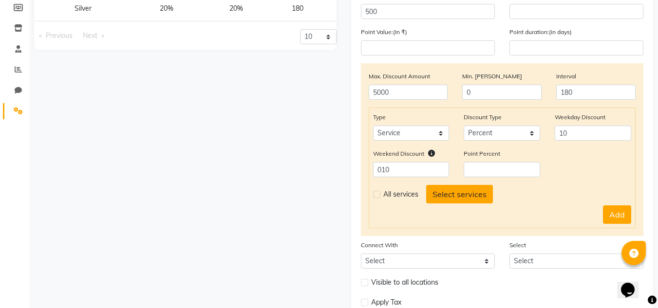
click at [433, 196] on button "Select services" at bounding box center [459, 194] width 67 height 19
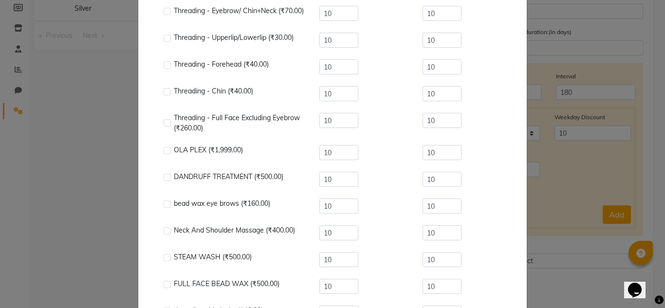
scroll to position [0, 0]
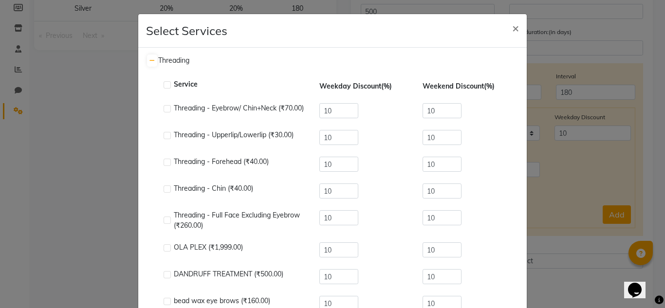
click at [168, 91] on div "Service" at bounding box center [236, 85] width 144 height 12
click at [168, 87] on div "Service" at bounding box center [236, 85] width 144 height 12
click at [164, 84] on label at bounding box center [167, 84] width 7 height 7
click at [164, 84] on input "checkbox" at bounding box center [167, 85] width 6 height 6
click at [164, 110] on label at bounding box center [167, 108] width 7 height 7
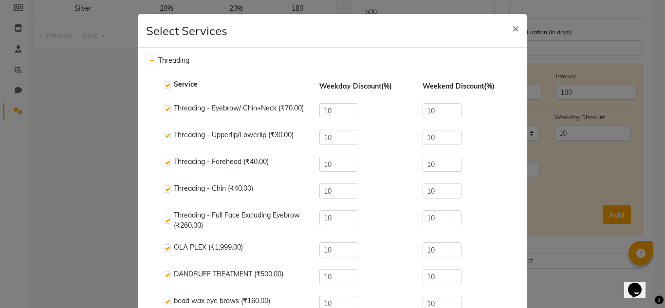
click at [164, 110] on input "checkbox" at bounding box center [167, 109] width 6 height 6
click at [166, 134] on label at bounding box center [167, 135] width 7 height 7
click at [166, 134] on input "checkbox" at bounding box center [167, 136] width 6 height 6
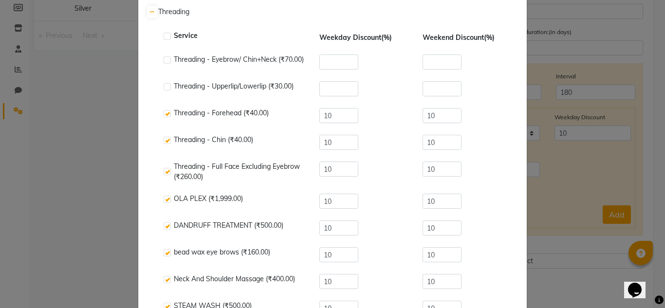
click at [165, 118] on div at bounding box center [167, 115] width 6 height 10
click at [166, 115] on label at bounding box center [167, 113] width 7 height 7
click at [166, 115] on input "checkbox" at bounding box center [167, 114] width 6 height 6
click at [164, 140] on label at bounding box center [167, 140] width 7 height 7
click at [164, 140] on input "checkbox" at bounding box center [167, 141] width 6 height 6
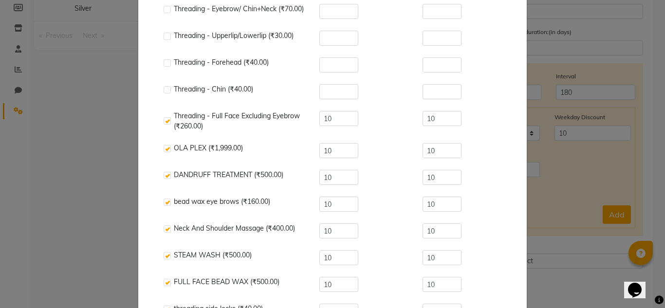
scroll to position [146, 0]
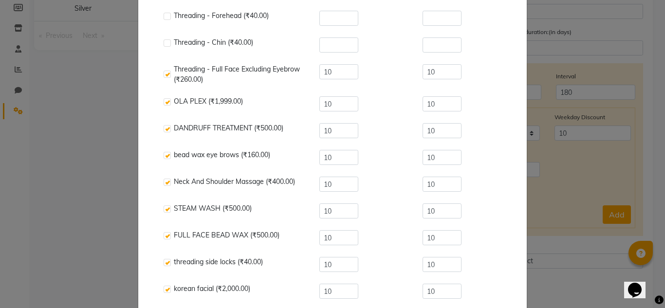
click at [164, 77] on label at bounding box center [167, 74] width 7 height 7
click at [164, 77] on input "checkbox" at bounding box center [167, 75] width 6 height 6
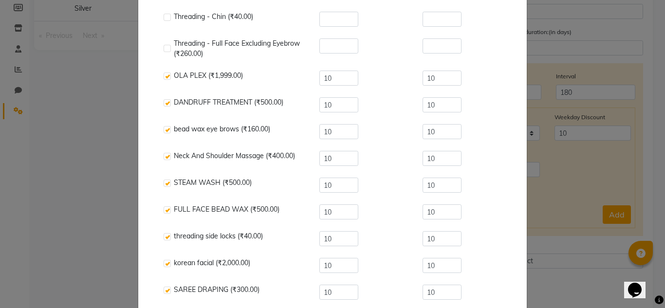
scroll to position [195, 0]
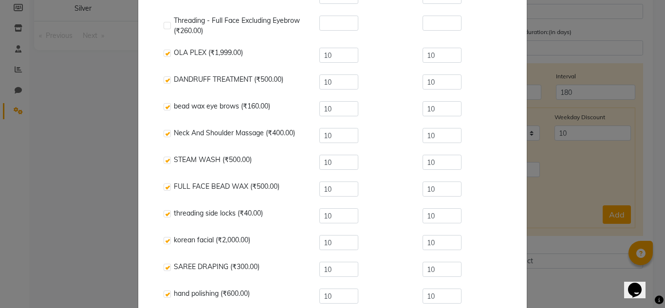
click at [164, 107] on label at bounding box center [167, 106] width 7 height 7
click at [164, 107] on input "checkbox" at bounding box center [167, 107] width 6 height 6
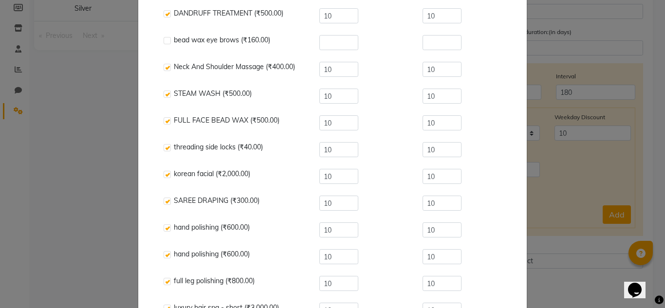
scroll to position [292, 0]
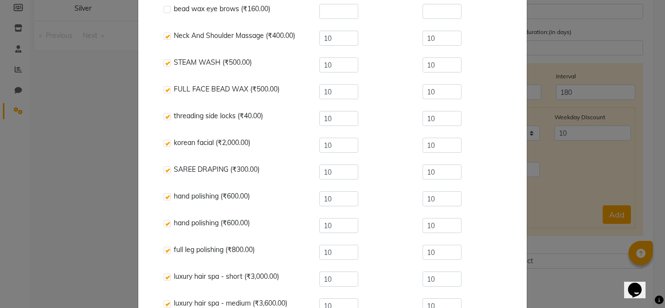
click at [164, 118] on label at bounding box center [167, 116] width 7 height 7
click at [164, 118] on input "checkbox" at bounding box center [167, 117] width 6 height 6
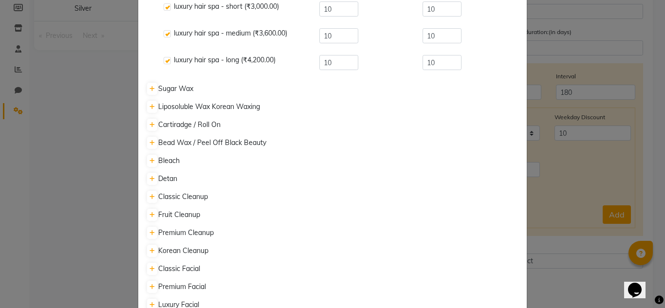
scroll to position [584, 0]
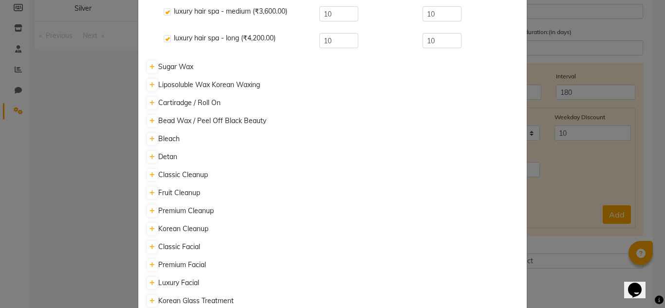
drag, startPoint x: 185, startPoint y: 122, endPoint x: 178, endPoint y: 122, distance: 6.3
click at [184, 122] on span "Bead Wax / Peel Off Black Beauty" at bounding box center [212, 120] width 108 height 9
click at [147, 123] on link at bounding box center [152, 121] width 10 height 12
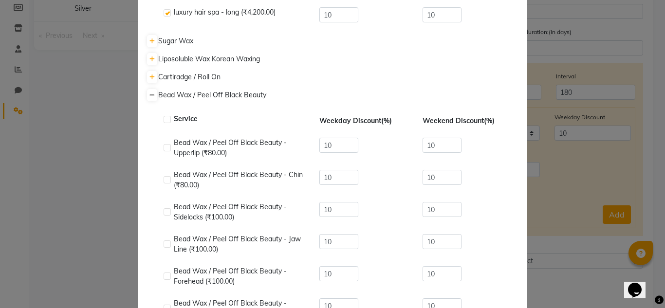
scroll to position [633, 0]
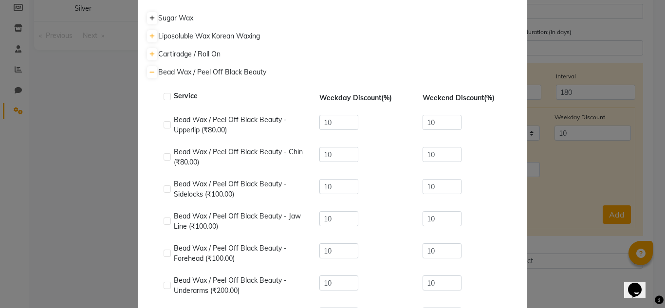
click at [149, 19] on icon at bounding box center [151, 19] width 5 height 6
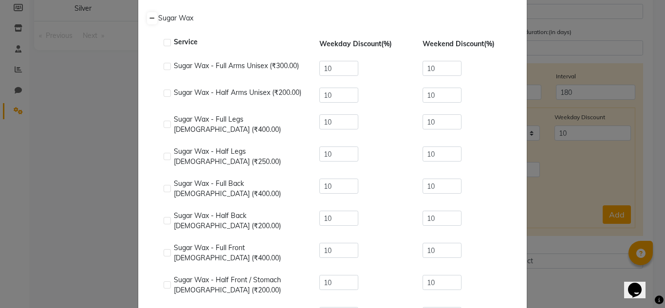
click at [165, 44] on label at bounding box center [167, 42] width 7 height 7
click at [165, 44] on input "checkbox" at bounding box center [167, 43] width 6 height 6
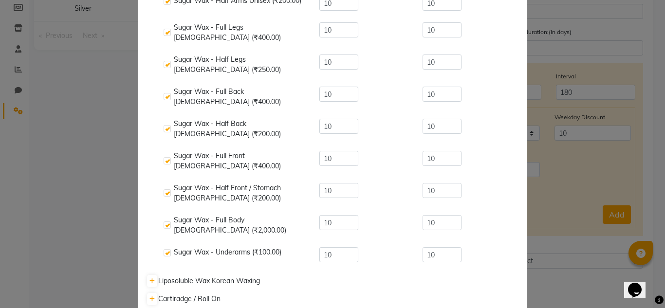
scroll to position [828, 0]
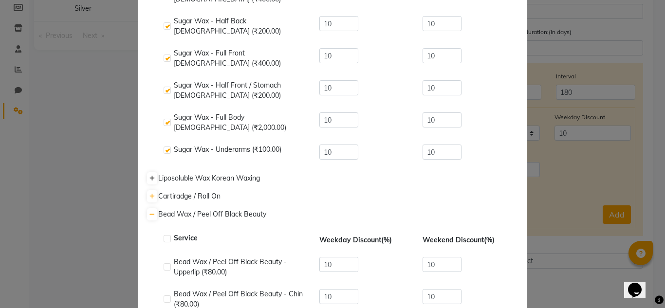
click at [151, 172] on link at bounding box center [152, 178] width 10 height 12
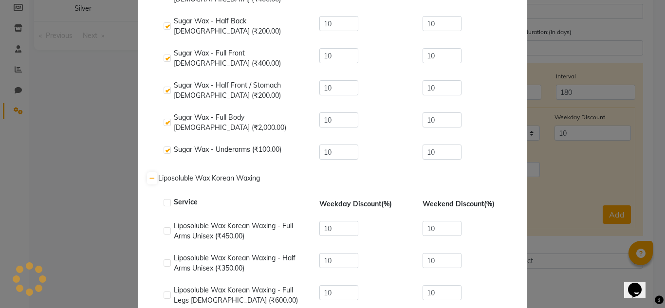
click at [164, 199] on label at bounding box center [167, 202] width 7 height 7
click at [164, 200] on input "checkbox" at bounding box center [167, 203] width 6 height 6
click at [166, 147] on label at bounding box center [167, 150] width 7 height 7
click at [166, 148] on input "checkbox" at bounding box center [167, 151] width 6 height 6
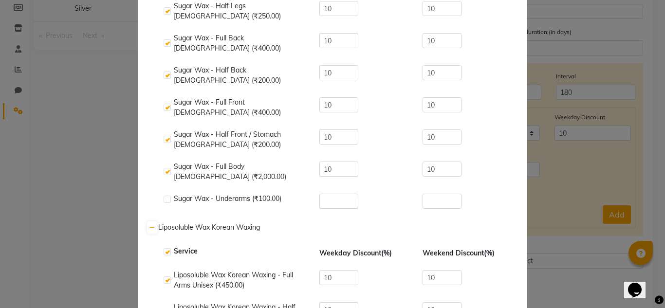
scroll to position [633, 0]
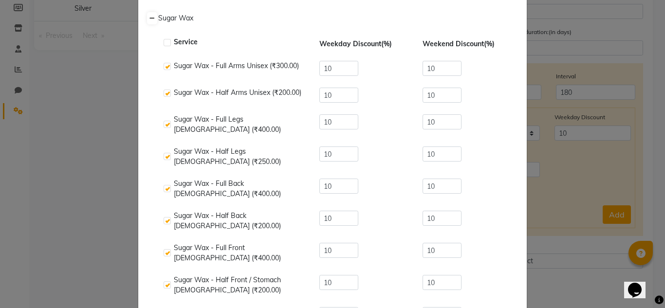
click at [164, 43] on label at bounding box center [167, 42] width 7 height 7
click at [164, 43] on input "checkbox" at bounding box center [167, 43] width 6 height 6
click at [164, 43] on label at bounding box center [167, 42] width 7 height 7
click at [164, 43] on input "checkbox" at bounding box center [167, 43] width 6 height 6
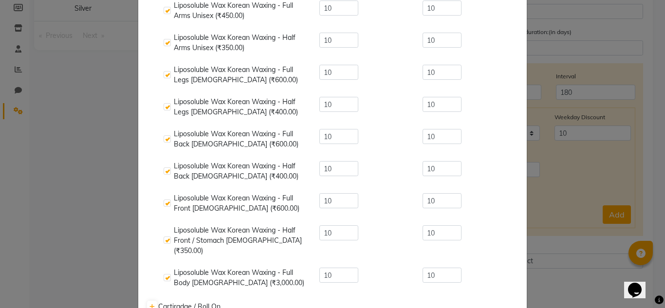
scroll to position [1071, 0]
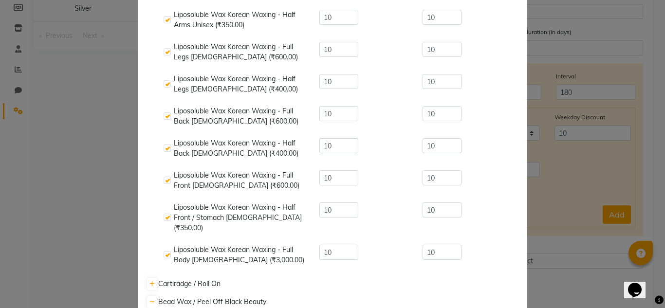
click at [189, 280] on span "Cartiradge / Roll On" at bounding box center [189, 284] width 62 height 9
click at [150, 281] on icon at bounding box center [151, 284] width 5 height 6
click at [167, 305] on label at bounding box center [167, 308] width 7 height 7
click at [167, 306] on input "checkbox" at bounding box center [167, 309] width 6 height 6
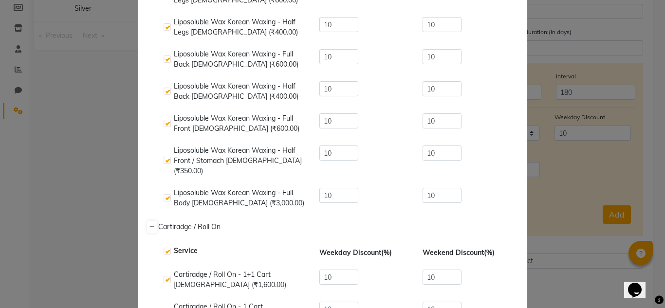
scroll to position [1315, 0]
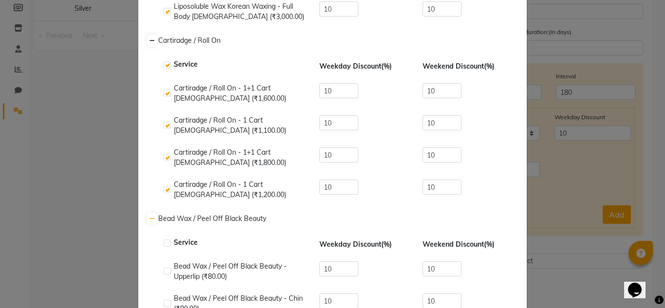
click at [165, 240] on label at bounding box center [167, 243] width 7 height 7
click at [165, 241] on input "checkbox" at bounding box center [167, 244] width 6 height 6
click at [167, 240] on label at bounding box center [167, 243] width 7 height 7
click at [167, 241] on input "checkbox" at bounding box center [167, 244] width 6 height 6
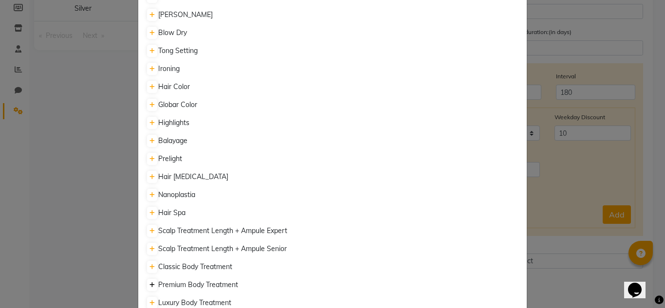
scroll to position [2194, 0]
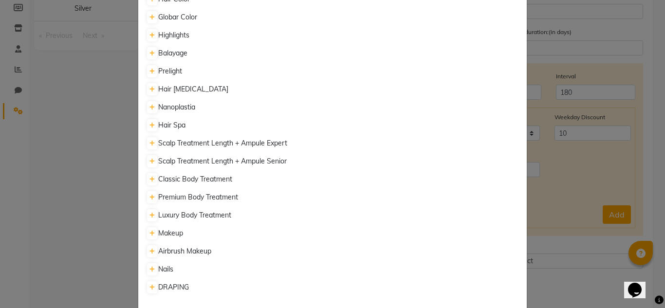
click at [149, 285] on icon at bounding box center [151, 288] width 5 height 6
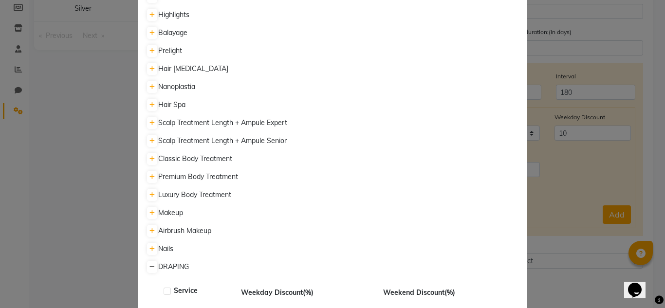
scroll to position [2225, 0]
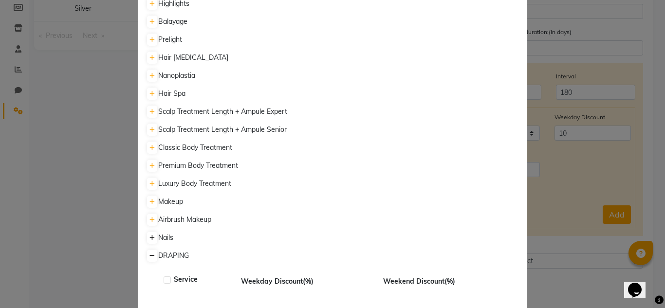
click at [149, 235] on icon at bounding box center [151, 238] width 5 height 6
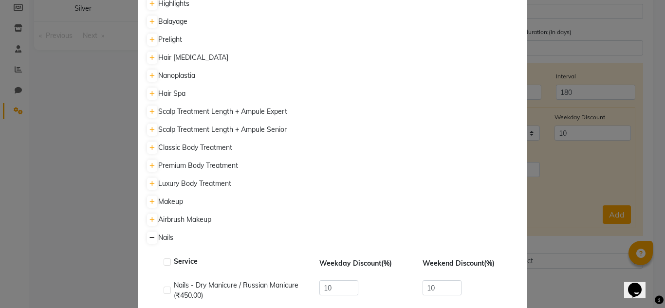
click at [164, 259] on label at bounding box center [167, 262] width 7 height 7
click at [164, 260] on input "checkbox" at bounding box center [167, 263] width 6 height 6
click at [149, 199] on icon at bounding box center [151, 202] width 5 height 6
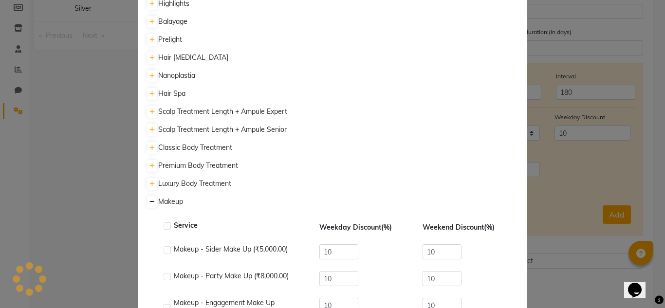
click at [165, 223] on label at bounding box center [167, 226] width 7 height 7
click at [165, 224] on input "checkbox" at bounding box center [167, 227] width 6 height 6
click at [152, 178] on link at bounding box center [152, 184] width 10 height 12
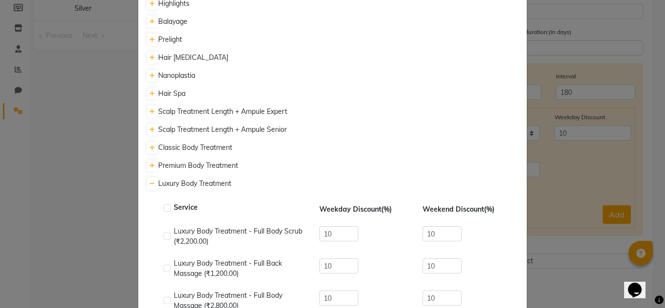
click at [164, 205] on label at bounding box center [167, 208] width 7 height 7
click at [164, 206] on input "checkbox" at bounding box center [167, 209] width 6 height 6
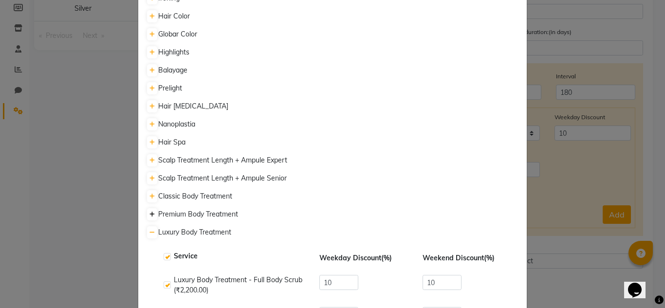
click at [149, 212] on icon at bounding box center [151, 215] width 5 height 6
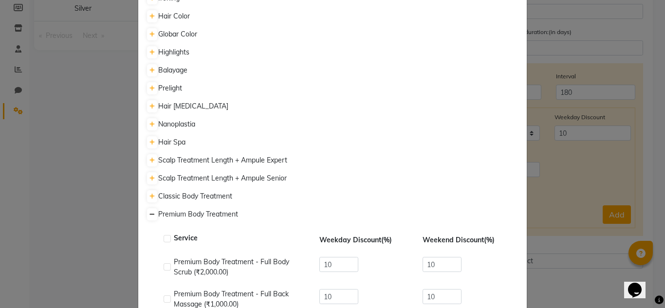
click at [165, 235] on label at bounding box center [167, 238] width 7 height 7
click at [165, 236] on input "checkbox" at bounding box center [167, 239] width 6 height 6
click at [149, 194] on icon at bounding box center [151, 197] width 5 height 6
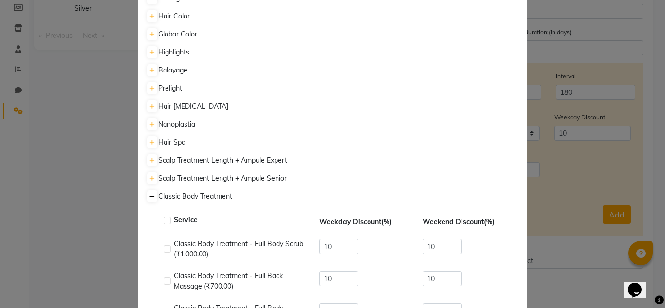
click at [168, 215] on div "Service" at bounding box center [236, 221] width 144 height 12
click at [165, 217] on label at bounding box center [167, 220] width 7 height 7
click at [165, 218] on input "checkbox" at bounding box center [167, 221] width 6 height 6
click at [147, 172] on link at bounding box center [152, 178] width 10 height 12
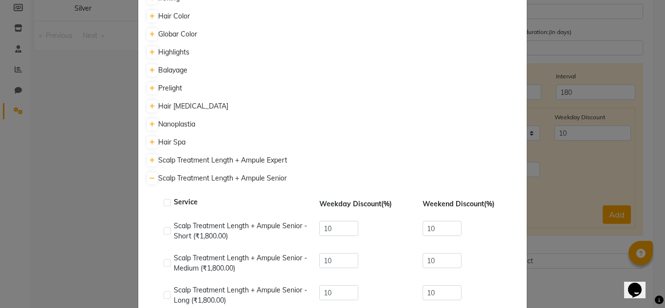
click at [164, 199] on label at bounding box center [167, 202] width 7 height 7
click at [164, 200] on input "checkbox" at bounding box center [167, 203] width 6 height 6
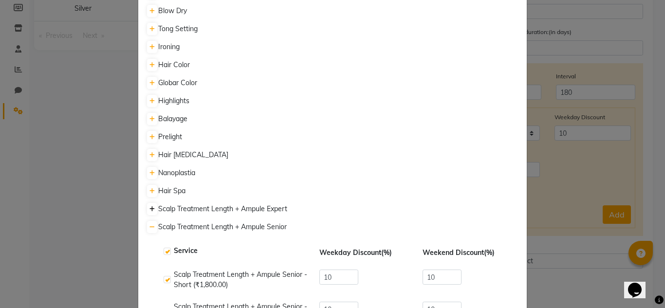
click at [152, 203] on link at bounding box center [152, 209] width 10 height 12
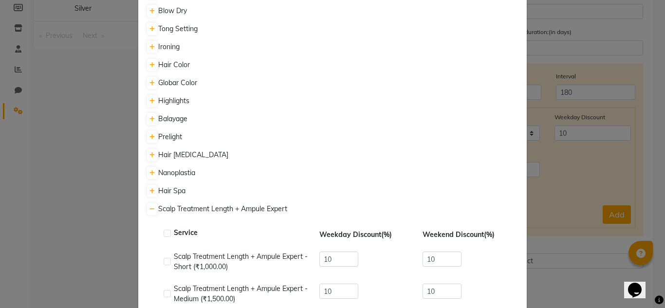
drag, startPoint x: 165, startPoint y: 178, endPoint x: 165, endPoint y: 173, distance: 4.9
click at [165, 230] on label at bounding box center [167, 233] width 7 height 7
click at [165, 231] on input "checkbox" at bounding box center [167, 234] width 6 height 6
click at [152, 185] on link at bounding box center [152, 191] width 10 height 12
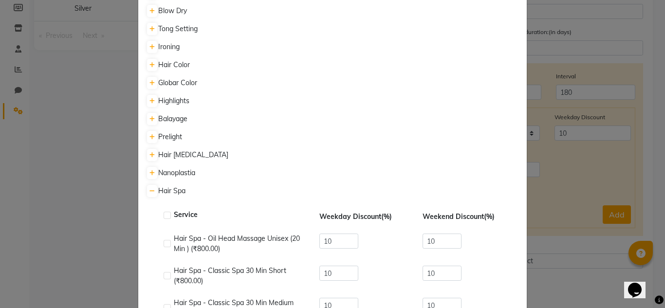
click at [165, 212] on label at bounding box center [167, 215] width 7 height 7
click at [165, 213] on input "checkbox" at bounding box center [167, 216] width 6 height 6
click at [148, 128] on div "Threading Service Weekday Discount (%) Weekend Discount (%) Threading - Eyebrow…" at bounding box center [332, 157] width 389 height 4474
click at [150, 170] on icon at bounding box center [151, 173] width 5 height 6
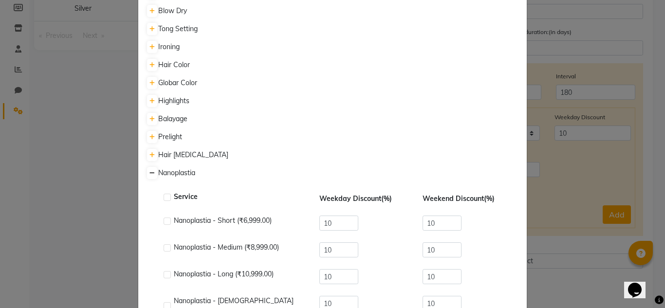
click at [164, 194] on label at bounding box center [167, 197] width 7 height 7
click at [164, 195] on input "checkbox" at bounding box center [167, 198] width 6 height 6
click at [152, 149] on link at bounding box center [152, 155] width 10 height 12
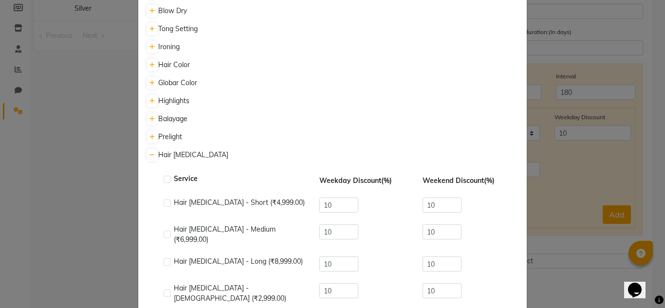
drag, startPoint x: 162, startPoint y: 126, endPoint x: 154, endPoint y: 106, distance: 21.2
click at [164, 176] on label at bounding box center [167, 179] width 7 height 7
click at [164, 177] on input "checkbox" at bounding box center [167, 180] width 6 height 6
click at [149, 79] on div "Threading Service Weekday Discount (%) Weekend Discount (%) Threading - Eyebrow…" at bounding box center [332, 303] width 389 height 4767
click at [151, 131] on link at bounding box center [152, 137] width 10 height 12
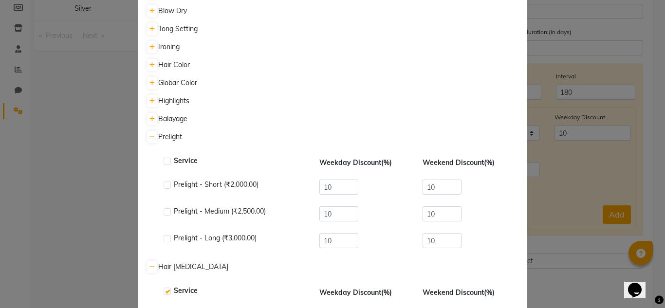
click at [164, 158] on label at bounding box center [167, 161] width 7 height 7
click at [164, 159] on input "checkbox" at bounding box center [167, 162] width 6 height 6
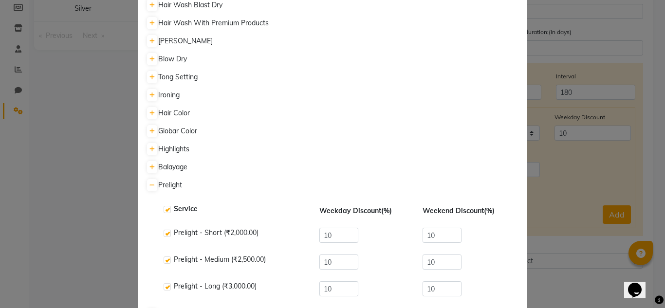
scroll to position [2079, 0]
click at [151, 162] on link at bounding box center [152, 168] width 10 height 12
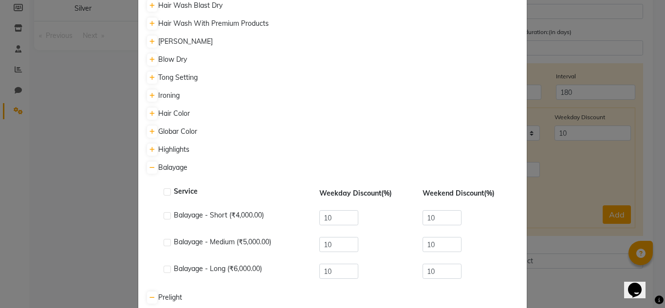
click at [165, 188] on label at bounding box center [167, 191] width 7 height 7
click at [165, 189] on input "checkbox" at bounding box center [167, 192] width 6 height 6
click at [150, 144] on link at bounding box center [152, 150] width 10 height 12
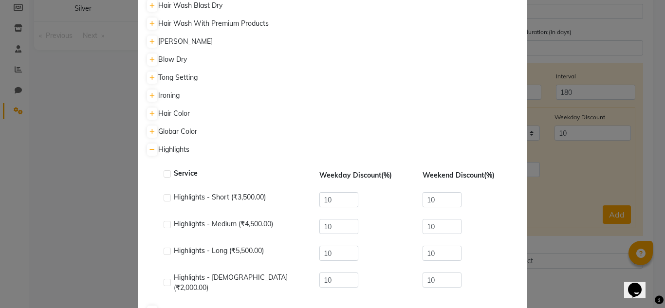
click at [164, 170] on label at bounding box center [167, 173] width 7 height 7
click at [164, 171] on input "checkbox" at bounding box center [167, 174] width 6 height 6
click at [154, 127] on div "Globar Color" at bounding box center [332, 132] width 373 height 10
click at [150, 129] on icon at bounding box center [151, 132] width 5 height 6
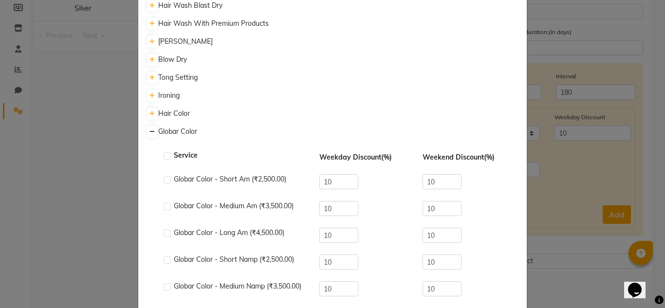
click at [168, 150] on div "Service" at bounding box center [236, 156] width 144 height 12
click at [167, 152] on label at bounding box center [167, 155] width 7 height 7
click at [167, 153] on input "checkbox" at bounding box center [167, 156] width 6 height 6
click at [149, 111] on icon at bounding box center [151, 114] width 5 height 6
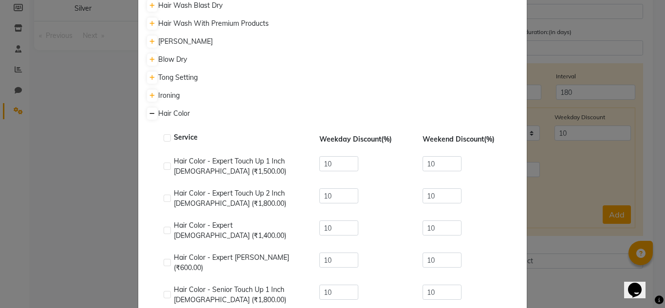
click at [164, 134] on label at bounding box center [167, 137] width 7 height 7
click at [164, 135] on input "checkbox" at bounding box center [167, 138] width 6 height 6
click at [147, 90] on link at bounding box center [152, 96] width 10 height 12
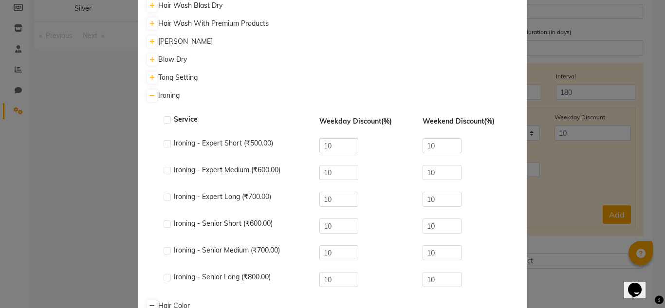
click at [164, 116] on label at bounding box center [167, 119] width 7 height 7
click at [164, 117] on input "checkbox" at bounding box center [167, 120] width 6 height 6
click at [151, 72] on link at bounding box center [152, 78] width 10 height 12
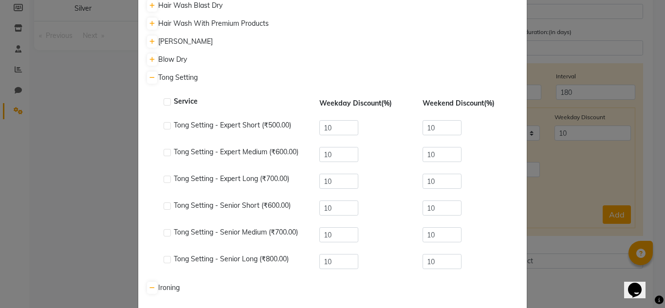
click at [166, 98] on label at bounding box center [167, 101] width 7 height 7
click at [166, 99] on input "checkbox" at bounding box center [167, 102] width 6 height 6
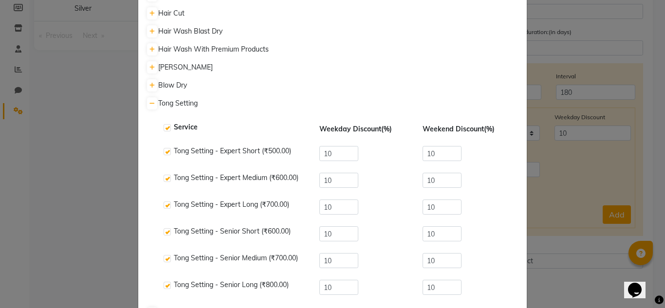
scroll to position [2031, 0]
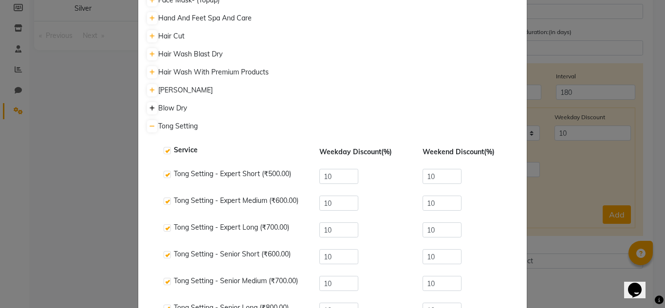
click at [147, 102] on link at bounding box center [152, 108] width 10 height 12
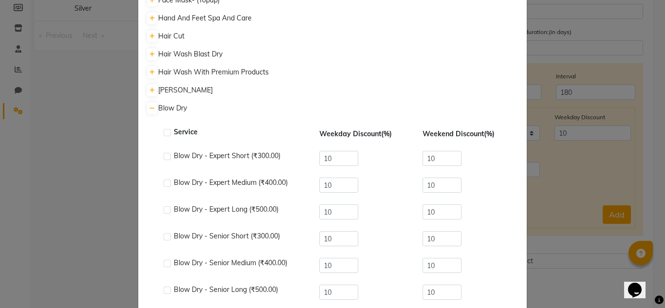
click at [164, 129] on label at bounding box center [167, 132] width 7 height 7
click at [164, 130] on input "checkbox" at bounding box center [167, 133] width 6 height 6
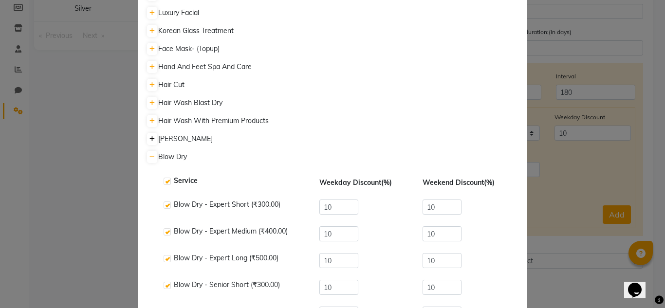
click at [147, 133] on link at bounding box center [152, 139] width 10 height 12
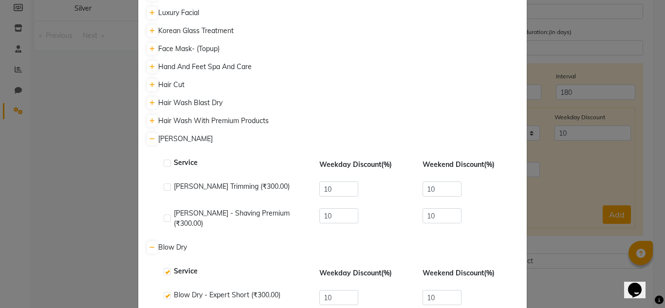
click at [167, 160] on label at bounding box center [167, 163] width 7 height 7
click at [167, 161] on input "checkbox" at bounding box center [167, 164] width 6 height 6
click at [149, 115] on link at bounding box center [152, 121] width 10 height 12
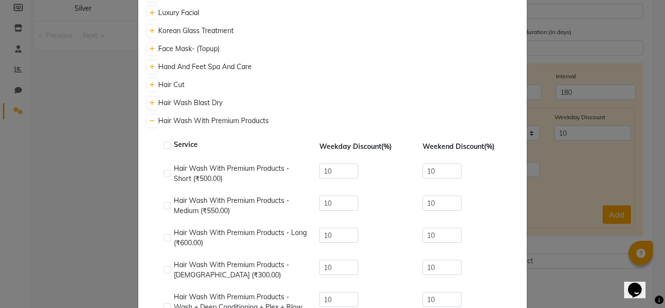
click at [167, 142] on label at bounding box center [167, 145] width 7 height 7
click at [167, 143] on input "checkbox" at bounding box center [167, 146] width 6 height 6
click at [169, 140] on div "Service" at bounding box center [236, 146] width 144 height 12
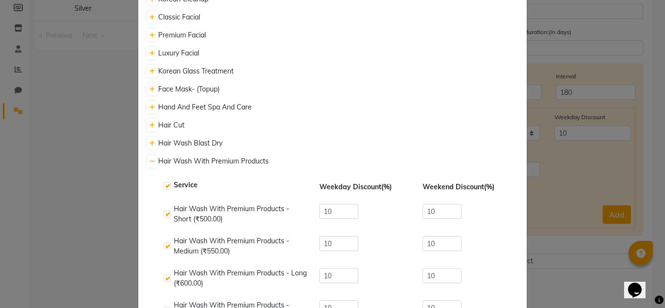
scroll to position [1933, 0]
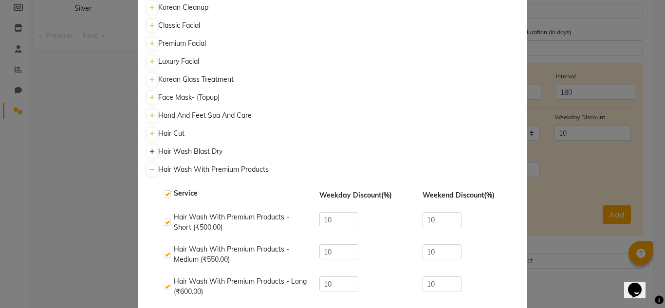
click at [152, 146] on link at bounding box center [152, 152] width 10 height 12
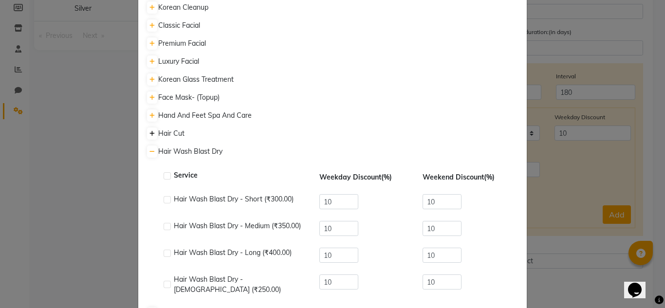
click at [147, 128] on link at bounding box center [152, 134] width 10 height 12
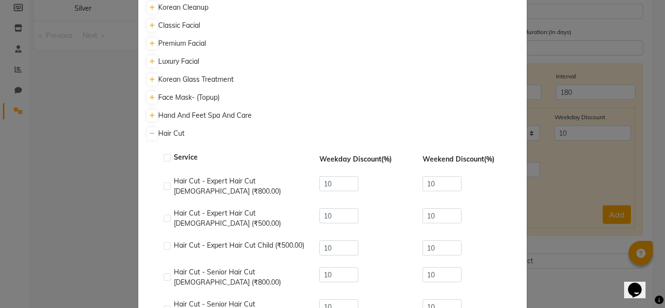
click at [164, 154] on label at bounding box center [167, 157] width 7 height 7
click at [164, 155] on input "checkbox" at bounding box center [167, 158] width 6 height 6
click at [165, 215] on label at bounding box center [167, 218] width 7 height 7
click at [165, 216] on input "checkbox" at bounding box center [167, 219] width 6 height 6
click at [165, 215] on label at bounding box center [167, 218] width 7 height 7
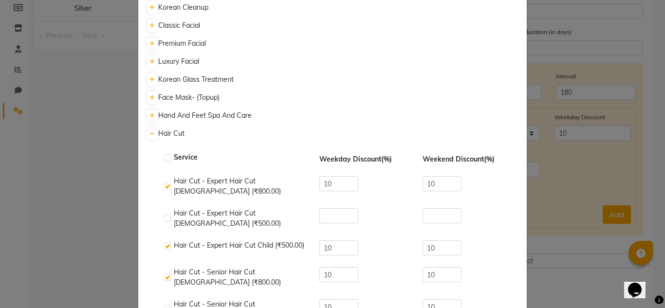
click at [165, 216] on input "checkbox" at bounding box center [167, 219] width 6 height 6
click at [149, 113] on icon at bounding box center [151, 116] width 5 height 6
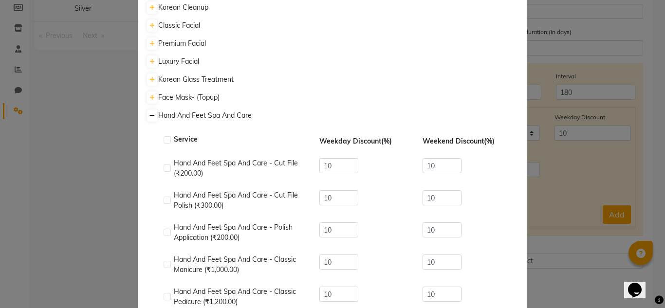
click at [164, 136] on label at bounding box center [167, 139] width 7 height 7
click at [164, 137] on input "checkbox" at bounding box center [167, 140] width 6 height 6
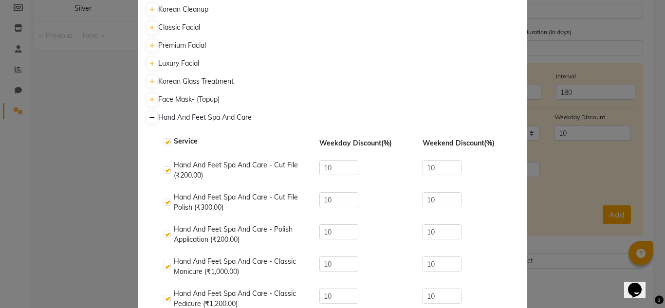
scroll to position [1885, 0]
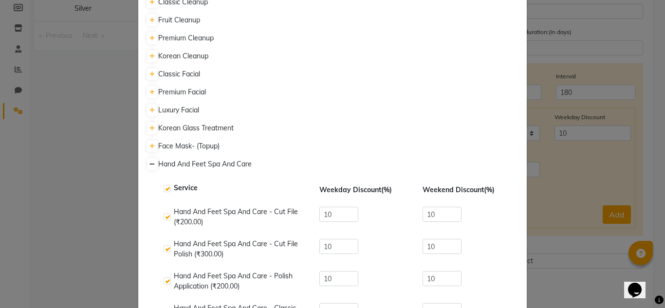
click at [164, 213] on label at bounding box center [167, 216] width 7 height 7
click at [164, 214] on input "checkbox" at bounding box center [167, 217] width 6 height 6
click at [150, 144] on icon at bounding box center [151, 147] width 5 height 6
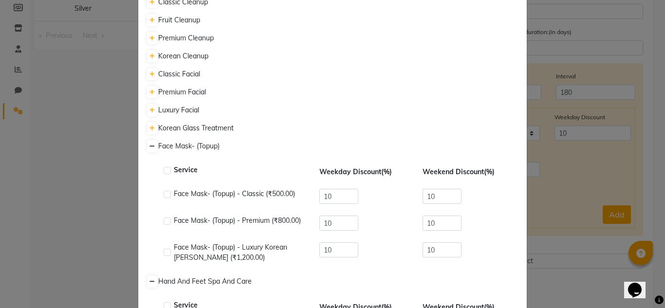
click at [164, 167] on label at bounding box center [167, 170] width 7 height 7
click at [164, 168] on input "checkbox" at bounding box center [167, 171] width 6 height 6
click at [149, 126] on icon at bounding box center [151, 129] width 5 height 6
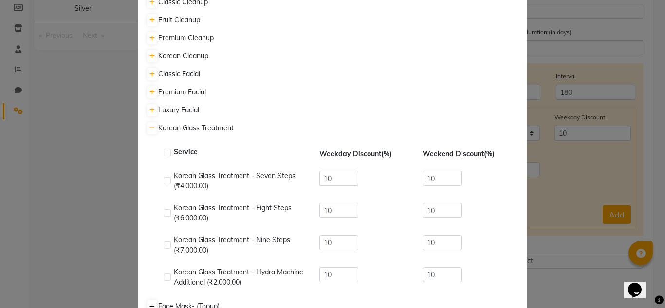
click at [164, 149] on label at bounding box center [167, 152] width 7 height 7
click at [164, 150] on input "checkbox" at bounding box center [167, 153] width 6 height 6
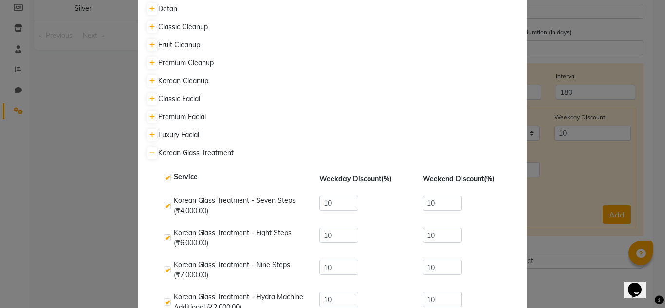
scroll to position [1836, 0]
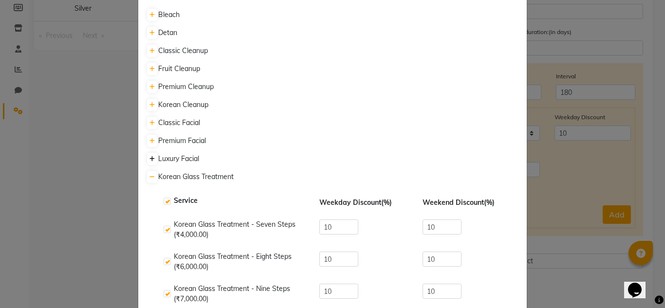
click at [153, 153] on link at bounding box center [152, 159] width 10 height 12
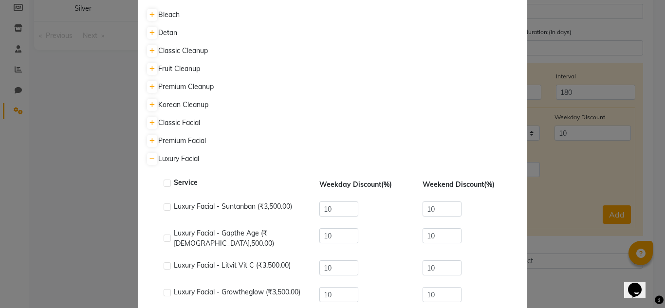
click at [166, 180] on label at bounding box center [167, 183] width 7 height 7
click at [166, 181] on input "checkbox" at bounding box center [167, 184] width 6 height 6
click at [149, 138] on icon at bounding box center [151, 141] width 5 height 6
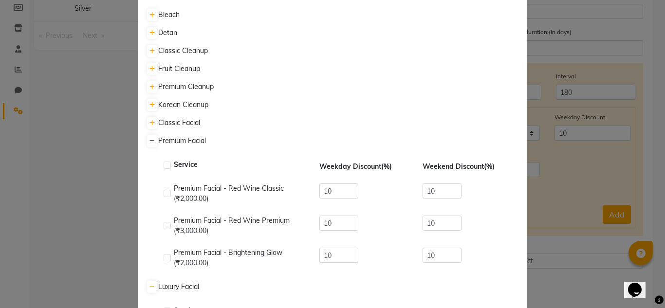
click at [174, 160] on span "Service" at bounding box center [186, 166] width 24 height 12
click at [166, 162] on label at bounding box center [167, 165] width 7 height 7
click at [166, 163] on input "checkbox" at bounding box center [167, 166] width 6 height 6
click at [149, 120] on icon at bounding box center [151, 123] width 5 height 6
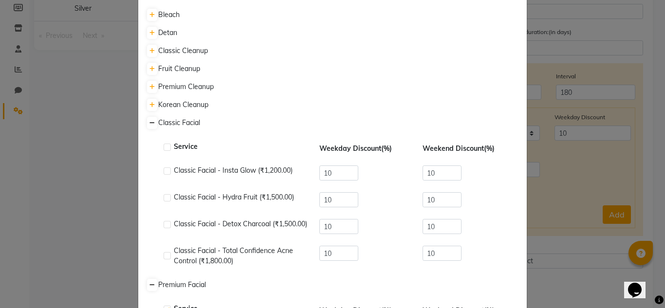
click at [164, 144] on label at bounding box center [167, 147] width 7 height 7
click at [164, 145] on input "checkbox" at bounding box center [167, 148] width 6 height 6
click at [147, 99] on link at bounding box center [152, 105] width 10 height 12
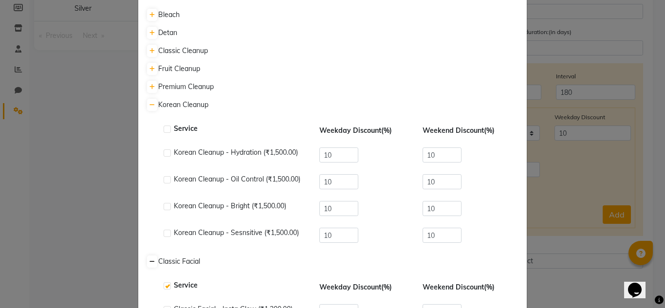
drag, startPoint x: 166, startPoint y: 78, endPoint x: 165, endPoint y: 63, distance: 15.1
click at [166, 126] on label at bounding box center [167, 129] width 7 height 7
click at [166, 127] on input "checkbox" at bounding box center [167, 130] width 6 height 6
click at [149, 81] on link at bounding box center [152, 87] width 10 height 12
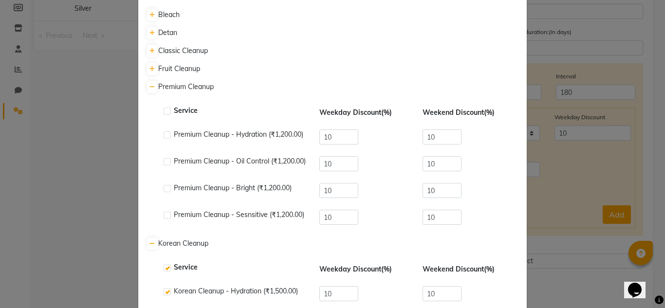
click at [167, 108] on label at bounding box center [167, 111] width 7 height 7
click at [167, 109] on input "checkbox" at bounding box center [167, 112] width 6 height 6
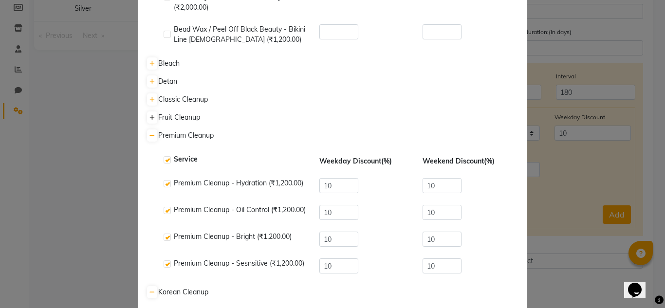
click at [151, 112] on link at bounding box center [152, 118] width 10 height 12
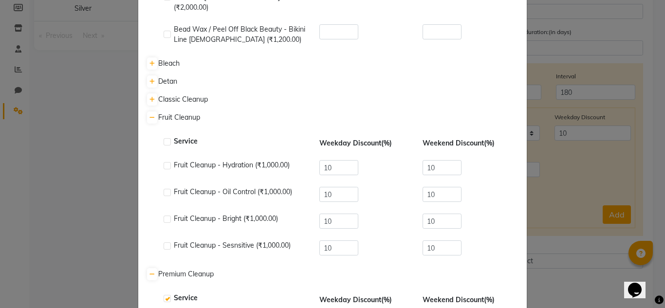
click at [164, 138] on label at bounding box center [167, 141] width 7 height 7
click at [164, 139] on input "checkbox" at bounding box center [167, 142] width 6 height 6
click at [149, 93] on link at bounding box center [152, 99] width 10 height 12
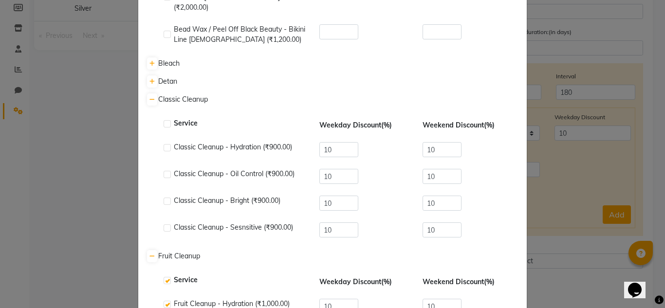
click at [166, 120] on label at bounding box center [167, 123] width 7 height 7
click at [166, 121] on input "checkbox" at bounding box center [167, 124] width 6 height 6
click at [149, 79] on icon at bounding box center [151, 82] width 5 height 6
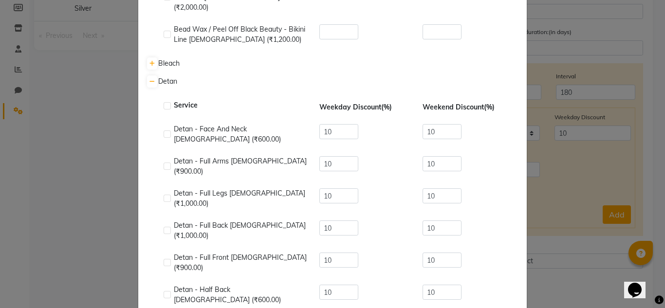
drag, startPoint x: 164, startPoint y: 58, endPoint x: 164, endPoint y: 53, distance: 5.4
click at [164, 102] on div at bounding box center [167, 107] width 6 height 10
click at [164, 102] on label at bounding box center [167, 105] width 7 height 7
click at [164, 103] on input "checkbox" at bounding box center [167, 106] width 6 height 6
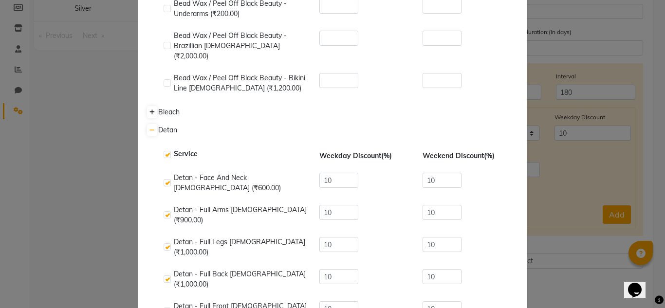
click at [151, 106] on link at bounding box center [152, 112] width 10 height 12
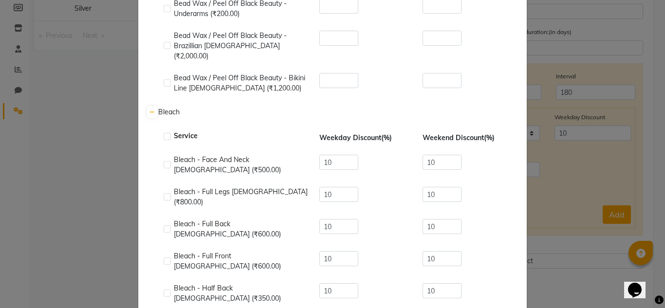
click at [167, 133] on label at bounding box center [167, 136] width 7 height 7
click at [167, 134] on input "checkbox" at bounding box center [167, 137] width 6 height 6
click at [165, 133] on label at bounding box center [167, 136] width 7 height 7
click at [165, 134] on input "checkbox" at bounding box center [167, 137] width 6 height 6
click at [167, 133] on label at bounding box center [167, 136] width 7 height 7
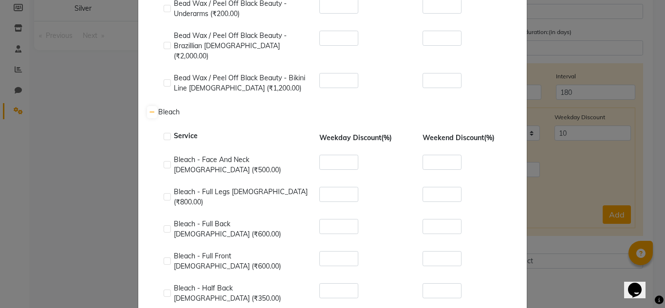
click at [167, 134] on input "checkbox" at bounding box center [167, 137] width 6 height 6
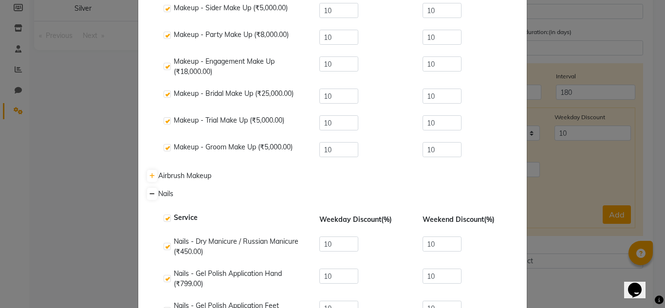
scroll to position [8754, 0]
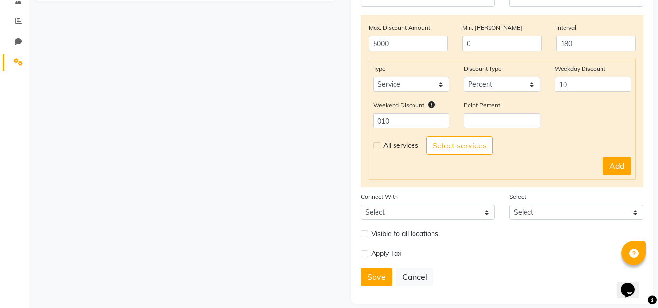
scroll to position [205, 0]
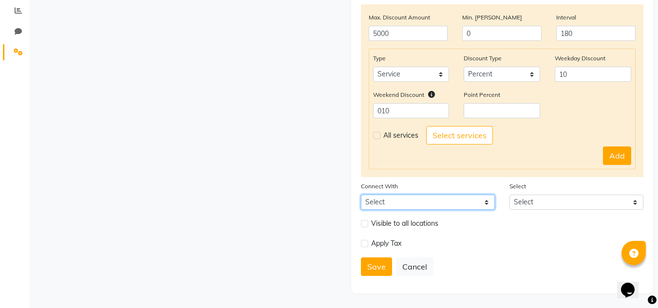
click at [466, 203] on select "Select Package Prepaid Voucher" at bounding box center [428, 202] width 134 height 15
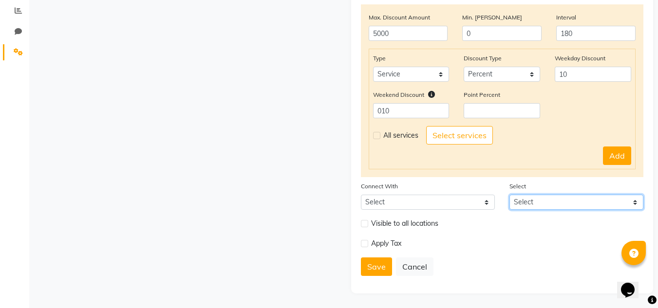
click at [594, 206] on select "Select" at bounding box center [576, 202] width 134 height 15
click at [593, 202] on select "Select" at bounding box center [576, 202] width 134 height 15
click at [612, 163] on button "Add" at bounding box center [617, 156] width 28 height 19
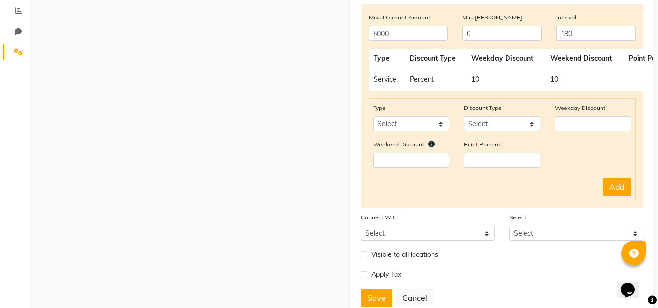
scroll to position [236, 0]
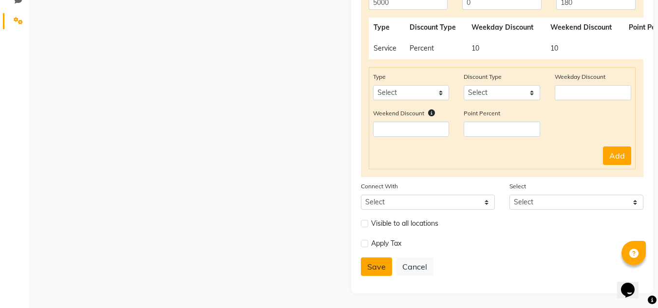
click at [374, 275] on button "Save" at bounding box center [376, 267] width 31 height 19
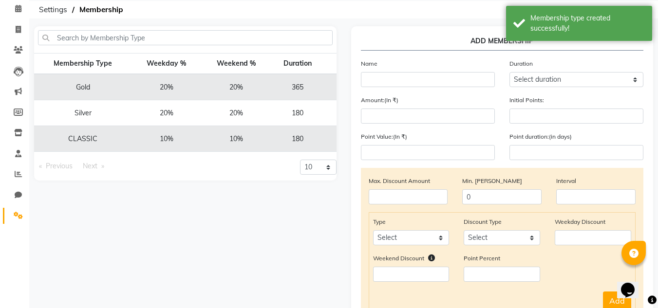
scroll to position [0, 0]
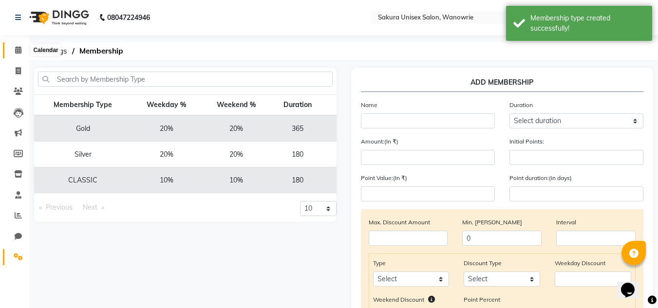
click at [16, 51] on icon at bounding box center [18, 49] width 6 height 7
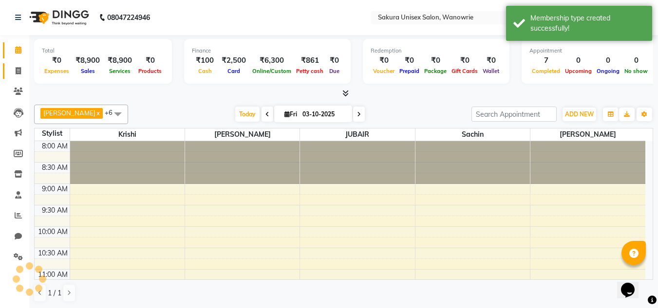
click at [15, 66] on span at bounding box center [18, 71] width 17 height 11
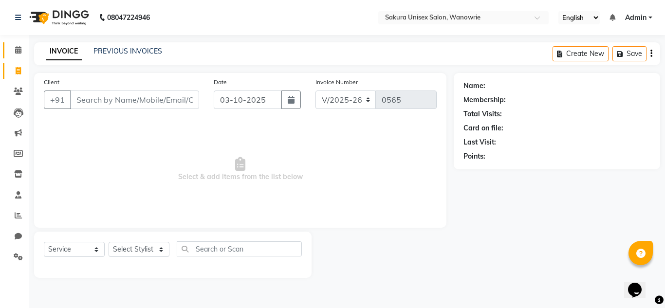
drag, startPoint x: 9, startPoint y: 49, endPoint x: 12, endPoint y: 54, distance: 5.7
click at [9, 49] on link "Calendar" at bounding box center [14, 50] width 23 height 16
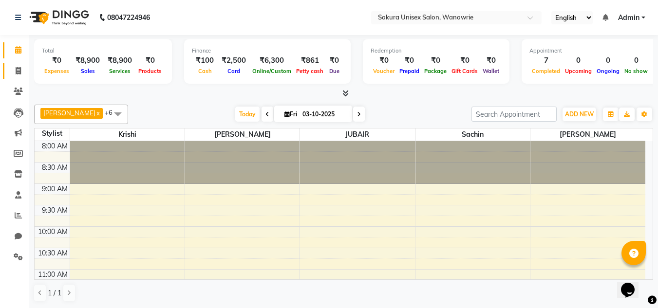
click at [9, 73] on link "Invoice" at bounding box center [14, 71] width 23 height 16
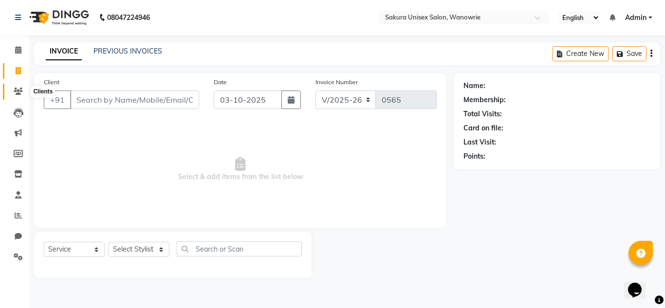
click at [16, 87] on span at bounding box center [18, 91] width 17 height 11
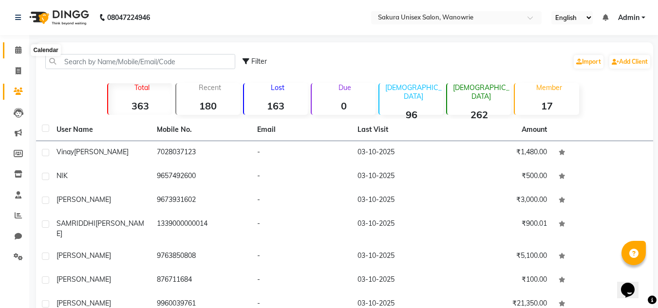
click at [11, 53] on span at bounding box center [18, 50] width 17 height 11
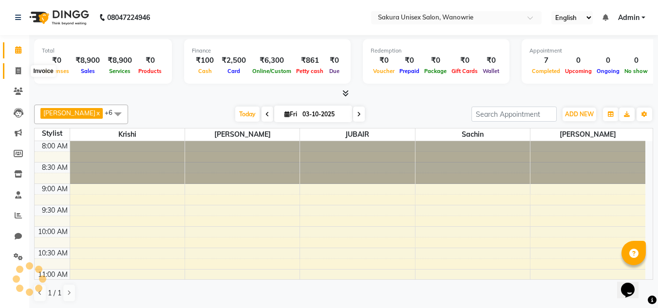
click at [12, 74] on span at bounding box center [18, 71] width 17 height 11
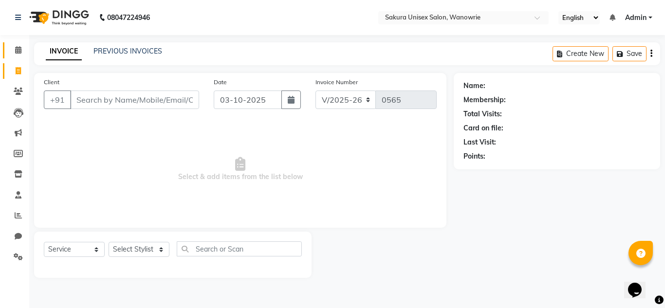
click at [8, 50] on link "Calendar" at bounding box center [14, 50] width 23 height 16
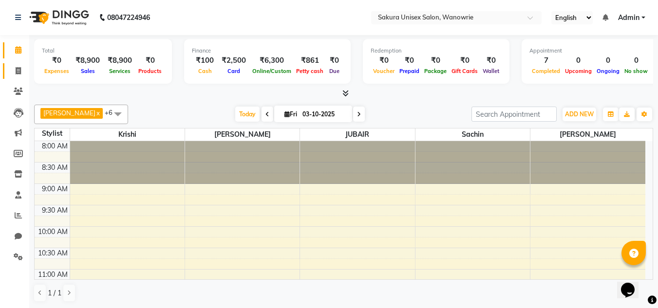
drag, startPoint x: 6, startPoint y: 69, endPoint x: 23, endPoint y: 80, distance: 20.5
click at [6, 70] on link "Invoice" at bounding box center [14, 71] width 23 height 16
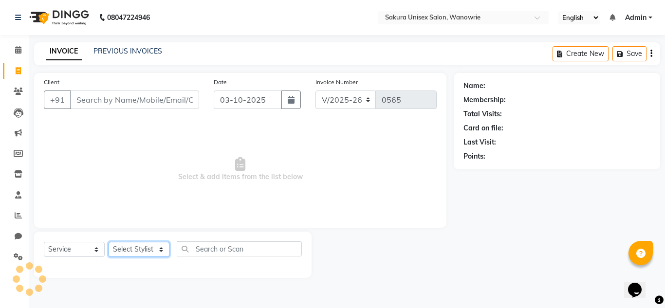
click at [164, 257] on select "Select Stylist" at bounding box center [139, 249] width 61 height 15
click at [127, 206] on span "Select & add items from the list below" at bounding box center [240, 169] width 393 height 97
click at [135, 257] on select "Select Stylist [PERSON_NAME] [PERSON_NAME] krishi [PERSON_NAME] sachin" at bounding box center [139, 249] width 61 height 15
click at [109, 242] on select "Select Stylist [PERSON_NAME] [PERSON_NAME] krishi [PERSON_NAME] sachin" at bounding box center [139, 249] width 61 height 15
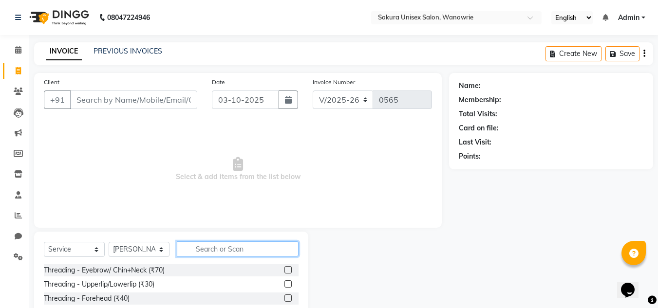
click at [199, 249] on input "text" at bounding box center [238, 249] width 122 height 15
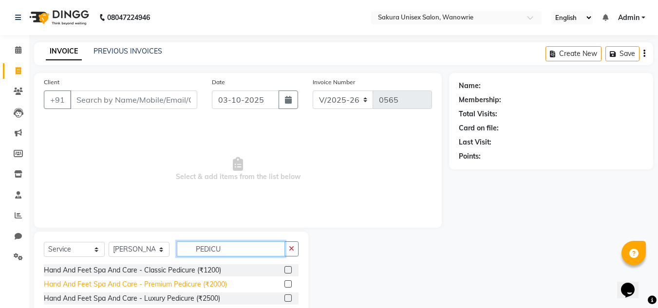
scroll to position [27, 0]
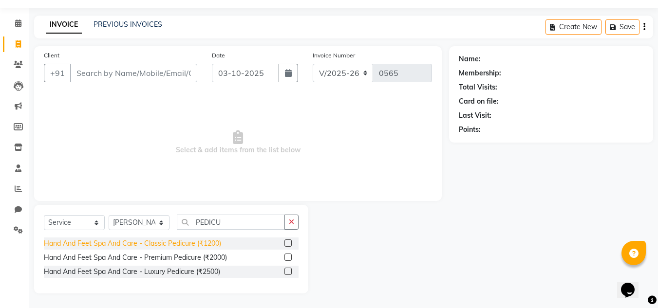
click at [178, 247] on div "Hand And Feet Spa And Care - Classic Pedicure (₹1200)" at bounding box center [132, 244] width 177 height 10
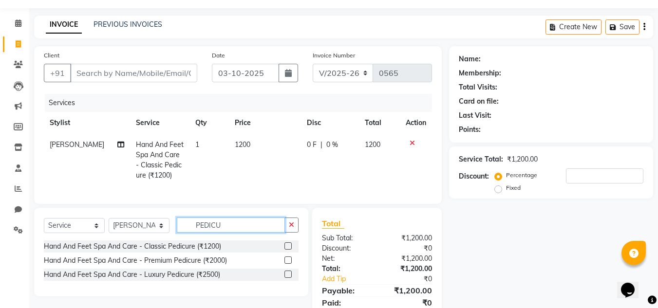
drag, startPoint x: 276, startPoint y: 232, endPoint x: 130, endPoint y: 229, distance: 146.6
click at [130, 229] on div "Select Service Product Membership Package Voucher Prepaid Gift Card Select Styl…" at bounding box center [171, 229] width 255 height 23
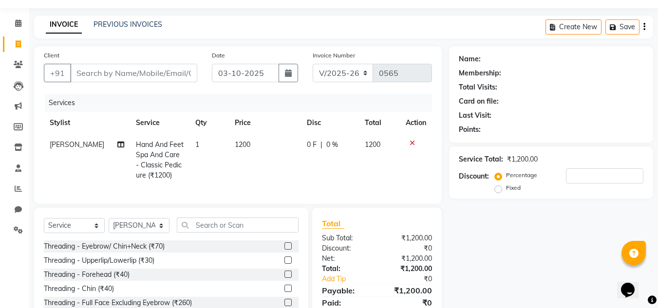
click at [301, 140] on td "0 F | 0 %" at bounding box center [330, 160] width 58 height 53
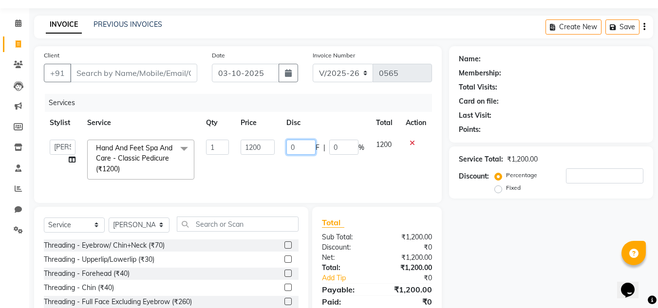
click at [299, 146] on input "0" at bounding box center [300, 147] width 29 height 15
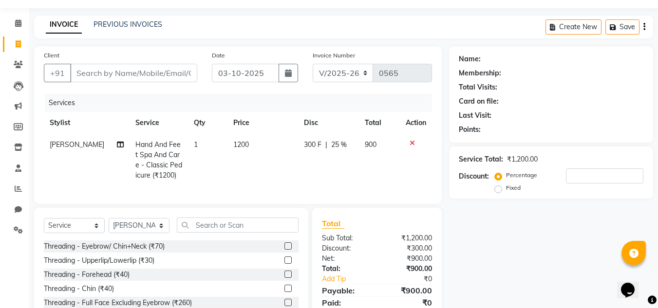
click at [397, 90] on div "Invoice Number V/2025 V/[PHONE_NUMBER]" at bounding box center [372, 70] width 134 height 40
click at [135, 76] on input "Client" at bounding box center [133, 73] width 127 height 19
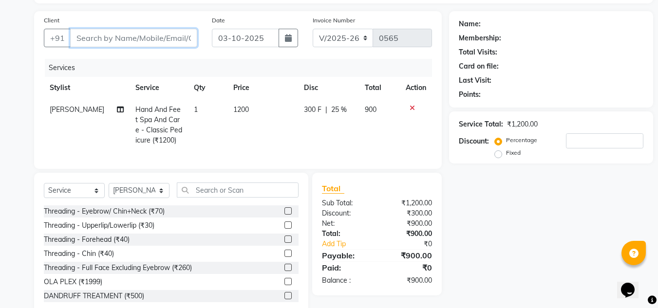
scroll to position [0, 0]
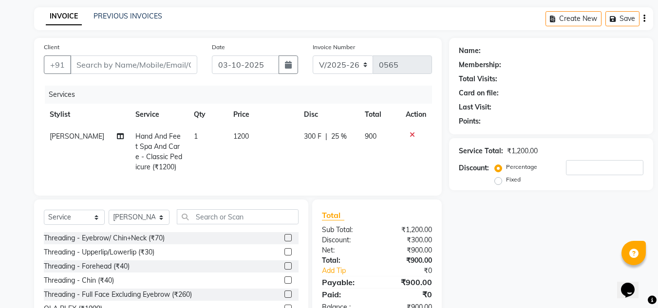
click at [299, 133] on td "300 F | 25 %" at bounding box center [328, 152] width 61 height 53
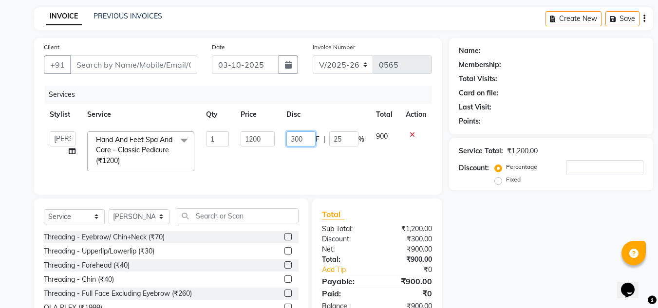
drag, startPoint x: 303, startPoint y: 137, endPoint x: 273, endPoint y: 144, distance: 30.4
click at [273, 144] on tr "[PERSON_NAME] [PERSON_NAME] krishi [PERSON_NAME] sachin Hand And Feet Spa And C…" at bounding box center [238, 152] width 388 height 52
drag, startPoint x: 302, startPoint y: 126, endPoint x: 283, endPoint y: 120, distance: 19.4
click at [301, 125] on table "Stylist Service Qty Price Disc Total Action [PERSON_NAME] [PERSON_NAME] krishi …" at bounding box center [238, 141] width 388 height 74
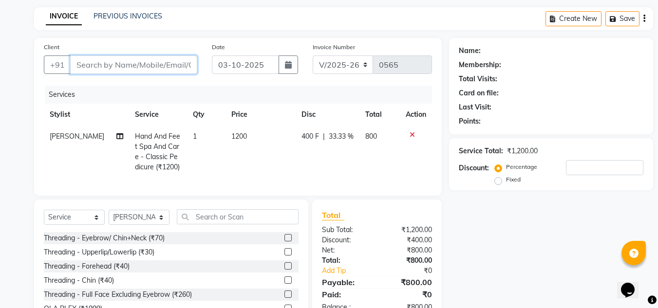
click at [168, 64] on input "Client" at bounding box center [133, 65] width 127 height 19
drag, startPoint x: 30, startPoint y: 4, endPoint x: 200, endPoint y: 26, distance: 171.8
click at [200, 27] on div "INVOICE PREVIOUS INVOICES Create New Save" at bounding box center [343, 18] width 619 height 23
click at [131, 87] on div "Services" at bounding box center [242, 95] width 394 height 18
click at [133, 73] on input "Client" at bounding box center [133, 65] width 127 height 19
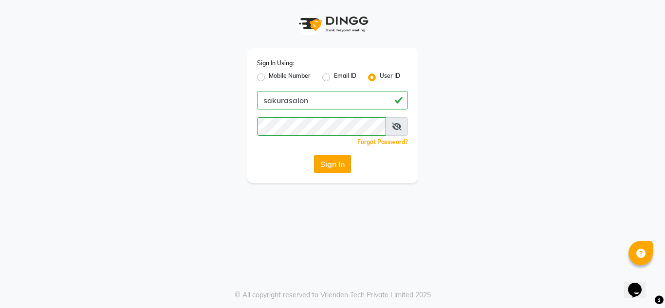
click at [344, 161] on button "Sign In" at bounding box center [332, 164] width 37 height 19
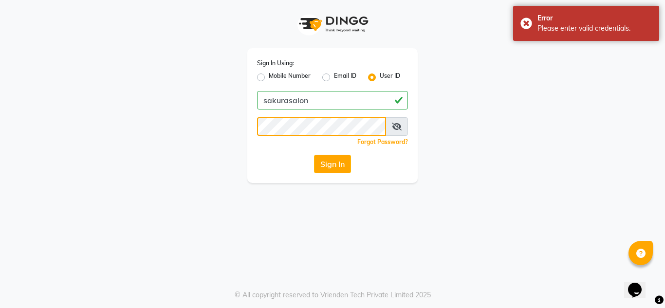
click at [32, 148] on app-login "Sign In Using: Mobile Number Email ID User ID sakurasalon Remember me Forgot Pa…" at bounding box center [332, 91] width 665 height 183
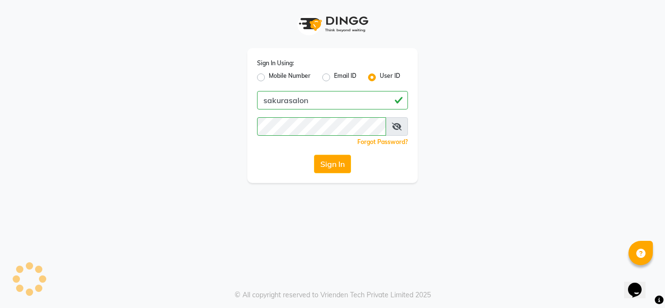
click at [19, 168] on app-login "Sign In Using: Mobile Number Email ID User ID sakurasalon Remember me Forgot Pa…" at bounding box center [332, 91] width 665 height 183
click at [348, 169] on button "Sign In" at bounding box center [332, 164] width 37 height 19
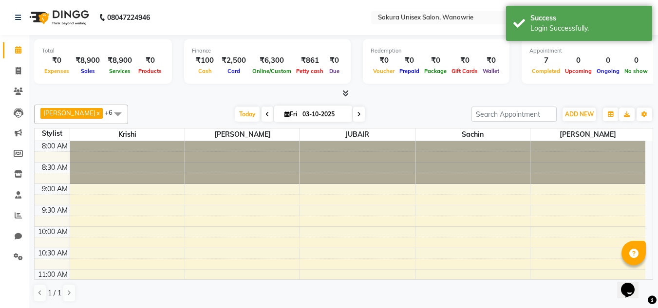
click at [383, 100] on div "Total ₹0 Expenses ₹8,900 Sales ₹8,900 Services ₹0 Products Finance ₹100 Cash ₹2…" at bounding box center [343, 172] width 629 height 274
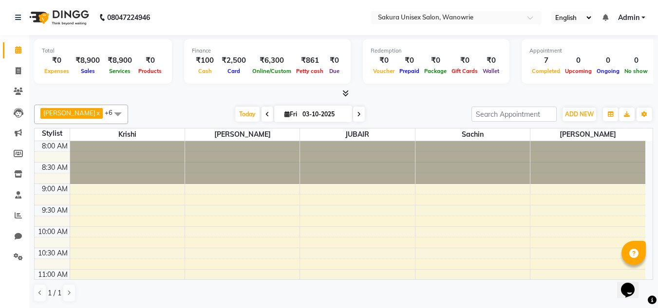
scroll to position [0, 0]
click at [10, 71] on span at bounding box center [18, 70] width 17 height 11
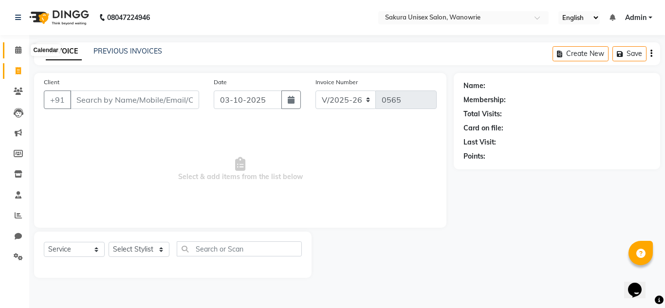
click at [14, 54] on span at bounding box center [18, 50] width 17 height 11
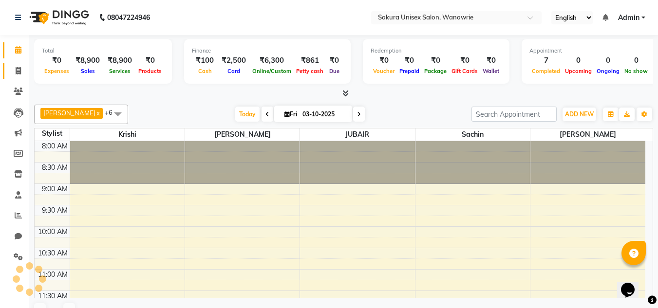
scroll to position [472, 0]
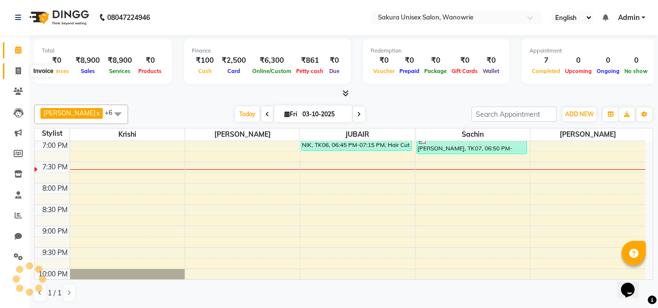
click at [11, 74] on span at bounding box center [18, 71] width 17 height 11
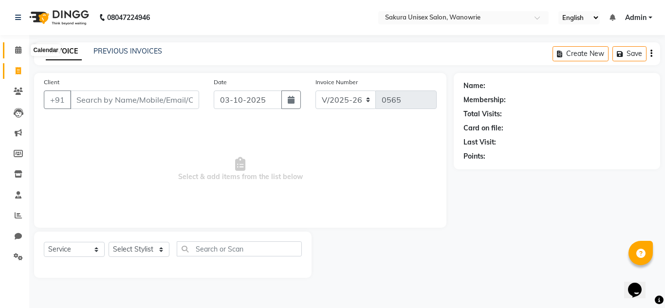
click at [16, 52] on icon at bounding box center [18, 49] width 6 height 7
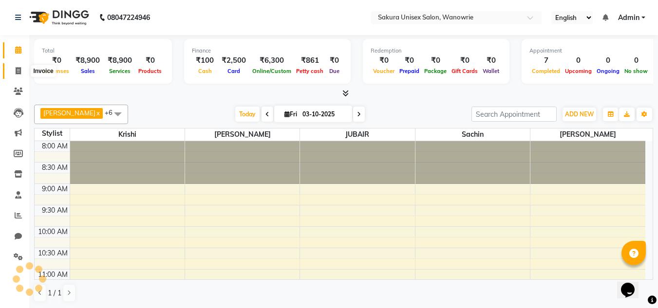
click at [19, 71] on icon at bounding box center [18, 70] width 5 height 7
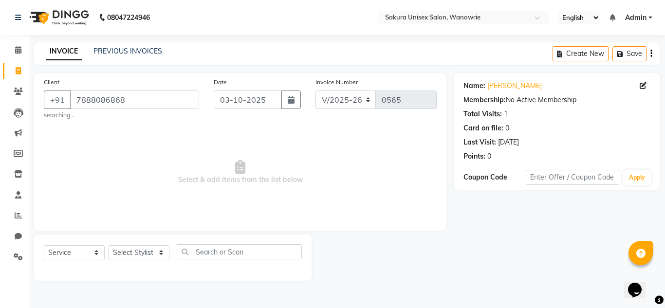
click at [138, 194] on span "Select & add items from the list below" at bounding box center [240, 172] width 393 height 97
drag, startPoint x: 130, startPoint y: 251, endPoint x: 130, endPoint y: 246, distance: 5.4
click at [130, 251] on select "Select Stylist [PERSON_NAME] [PERSON_NAME] krishi [PERSON_NAME] sachin" at bounding box center [139, 252] width 61 height 15
click at [109, 245] on select "Select Stylist [PERSON_NAME] [PERSON_NAME] krishi [PERSON_NAME] sachin" at bounding box center [139, 252] width 61 height 15
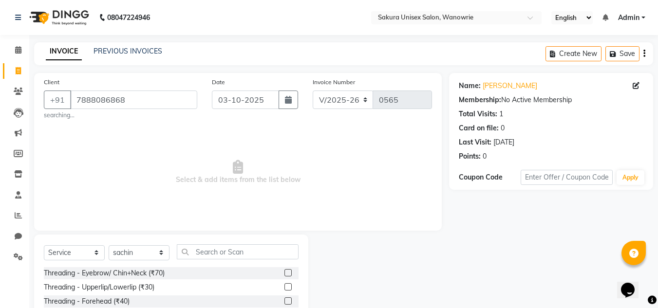
click at [141, 232] on div "Client [PHONE_NUMBER] searching... Date [DATE] Invoice Number V/2025 V/[PHONE_N…" at bounding box center [238, 225] width 422 height 305
click at [136, 252] on select "Select Stylist [PERSON_NAME] [PERSON_NAME] krishi [PERSON_NAME] sachin" at bounding box center [139, 252] width 61 height 15
click at [109, 245] on select "Select Stylist [PERSON_NAME] [PERSON_NAME] krishi [PERSON_NAME] sachin" at bounding box center [139, 252] width 61 height 15
click at [244, 262] on div "Select Service Product Membership Package Voucher Prepaid Gift Card Select Styl…" at bounding box center [171, 255] width 255 height 23
click at [236, 252] on input "text" at bounding box center [238, 251] width 122 height 15
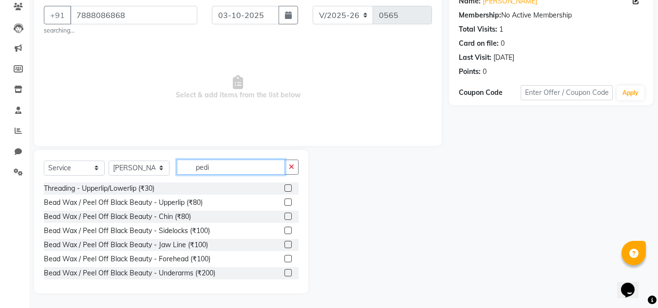
scroll to position [30, 0]
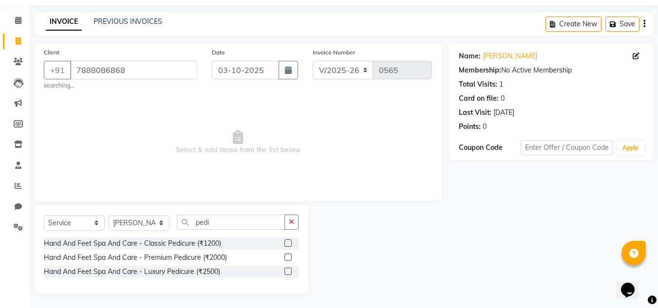
click at [104, 236] on div "Select Service Product Membership Package Voucher Prepaid Gift Card Select Styl…" at bounding box center [171, 226] width 255 height 23
click at [104, 245] on div "Hand And Feet Spa And Care - Classic Pedicure (₹1200)" at bounding box center [132, 244] width 177 height 10
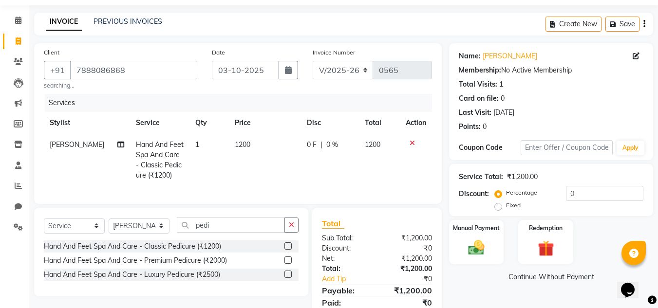
click at [251, 143] on td "1200" at bounding box center [265, 160] width 72 height 53
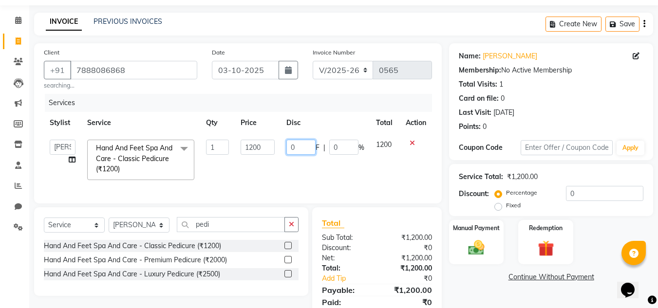
click at [301, 144] on input "0" at bounding box center [300, 147] width 29 height 15
click at [489, 226] on label "Manual Payment" at bounding box center [476, 227] width 49 height 9
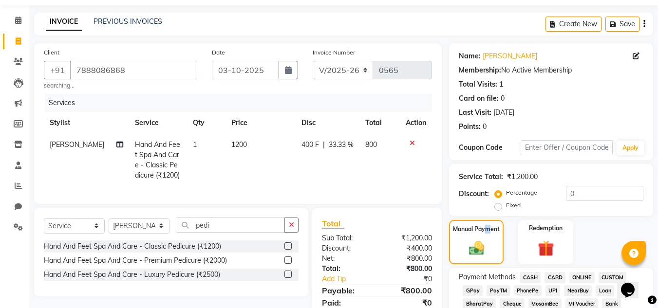
scroll to position [176, 0]
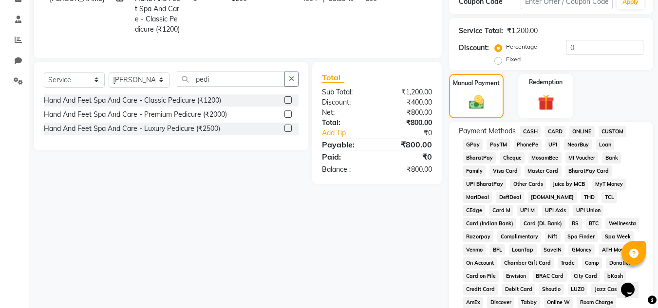
click at [573, 130] on span "ONLINE" at bounding box center [581, 131] width 25 height 11
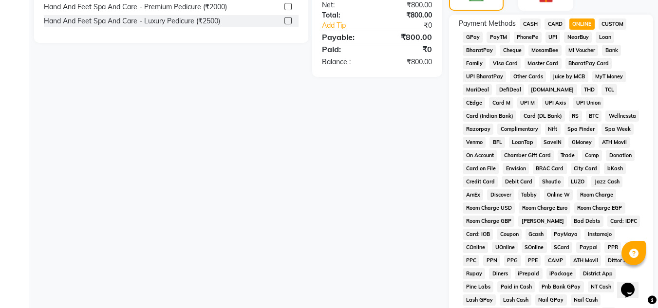
scroll to position [436, 0]
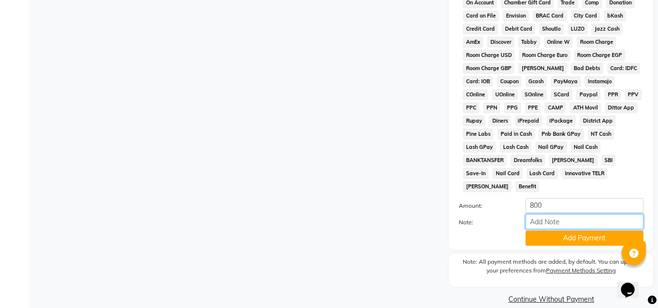
click at [576, 216] on input "Note:" at bounding box center [584, 221] width 118 height 15
click at [561, 231] on button "Add Payment" at bounding box center [584, 238] width 118 height 15
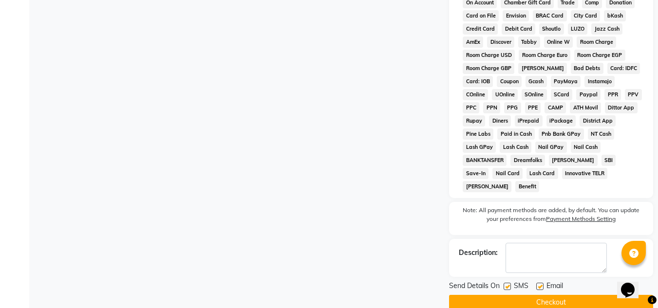
scroll to position [440, 0]
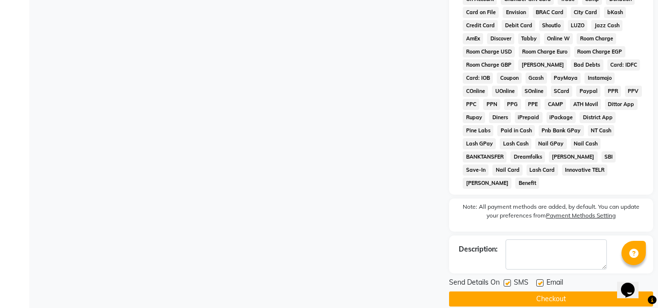
click at [523, 292] on button "Checkout" at bounding box center [551, 299] width 204 height 15
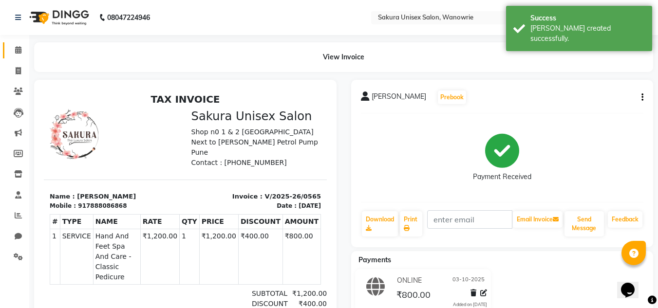
click at [23, 57] on link "Calendar" at bounding box center [14, 50] width 23 height 16
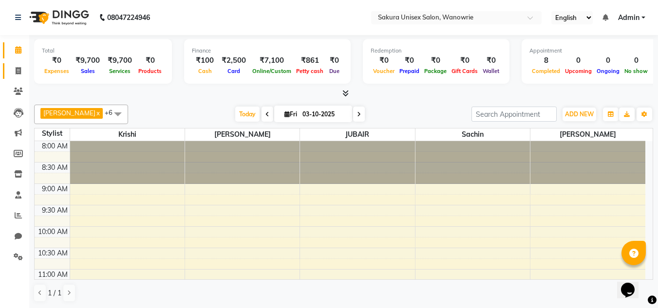
click at [12, 64] on link "Invoice" at bounding box center [14, 71] width 23 height 16
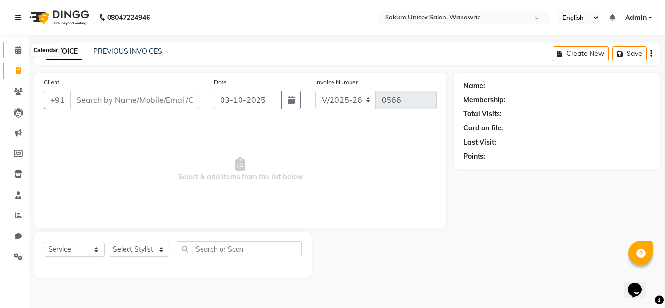
click at [15, 52] on icon at bounding box center [18, 49] width 6 height 7
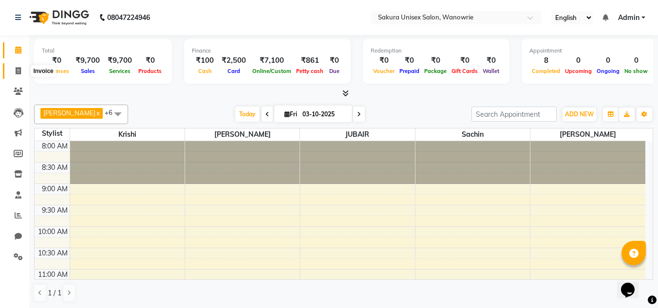
click at [14, 69] on span at bounding box center [18, 71] width 17 height 11
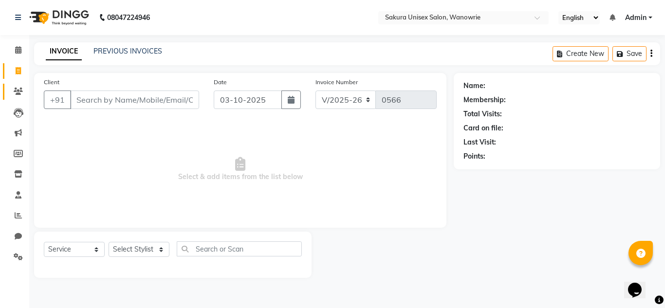
click at [9, 91] on link "Clients" at bounding box center [14, 92] width 23 height 16
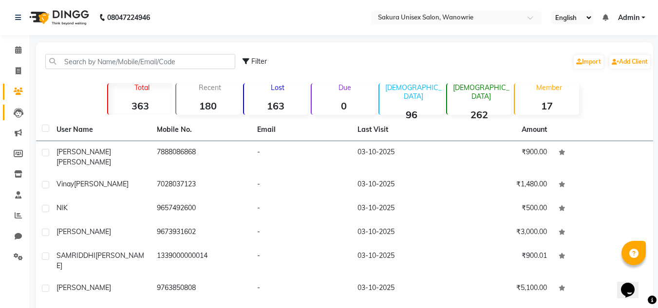
click at [5, 105] on link "Leads" at bounding box center [14, 113] width 23 height 16
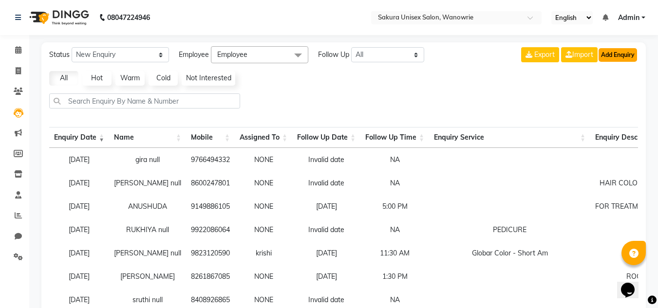
click at [618, 53] on button "Add Enquiry" at bounding box center [617, 55] width 38 height 14
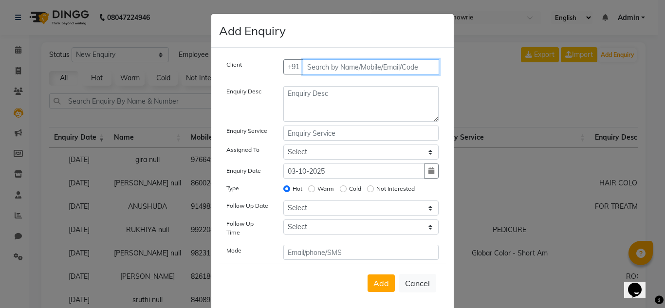
click at [318, 60] on input "text" at bounding box center [371, 66] width 137 height 15
drag, startPoint x: 418, startPoint y: 77, endPoint x: 413, endPoint y: 60, distance: 17.4
click at [418, 76] on div "Client [PHONE_NUMBER] Add Client" at bounding box center [332, 70] width 227 height 23
click at [412, 61] on button "Add Client" at bounding box center [418, 66] width 40 height 15
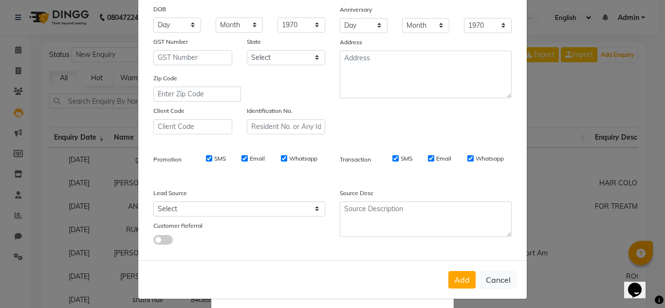
scroll to position [141, 0]
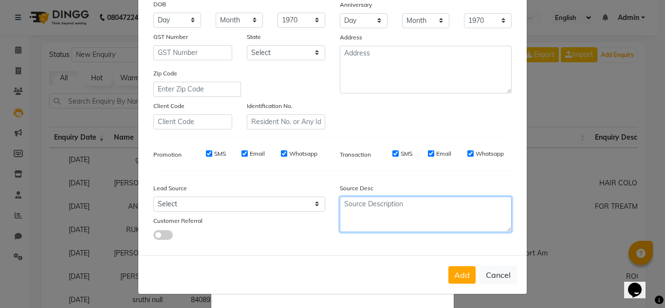
click at [402, 203] on textarea at bounding box center [426, 215] width 172 height 36
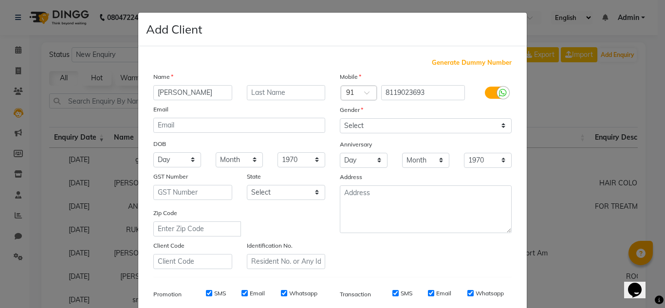
scroll to position [0, 0]
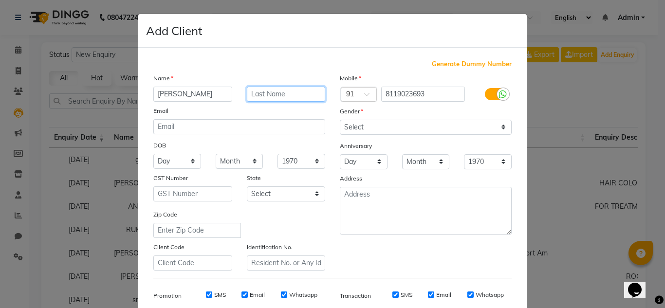
click at [292, 95] on input "text" at bounding box center [286, 94] width 79 height 15
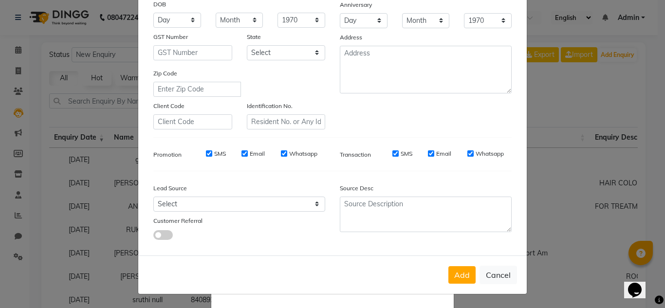
scroll to position [93, 0]
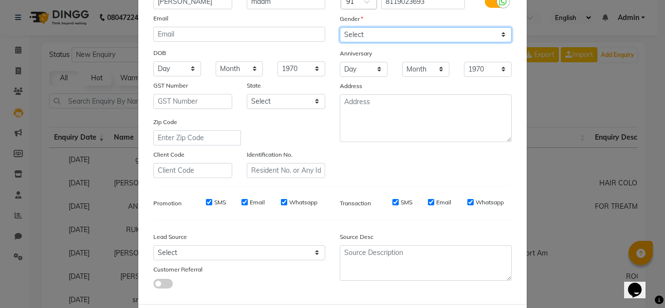
click at [437, 41] on select "Select [DEMOGRAPHIC_DATA] [DEMOGRAPHIC_DATA] Other Prefer Not To Say" at bounding box center [426, 34] width 172 height 15
click at [340, 27] on select "Select [DEMOGRAPHIC_DATA] [DEMOGRAPHIC_DATA] Other Prefer Not To Say" at bounding box center [426, 34] width 172 height 15
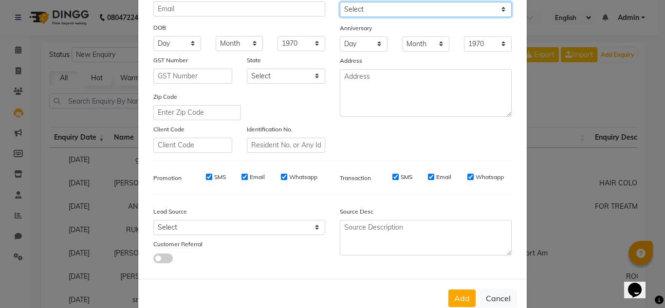
scroll to position [141, 0]
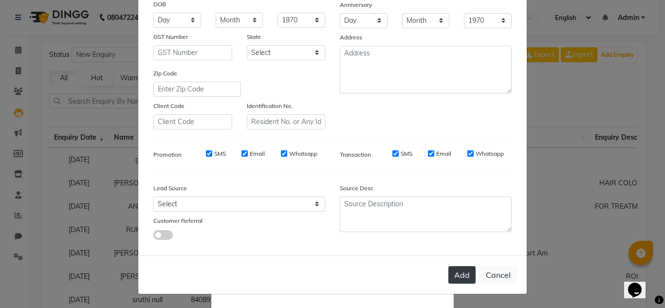
click at [448, 271] on button "Add" at bounding box center [461, 275] width 27 height 18
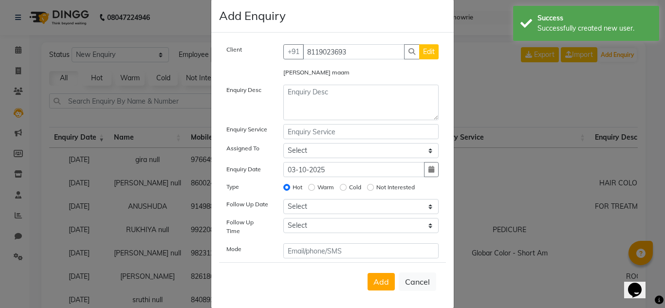
scroll to position [23, 0]
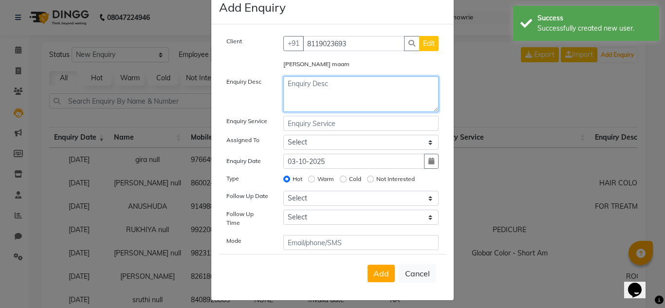
click at [327, 104] on textarea at bounding box center [361, 94] width 156 height 36
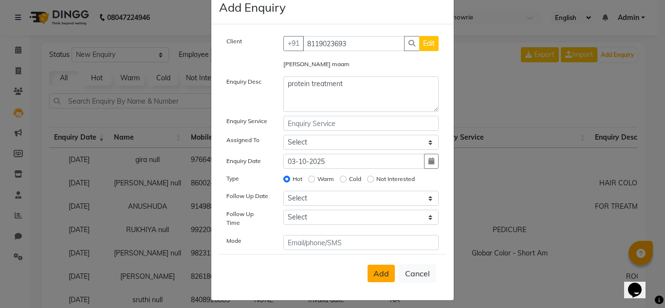
click at [374, 269] on span "Add" at bounding box center [382, 274] width 16 height 10
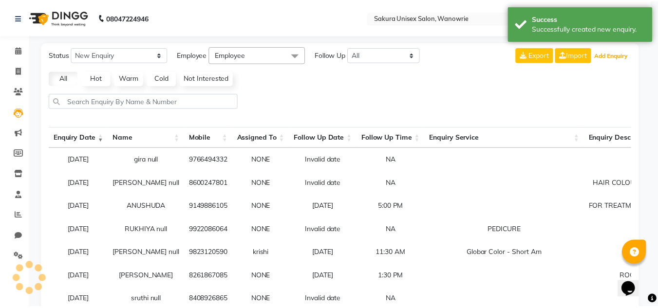
scroll to position [10, 0]
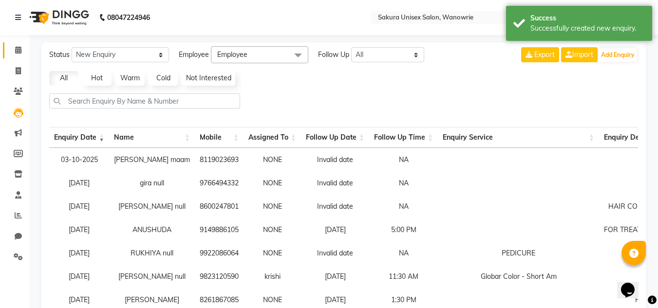
drag, startPoint x: 7, startPoint y: 54, endPoint x: 8, endPoint y: 62, distance: 8.3
click at [6, 54] on link "Calendar" at bounding box center [14, 50] width 23 height 16
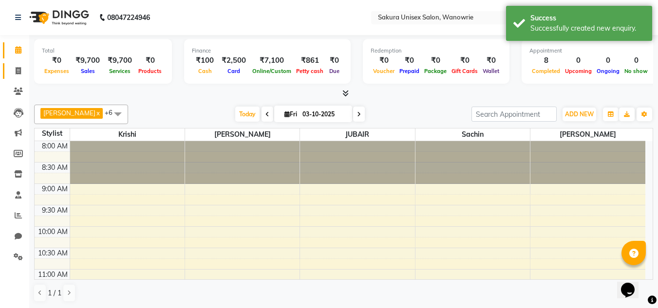
click at [10, 77] on link "Invoice" at bounding box center [14, 71] width 23 height 16
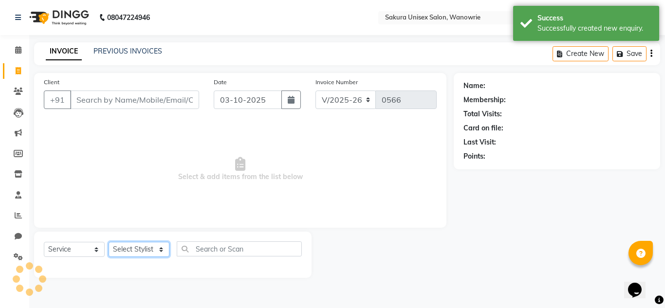
click at [127, 251] on select "Select Stylist [PERSON_NAME] [PERSON_NAME] krishi [PERSON_NAME] sachin" at bounding box center [139, 249] width 61 height 15
click at [109, 242] on select "Select Stylist [PERSON_NAME] [PERSON_NAME] krishi [PERSON_NAME] sachin" at bounding box center [139, 249] width 61 height 15
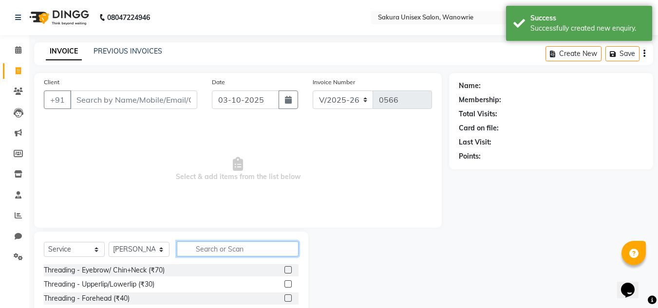
click at [213, 254] on input "text" at bounding box center [238, 249] width 122 height 15
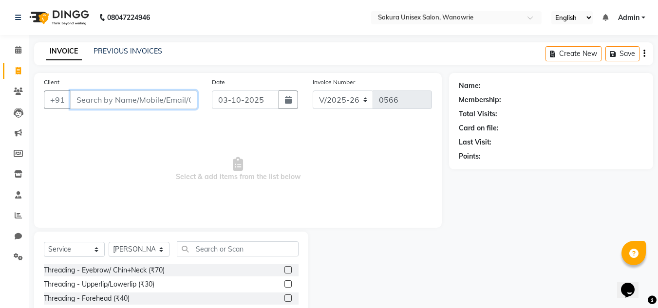
click at [158, 102] on input "Client" at bounding box center [133, 100] width 127 height 19
click at [171, 95] on span "Add Client" at bounding box center [172, 100] width 38 height 10
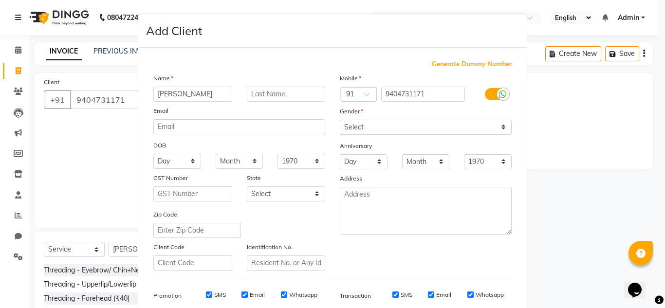
drag, startPoint x: 331, startPoint y: 132, endPoint x: 355, endPoint y: 128, distance: 24.2
click at [334, 133] on div "Select [DEMOGRAPHIC_DATA] [DEMOGRAPHIC_DATA] Other Prefer Not To Say" at bounding box center [426, 127] width 187 height 15
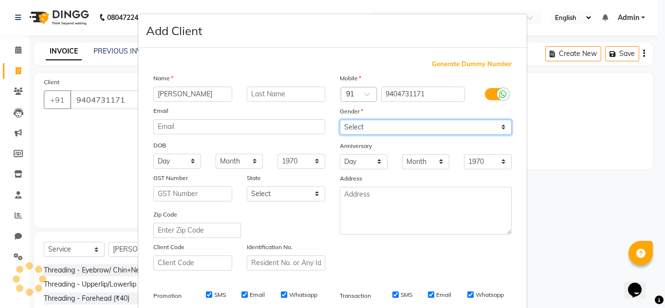
drag, startPoint x: 385, startPoint y: 128, endPoint x: 388, endPoint y: 132, distance: 5.6
click at [385, 128] on select "Select [DEMOGRAPHIC_DATA] [DEMOGRAPHIC_DATA] Other Prefer Not To Say" at bounding box center [426, 127] width 172 height 15
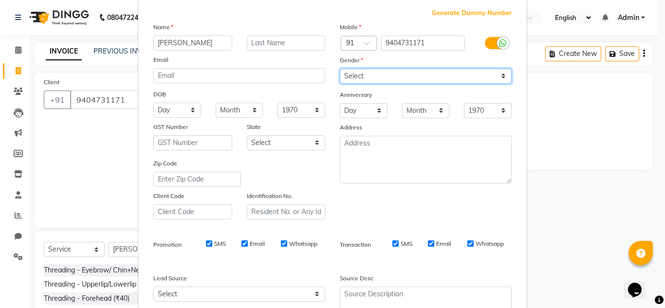
scroll to position [97, 0]
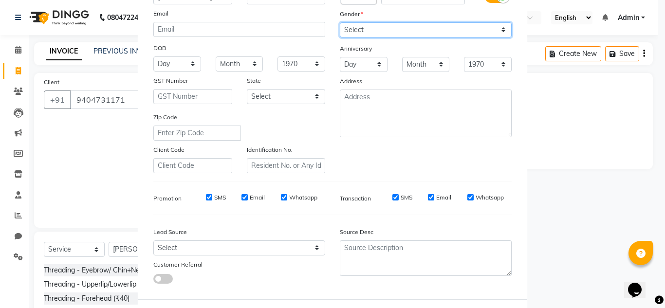
click at [386, 32] on select "Select [DEMOGRAPHIC_DATA] [DEMOGRAPHIC_DATA] Other Prefer Not To Say" at bounding box center [426, 29] width 172 height 15
click at [340, 22] on select "Select [DEMOGRAPHIC_DATA] [DEMOGRAPHIC_DATA] Other Prefer Not To Say" at bounding box center [426, 29] width 172 height 15
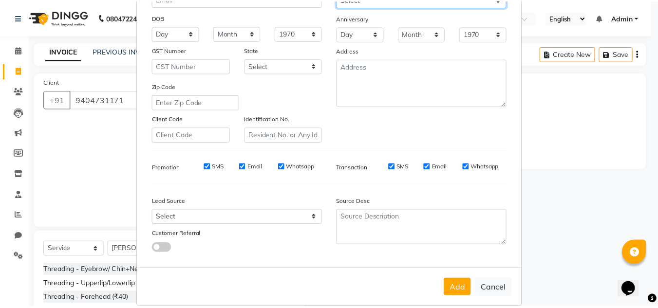
scroll to position [141, 0]
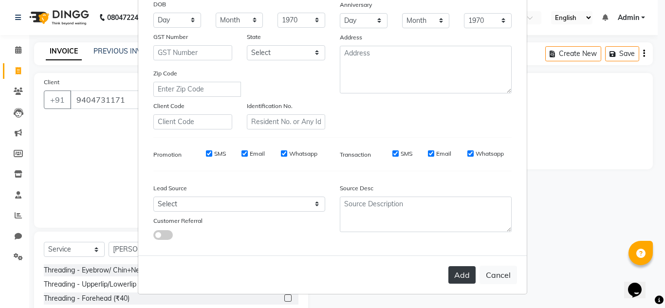
click at [464, 273] on button "Add" at bounding box center [461, 275] width 27 height 18
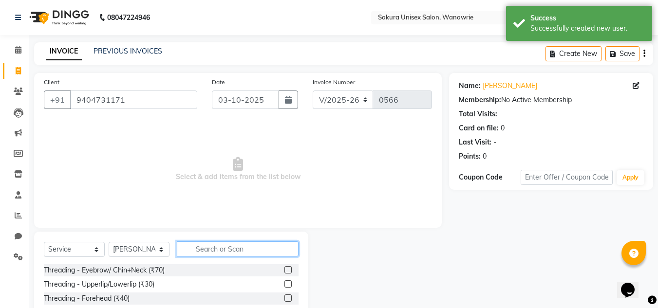
click at [251, 255] on input "text" at bounding box center [238, 249] width 122 height 15
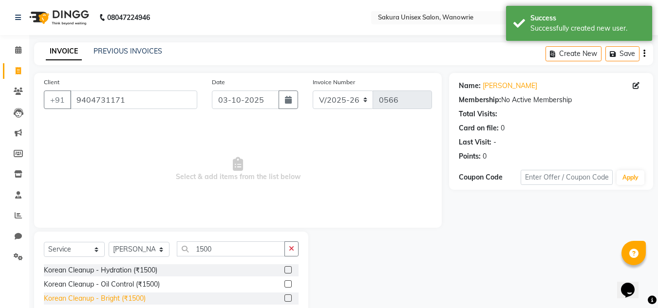
click at [144, 298] on div "Korean Cleanup - Bright (₹1500)" at bounding box center [95, 299] width 102 height 10
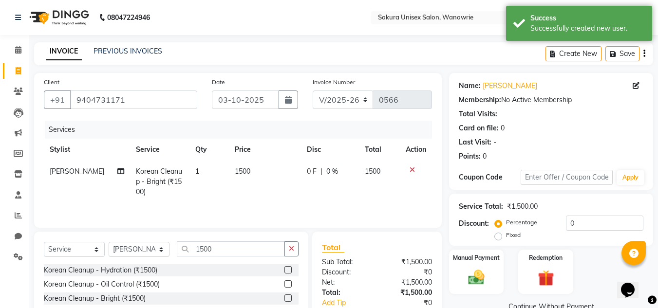
scroll to position [82, 0]
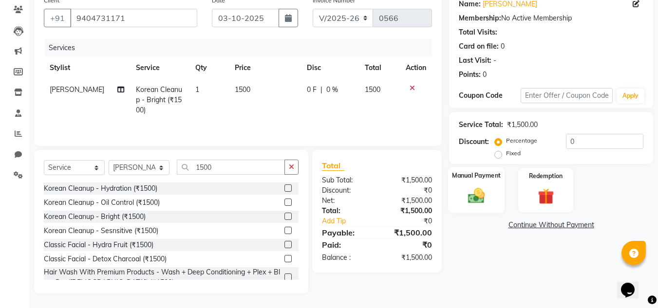
drag, startPoint x: 479, startPoint y: 185, endPoint x: 486, endPoint y: 195, distance: 12.2
click at [479, 186] on div "Manual Payment" at bounding box center [476, 190] width 57 height 46
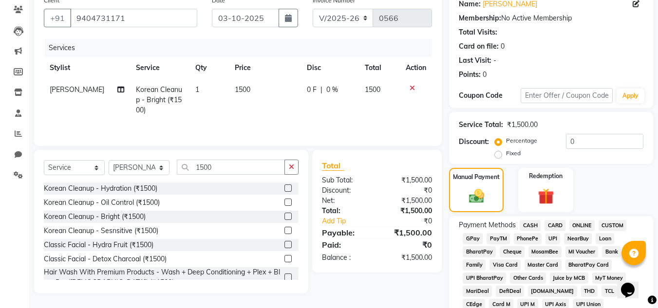
click at [535, 222] on span "CASH" at bounding box center [530, 225] width 21 height 11
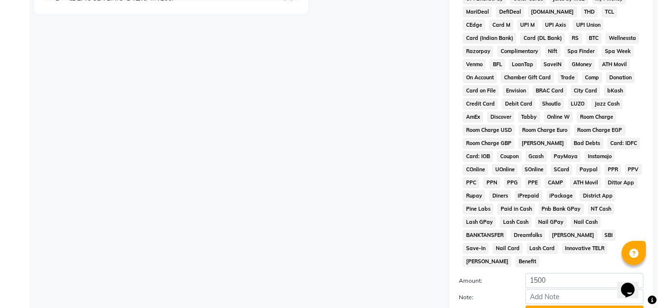
scroll to position [436, 0]
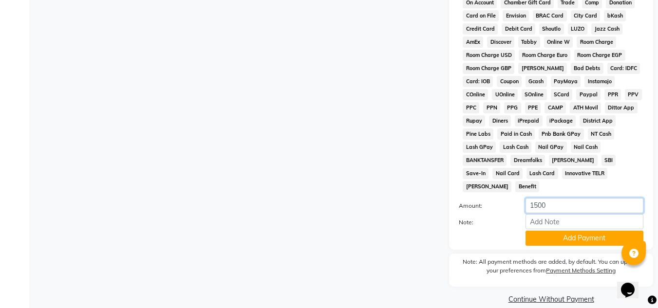
drag, startPoint x: 561, startPoint y: 192, endPoint x: 492, endPoint y: 192, distance: 68.7
click at [493, 198] on div "Amount: 1500" at bounding box center [550, 206] width 199 height 17
click at [550, 231] on button "Add Payment" at bounding box center [584, 238] width 118 height 15
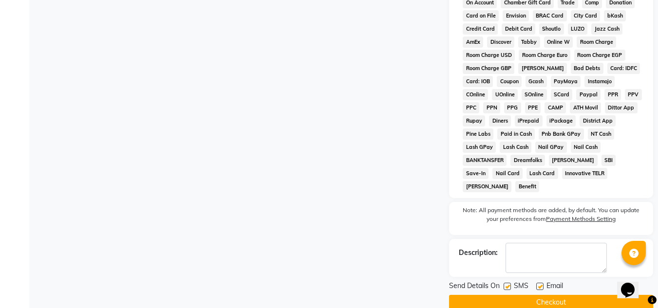
scroll to position [242, 0]
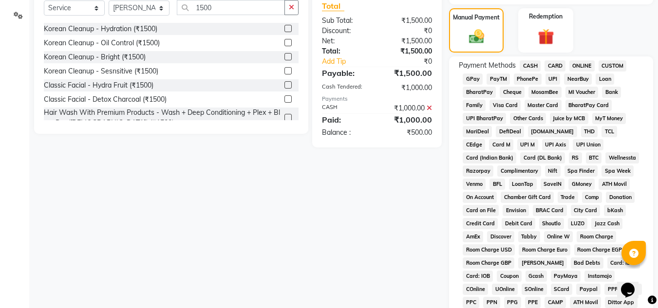
click at [583, 60] on span "ONLINE" at bounding box center [581, 65] width 25 height 11
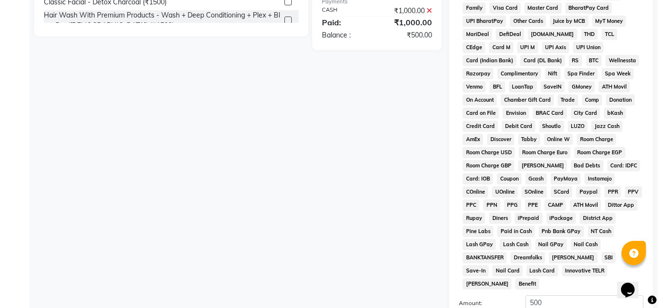
scroll to position [491, 0]
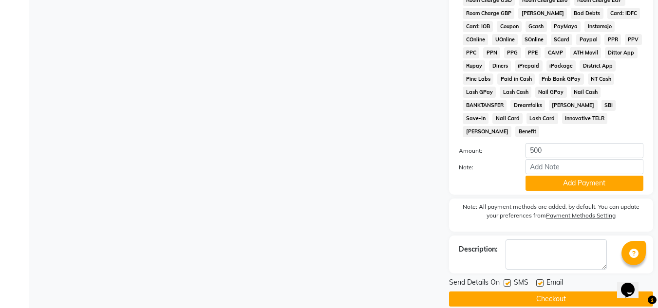
click at [613, 179] on div "Payment Methods CASH CARD ONLINE CUSTOM GPay PayTM PhonePe UPI NearBuy Loan Bha…" at bounding box center [551, 1] width 204 height 388
drag, startPoint x: 607, startPoint y: 171, endPoint x: 607, endPoint y: 149, distance: 21.9
click at [607, 176] on button "Add Payment" at bounding box center [584, 183] width 118 height 15
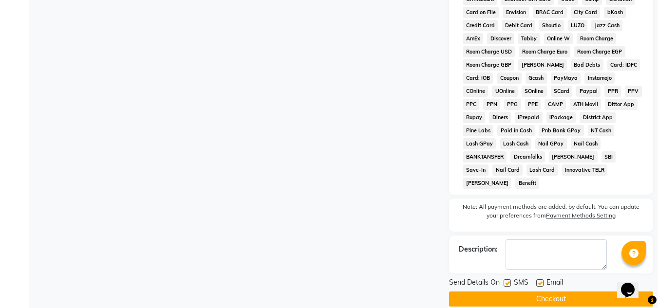
click at [494, 292] on button "Checkout" at bounding box center [551, 299] width 204 height 15
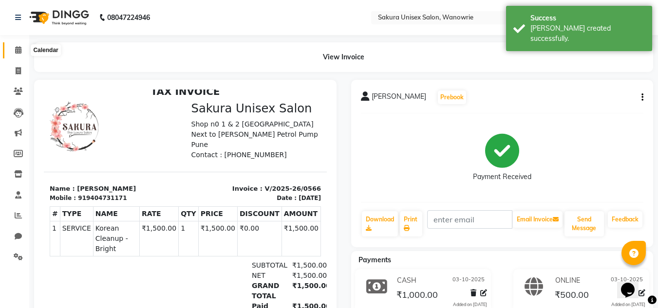
click at [22, 54] on span at bounding box center [18, 50] width 17 height 11
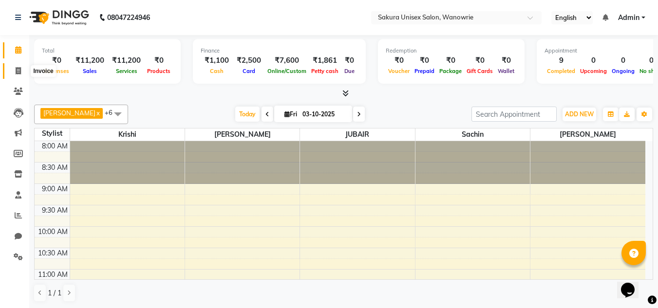
drag, startPoint x: 17, startPoint y: 73, endPoint x: 23, endPoint y: 75, distance: 6.5
click at [17, 73] on icon at bounding box center [18, 70] width 5 height 7
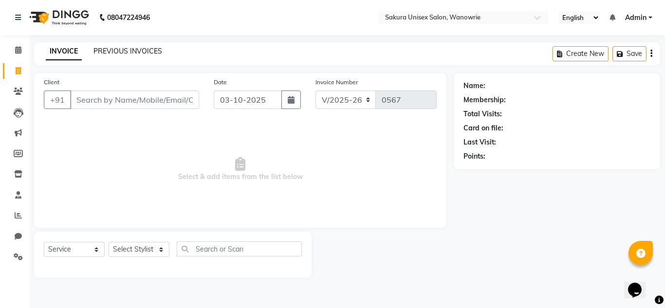
click at [106, 49] on link "PREVIOUS INVOICES" at bounding box center [127, 51] width 69 height 9
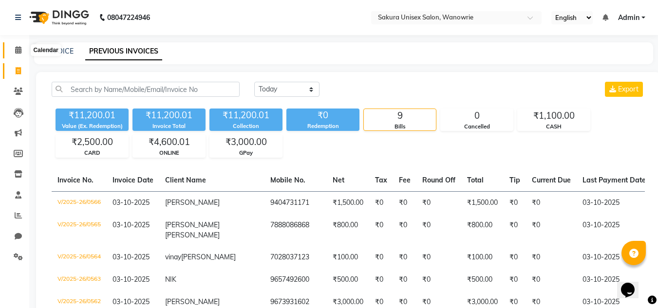
click at [21, 50] on icon at bounding box center [18, 49] width 6 height 7
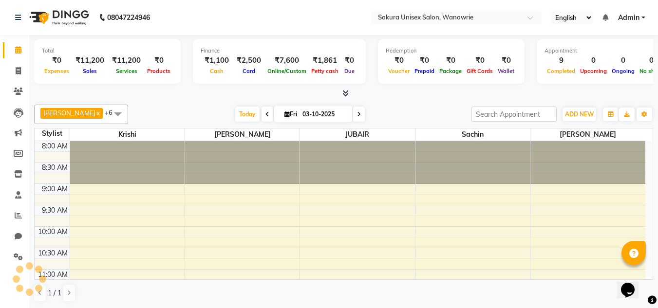
click at [13, 79] on li "Invoice" at bounding box center [14, 71] width 29 height 21
click at [18, 75] on span at bounding box center [18, 71] width 17 height 11
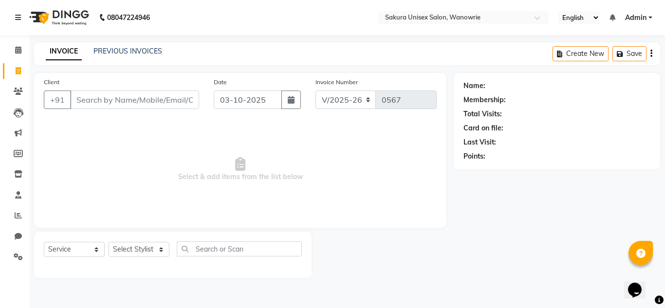
click at [109, 106] on input "Client" at bounding box center [134, 100] width 129 height 19
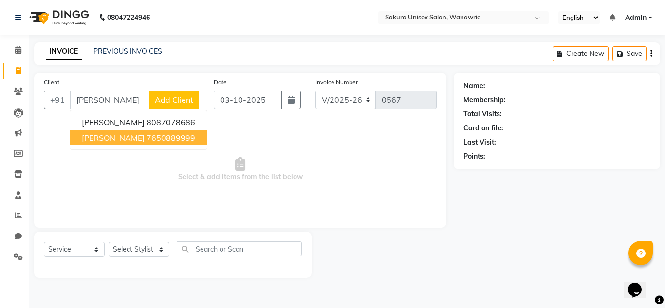
click at [97, 139] on span "[PERSON_NAME]" at bounding box center [113, 138] width 63 height 10
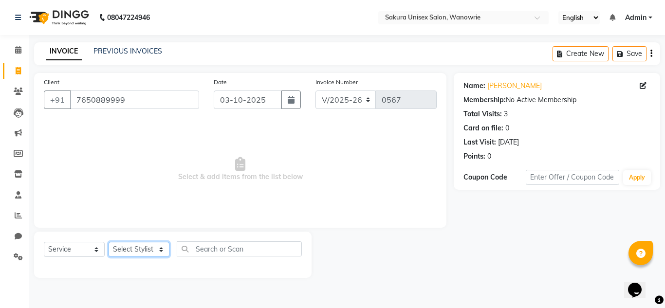
click at [131, 250] on select "Select Stylist [PERSON_NAME] [PERSON_NAME] krishi [PERSON_NAME] sachin" at bounding box center [139, 249] width 61 height 15
click at [109, 242] on select "Select Stylist [PERSON_NAME] [PERSON_NAME] krishi [PERSON_NAME] sachin" at bounding box center [139, 249] width 61 height 15
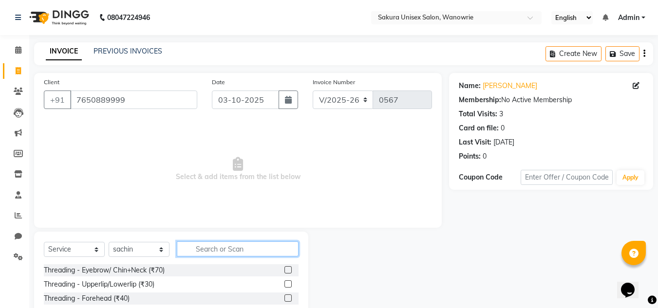
click at [254, 245] on input "text" at bounding box center [238, 249] width 122 height 15
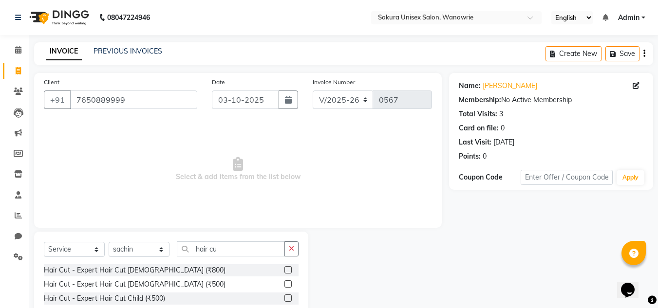
click at [286, 269] on label at bounding box center [287, 269] width 7 height 7
click at [286, 269] on input "checkbox" at bounding box center [287, 270] width 6 height 6
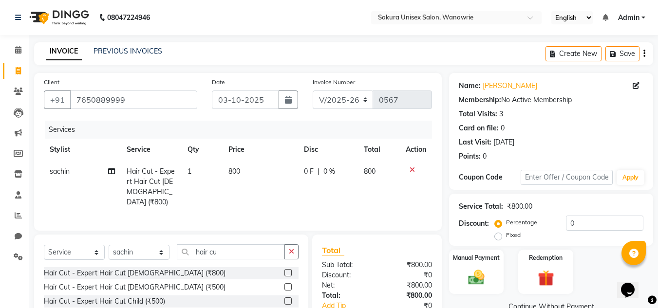
click at [287, 283] on label at bounding box center [287, 286] width 7 height 7
click at [287, 284] on input "checkbox" at bounding box center [287, 287] width 6 height 6
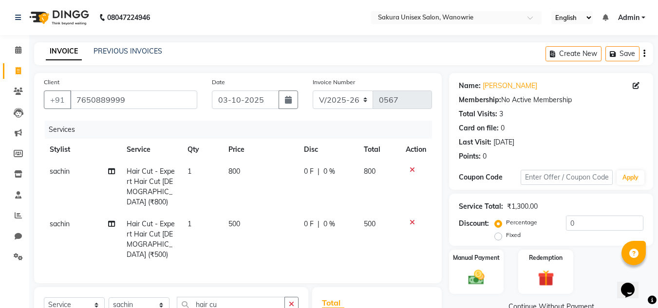
click at [307, 219] on span "0 F" at bounding box center [309, 224] width 10 height 10
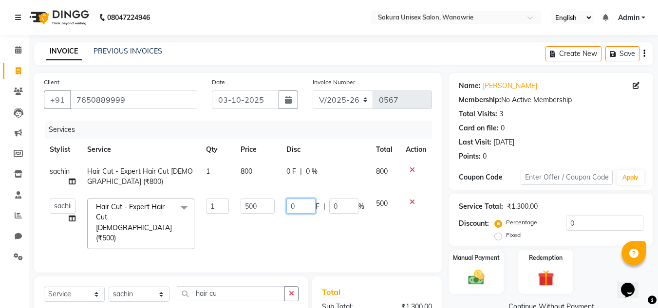
click at [310, 211] on input "0" at bounding box center [300, 206] width 29 height 15
click at [582, 141] on div "Last Visit: [DATE]" at bounding box center [551, 142] width 185 height 10
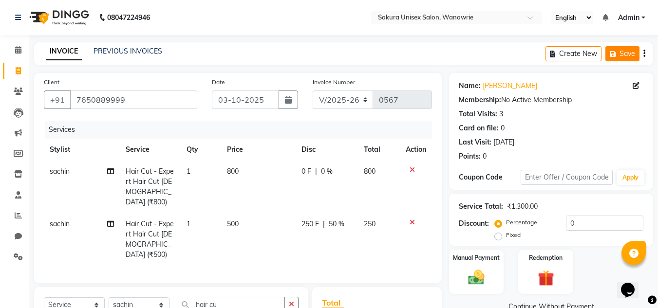
click at [612, 52] on icon "button" at bounding box center [615, 54] width 10 height 7
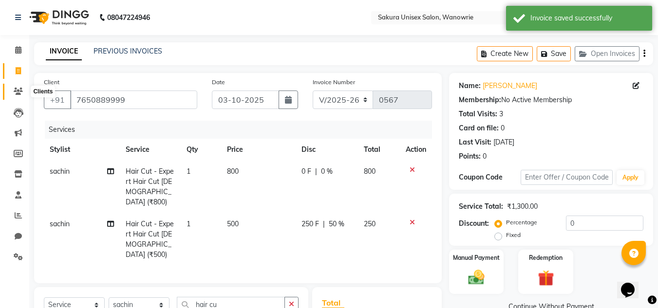
click at [14, 87] on span at bounding box center [18, 91] width 17 height 11
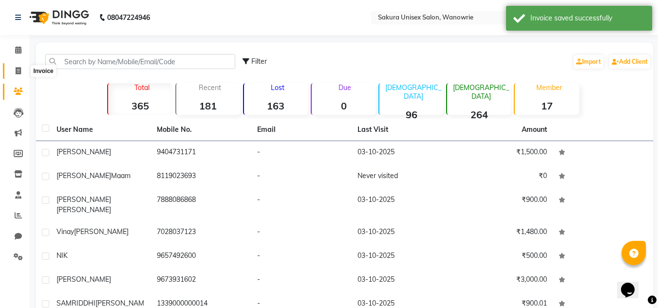
click at [16, 68] on icon at bounding box center [18, 70] width 5 height 7
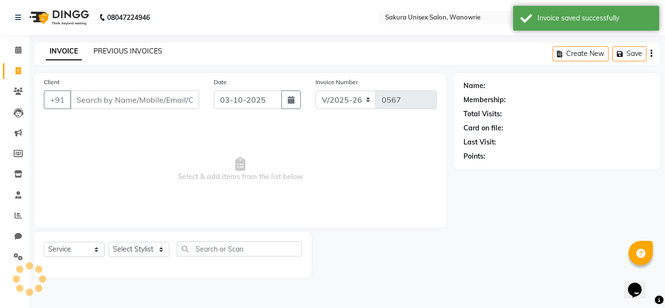
click at [144, 50] on link "PREVIOUS INVOICES" at bounding box center [127, 51] width 69 height 9
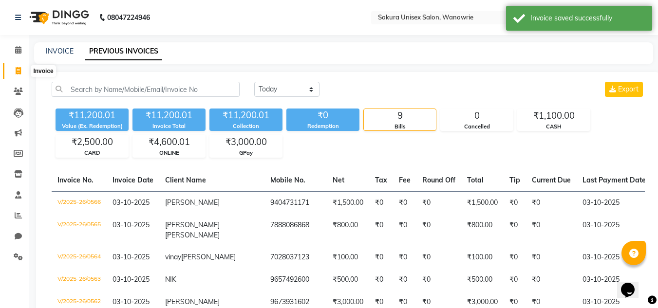
click at [14, 67] on span at bounding box center [18, 71] width 17 height 11
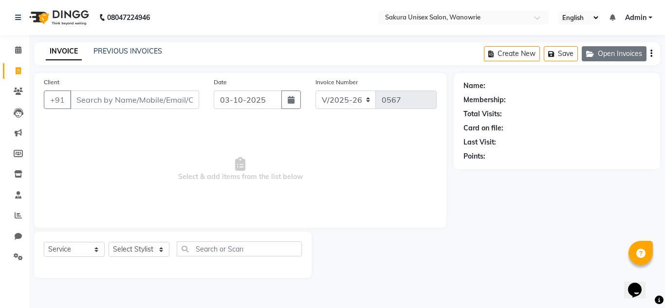
click at [611, 56] on button "Open Invoices" at bounding box center [614, 53] width 65 height 15
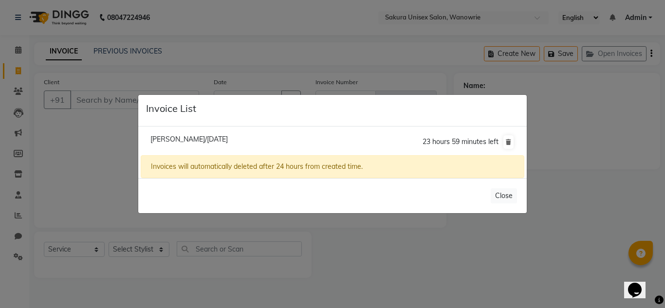
click at [357, 168] on div "Invoices will automatically deleted after 24 hours from created time." at bounding box center [333, 166] width 384 height 23
click at [494, 197] on button "Close" at bounding box center [504, 195] width 26 height 15
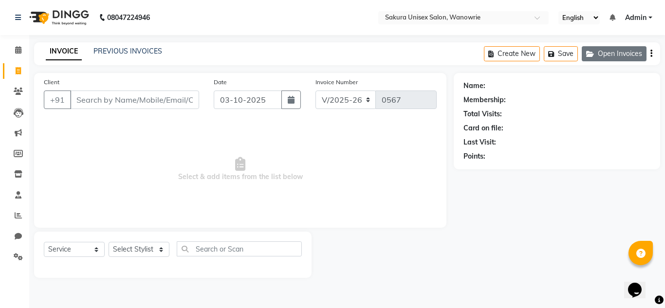
click at [592, 51] on icon "button" at bounding box center [592, 54] width 12 height 7
click at [593, 54] on icon "button" at bounding box center [592, 54] width 12 height 7
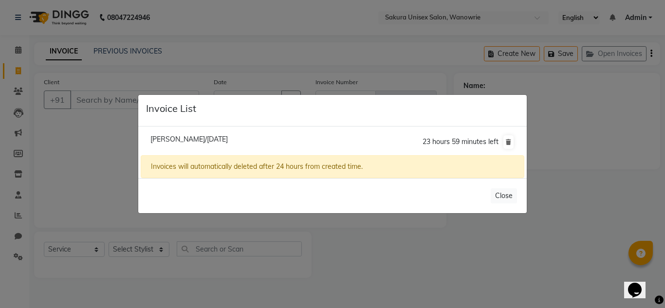
click at [170, 139] on span "[PERSON_NAME]/[DATE]" at bounding box center [188, 139] width 77 height 9
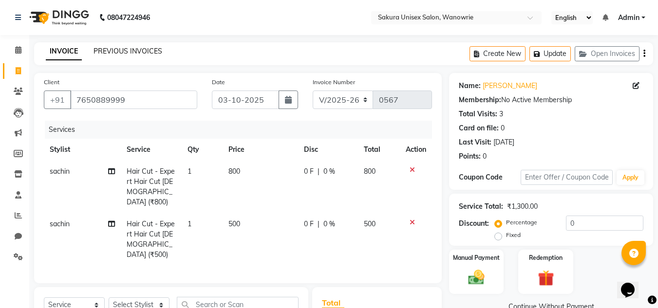
click at [124, 51] on link "PREVIOUS INVOICES" at bounding box center [127, 51] width 69 height 9
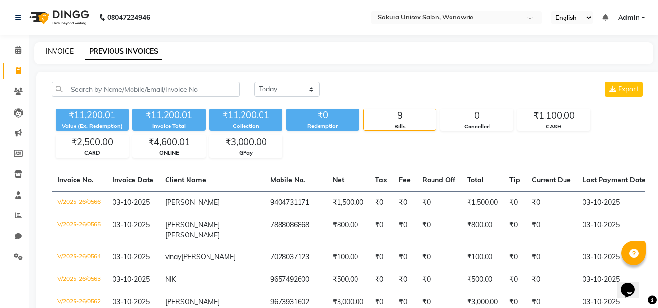
click at [72, 51] on link "INVOICE" at bounding box center [60, 51] width 28 height 9
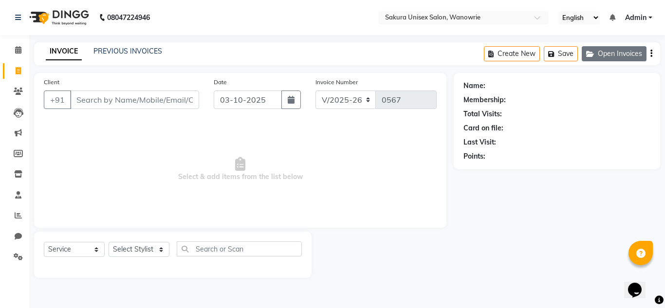
click at [598, 56] on button "Open Invoices" at bounding box center [614, 53] width 65 height 15
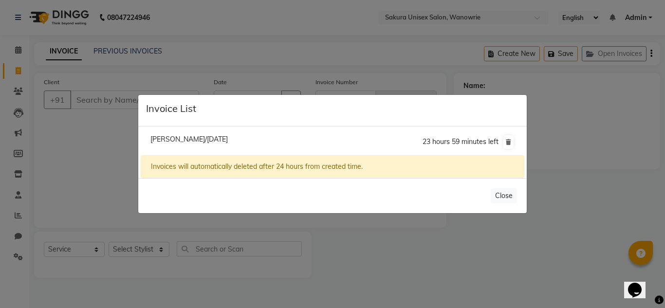
click at [165, 142] on span "[PERSON_NAME]/[DATE]" at bounding box center [188, 139] width 77 height 9
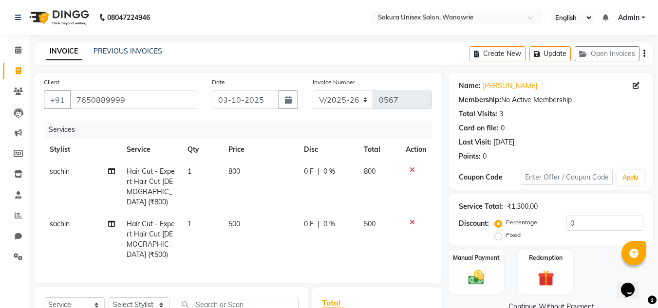
scroll to position [49, 0]
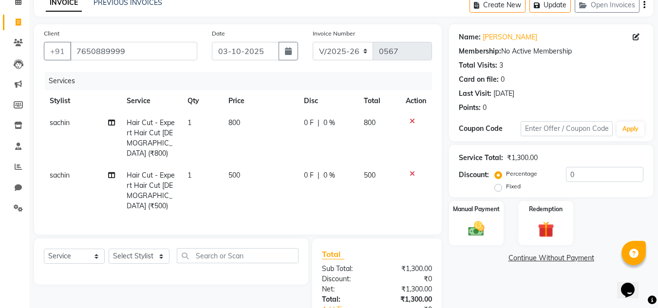
click at [308, 170] on span "0 F" at bounding box center [309, 175] width 10 height 10
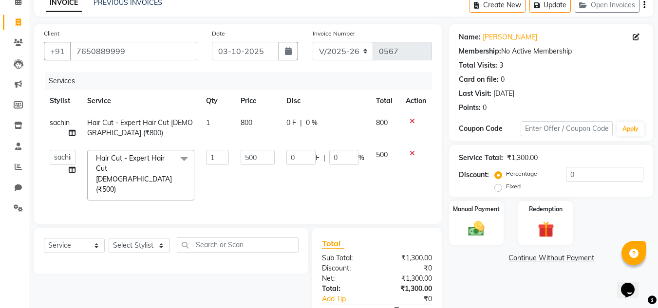
click at [316, 159] on span "F" at bounding box center [318, 158] width 4 height 10
click at [304, 160] on input "0" at bounding box center [300, 157] width 29 height 15
click at [562, 86] on div "Name: [PERSON_NAME] Membership: No Active Membership Total Visits: 3 Card on fi…" at bounding box center [551, 70] width 185 height 85
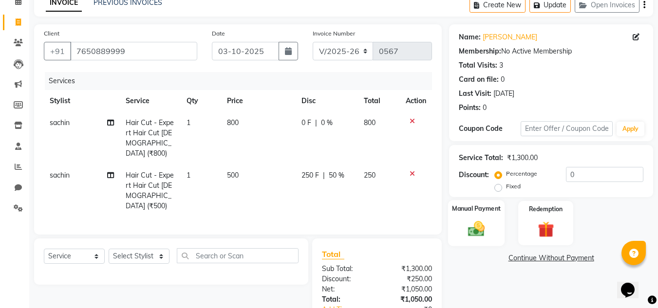
click at [492, 225] on div "Manual Payment" at bounding box center [476, 223] width 57 height 46
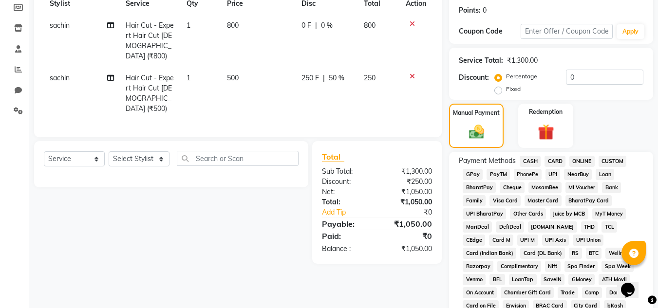
scroll to position [97, 0]
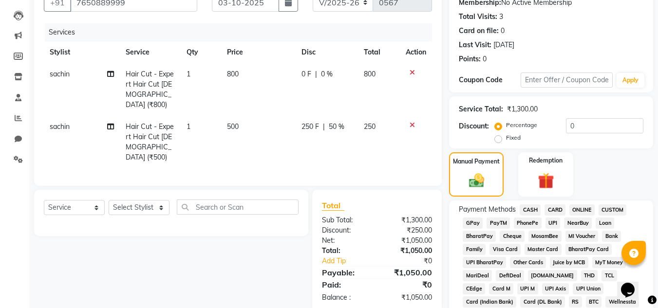
click at [306, 75] on span "0 F" at bounding box center [306, 74] width 10 height 10
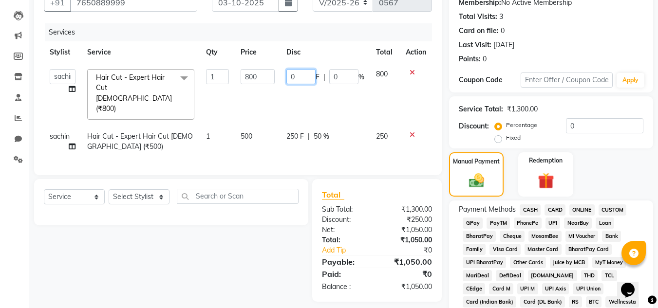
click at [306, 75] on input "0" at bounding box center [300, 76] width 29 height 15
click at [476, 178] on img at bounding box center [477, 180] width 26 height 19
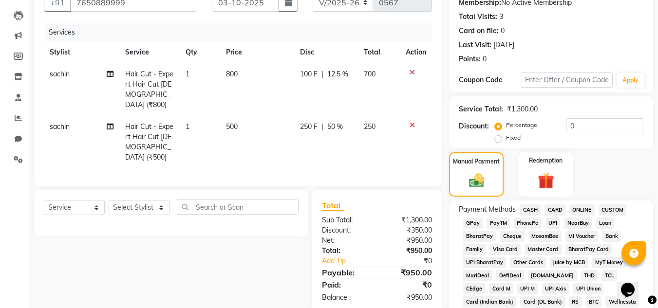
scroll to position [146, 0]
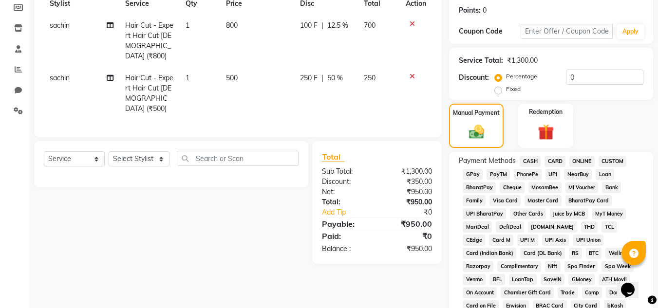
click at [581, 158] on span "ONLINE" at bounding box center [581, 161] width 25 height 11
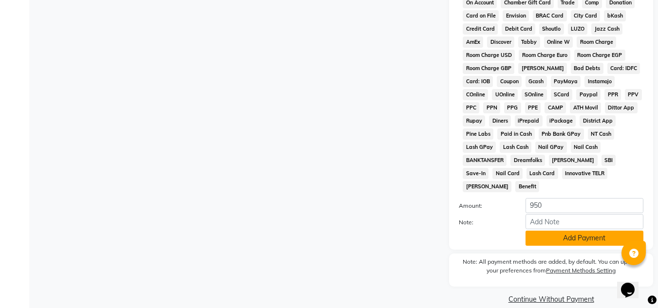
click at [567, 231] on button "Add Payment" at bounding box center [584, 238] width 118 height 15
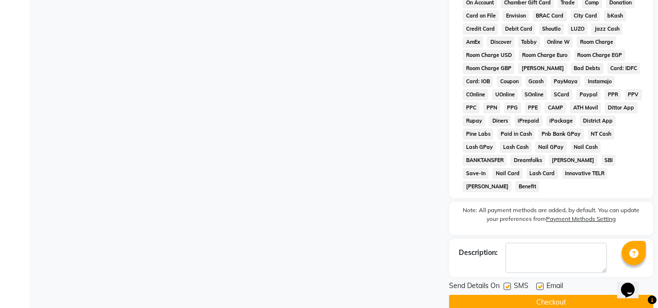
scroll to position [440, 0]
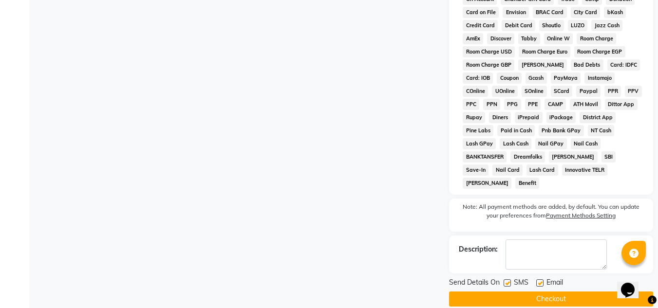
click at [556, 292] on button "Checkout" at bounding box center [551, 299] width 204 height 15
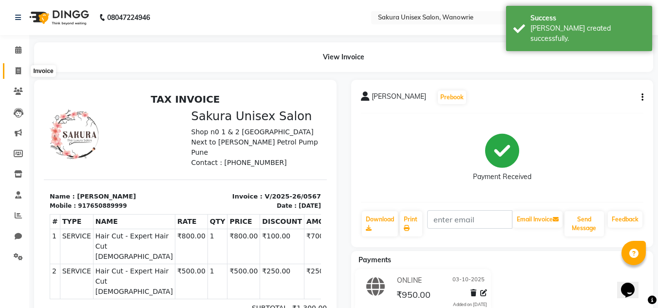
click at [12, 69] on span at bounding box center [18, 71] width 17 height 11
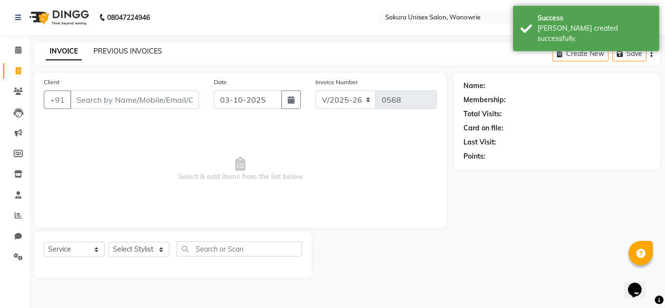
click at [141, 47] on link "PREVIOUS INVOICES" at bounding box center [127, 51] width 69 height 9
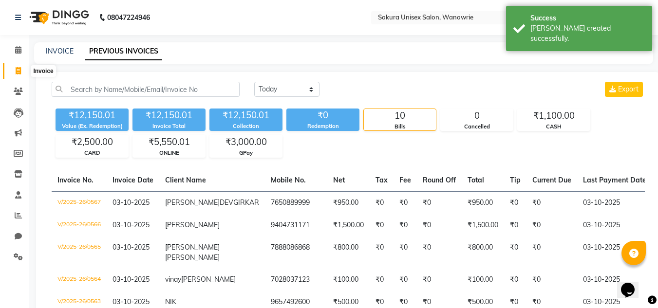
click at [21, 72] on span at bounding box center [18, 71] width 17 height 11
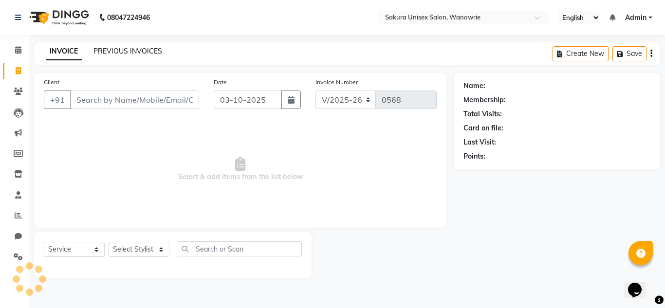
click at [102, 50] on link "PREVIOUS INVOICES" at bounding box center [127, 51] width 69 height 9
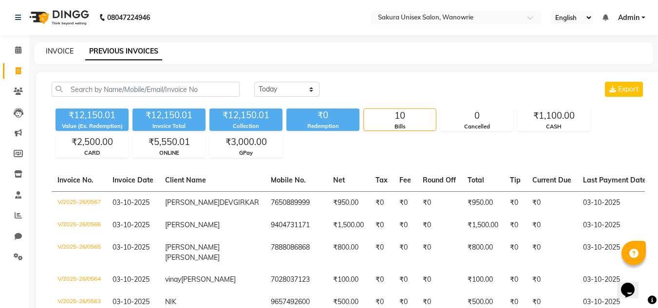
click at [64, 51] on link "INVOICE" at bounding box center [60, 51] width 28 height 9
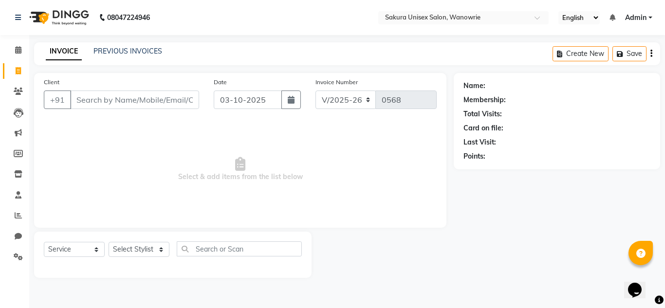
click at [118, 36] on div "08047224946 Select Location × Sakura Unisex Salon, Wanowrie English ENGLISH Esp…" at bounding box center [332, 154] width 665 height 308
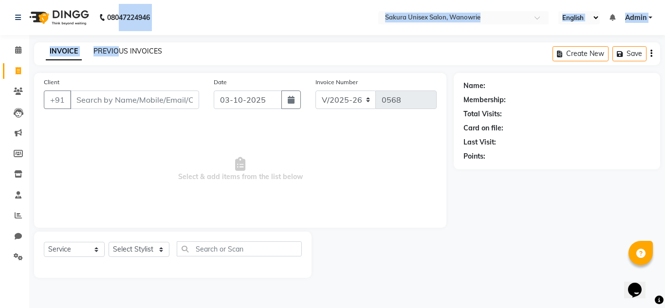
click at [120, 51] on link "PREVIOUS INVOICES" at bounding box center [127, 51] width 69 height 9
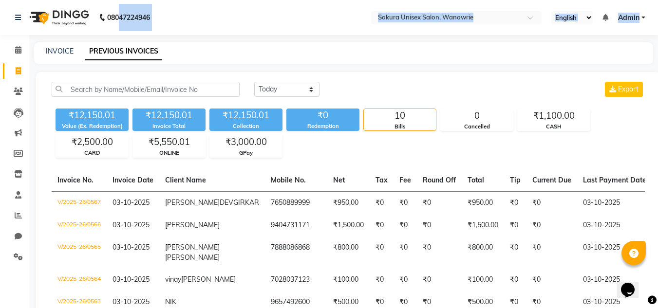
click at [1, 48] on li "Calendar" at bounding box center [14, 50] width 29 height 21
click at [19, 51] on icon at bounding box center [18, 49] width 6 height 7
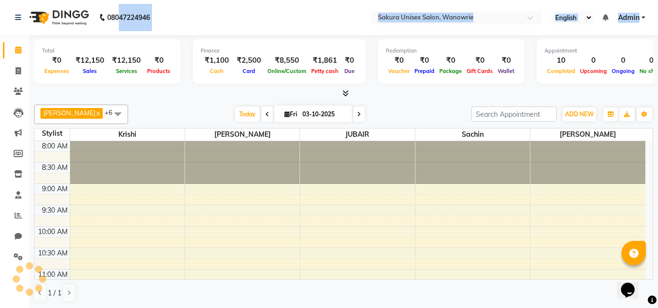
scroll to position [515, 0]
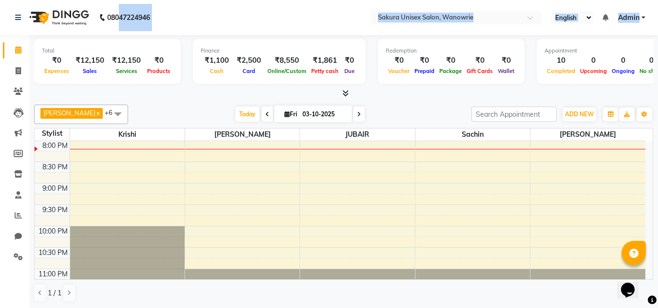
click at [321, 4] on nav "08047224946 Select Location × Sakura Unisex Salon, Wanowrie English ENGLISH Esp…" at bounding box center [329, 17] width 658 height 35
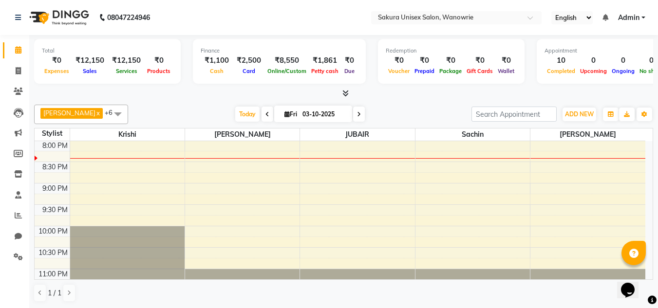
drag, startPoint x: 321, startPoint y: 4, endPoint x: 665, endPoint y: 331, distance: 474.0
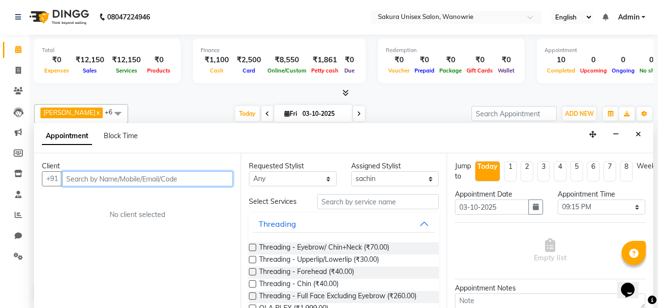
scroll to position [0, 0]
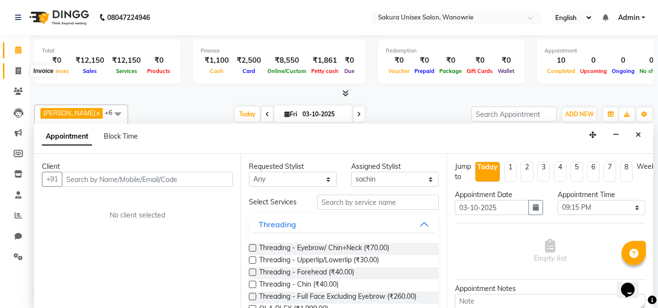
click at [17, 69] on icon at bounding box center [18, 70] width 5 height 7
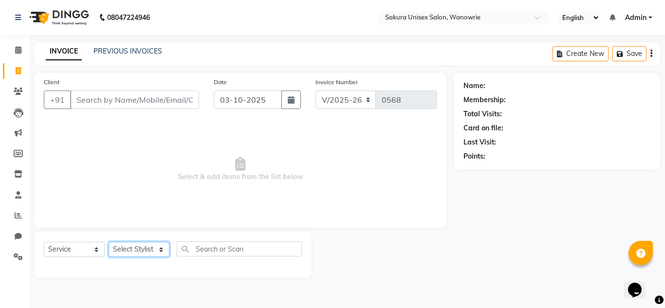
click at [143, 246] on select "Select Stylist [PERSON_NAME] [PERSON_NAME] krishi [PERSON_NAME] sachin" at bounding box center [139, 249] width 61 height 15
click at [109, 242] on select "Select Stylist [PERSON_NAME] [PERSON_NAME] krishi [PERSON_NAME] sachin" at bounding box center [139, 249] width 61 height 15
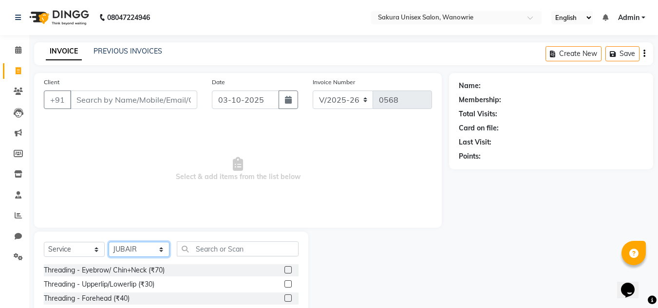
click at [147, 248] on select "Select Stylist [PERSON_NAME] [PERSON_NAME] krishi [PERSON_NAME] sachin" at bounding box center [139, 249] width 61 height 15
click at [109, 242] on select "Select Stylist [PERSON_NAME] [PERSON_NAME] krishi [PERSON_NAME] sachin" at bounding box center [139, 249] width 61 height 15
click at [207, 251] on input "text" at bounding box center [238, 249] width 122 height 15
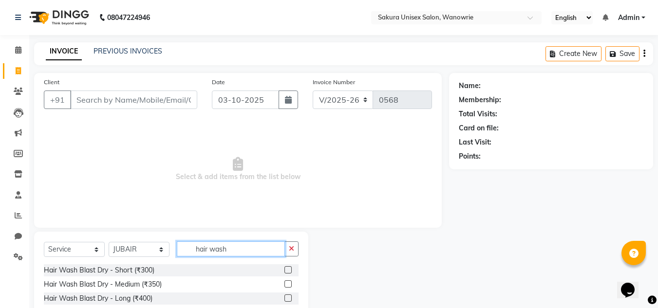
scroll to position [82, 0]
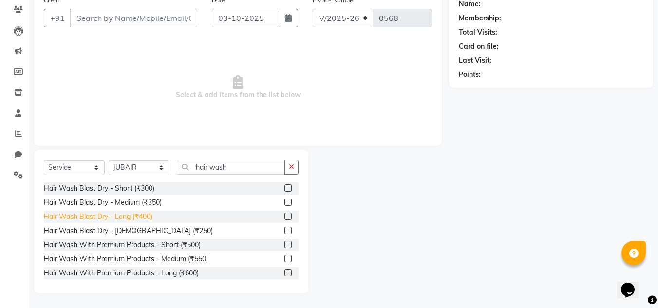
click at [142, 215] on div "Hair Wash Blast Dry - Long (₹400)" at bounding box center [98, 217] width 109 height 10
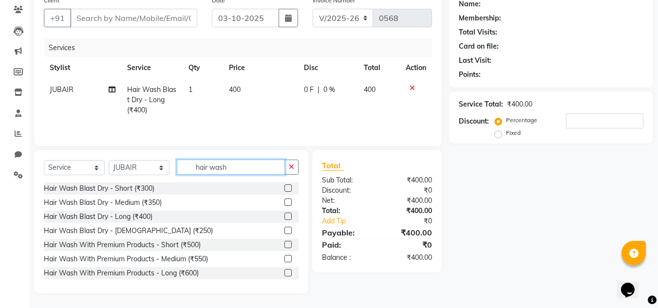
click at [284, 169] on input "hair wash" at bounding box center [231, 167] width 108 height 15
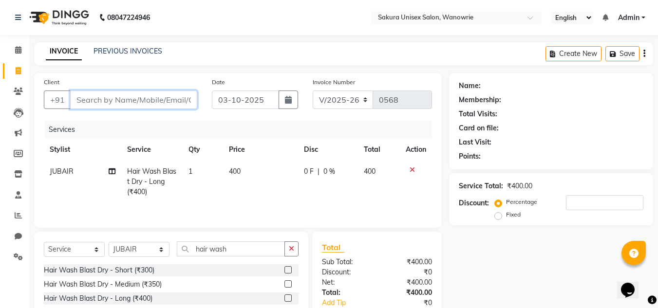
click at [121, 93] on input "Client" at bounding box center [133, 100] width 127 height 19
drag, startPoint x: 19, startPoint y: 36, endPoint x: 19, endPoint y: 48, distance: 11.7
click at [19, 37] on div "Calendar Invoice Clients Leads Marketing Members Inventory Staff Reports Chat S…" at bounding box center [65, 202] width 131 height 348
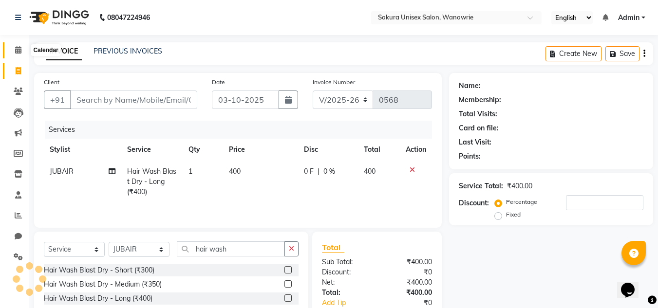
click at [19, 54] on span at bounding box center [18, 50] width 17 height 11
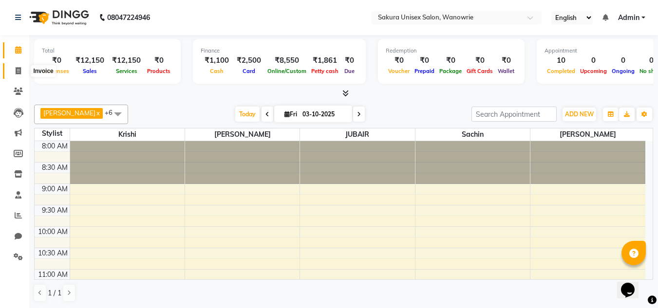
click at [13, 66] on span at bounding box center [18, 71] width 17 height 11
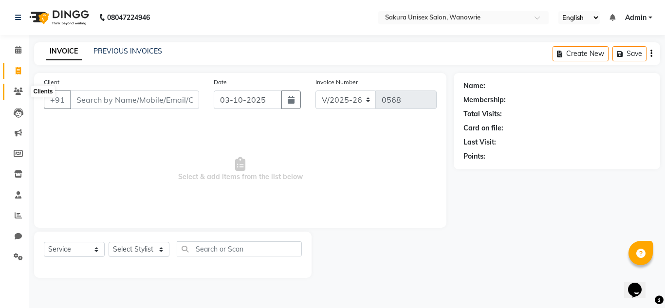
click at [21, 91] on icon at bounding box center [18, 91] width 9 height 7
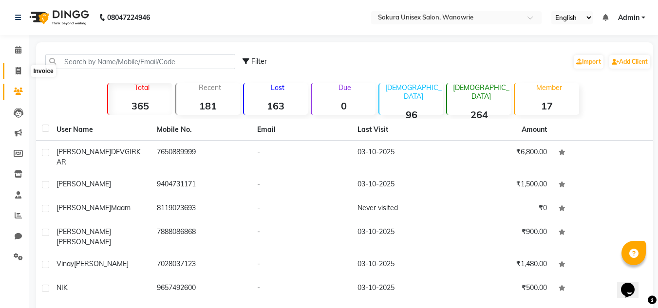
click at [17, 74] on icon at bounding box center [18, 70] width 5 height 7
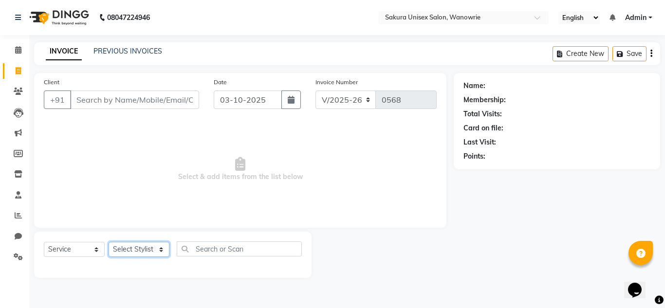
click at [156, 246] on select "Select Stylist [PERSON_NAME] [PERSON_NAME] krishi [PERSON_NAME] sachin" at bounding box center [139, 249] width 61 height 15
click at [109, 242] on select "Select Stylist [PERSON_NAME] [PERSON_NAME] krishi [PERSON_NAME] sachin" at bounding box center [139, 249] width 61 height 15
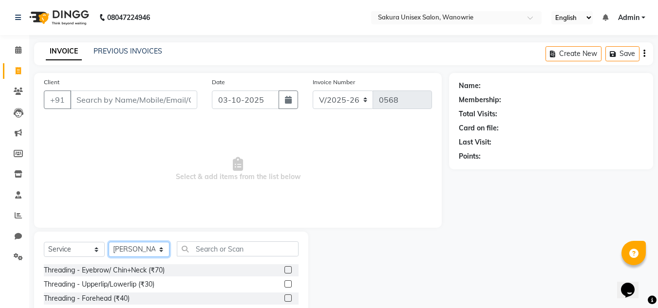
scroll to position [49, 0]
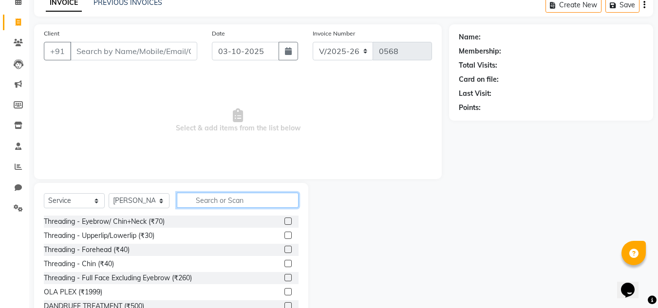
click at [224, 194] on input "text" at bounding box center [238, 200] width 122 height 15
click at [224, 195] on input "text" at bounding box center [238, 200] width 122 height 15
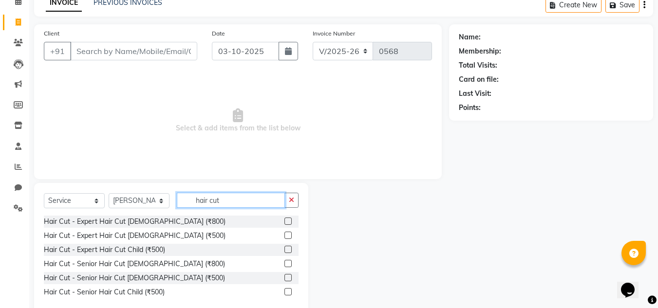
scroll to position [69, 0]
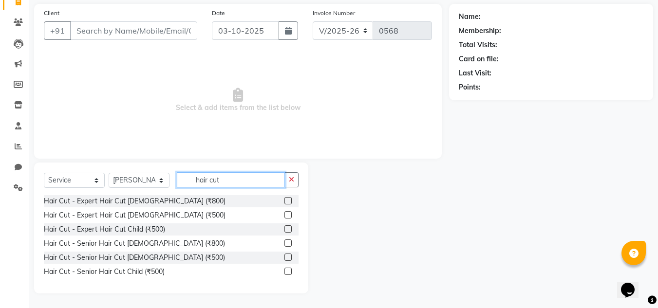
drag, startPoint x: 261, startPoint y: 174, endPoint x: 126, endPoint y: 175, distance: 134.9
click at [119, 182] on div "Select Service Product Membership Package Voucher Prepaid Gift Card Select Styl…" at bounding box center [171, 183] width 255 height 23
drag, startPoint x: 387, startPoint y: 149, endPoint x: 376, endPoint y: 147, distance: 11.5
click at [387, 150] on div "Client +91 Date [DATE] Invoice Number V/2025 V/[PHONE_NUMBER] Select & add item…" at bounding box center [238, 81] width 408 height 155
drag, startPoint x: 262, startPoint y: 174, endPoint x: 66, endPoint y: 198, distance: 197.7
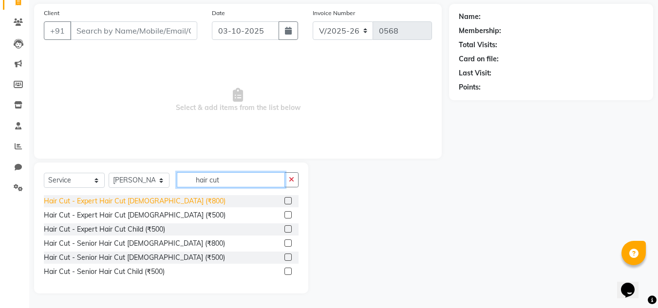
click at [66, 198] on div "Select Service Product Membership Package Voucher Prepaid Gift Card Select Styl…" at bounding box center [171, 228] width 274 height 131
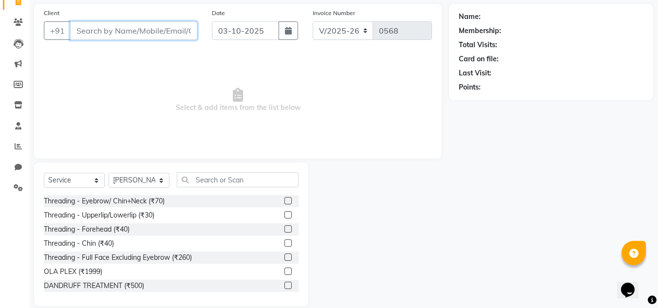
click at [88, 29] on input "Client" at bounding box center [133, 30] width 127 height 19
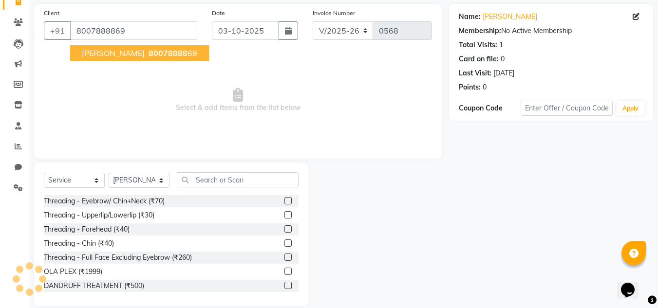
drag, startPoint x: 81, startPoint y: 48, endPoint x: 88, endPoint y: 56, distance: 10.0
click at [81, 49] on button "[PERSON_NAME] 80078888 69" at bounding box center [139, 53] width 139 height 16
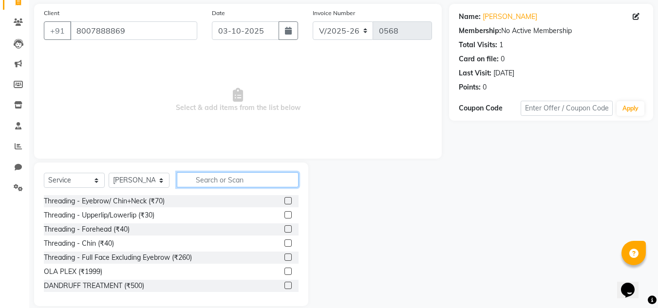
click at [206, 174] on input "text" at bounding box center [238, 179] width 122 height 15
click at [153, 179] on select "Select Stylist [PERSON_NAME] [PERSON_NAME] krishi [PERSON_NAME] sachin" at bounding box center [139, 180] width 61 height 15
click at [109, 173] on select "Select Stylist [PERSON_NAME] [PERSON_NAME] krishi [PERSON_NAME] sachin" at bounding box center [139, 180] width 61 height 15
click at [219, 182] on input "text" at bounding box center [238, 179] width 122 height 15
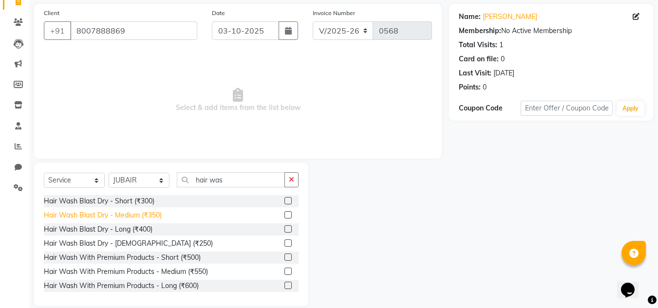
click at [148, 214] on div "Hair Wash Blast Dry - Medium (₹350)" at bounding box center [103, 215] width 118 height 10
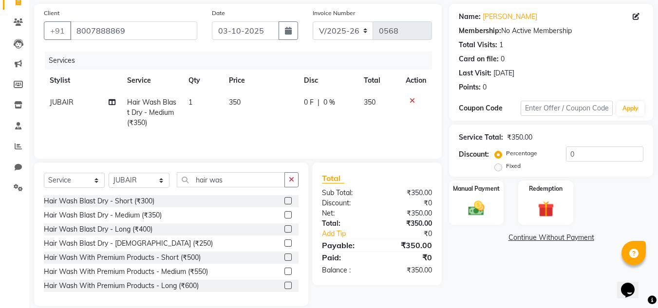
click at [291, 179] on icon "button" at bounding box center [291, 179] width 5 height 7
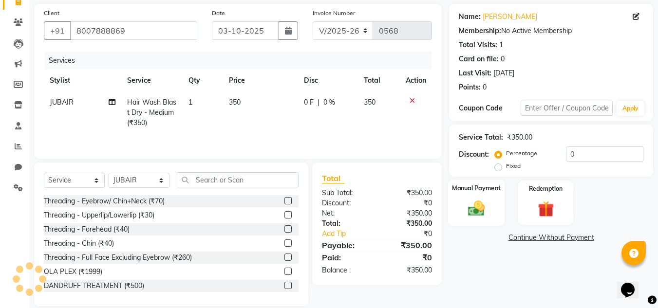
drag, startPoint x: 488, startPoint y: 206, endPoint x: 483, endPoint y: 207, distance: 6.0
click at [488, 206] on img at bounding box center [476, 208] width 27 height 19
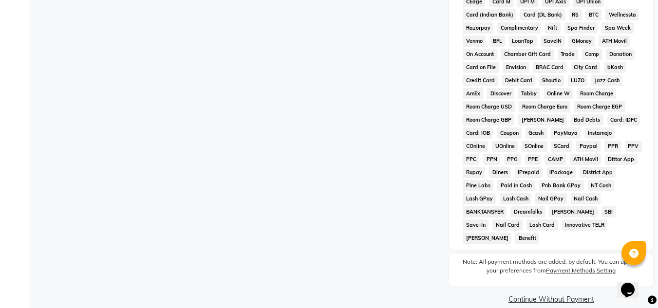
scroll to position [141, 0]
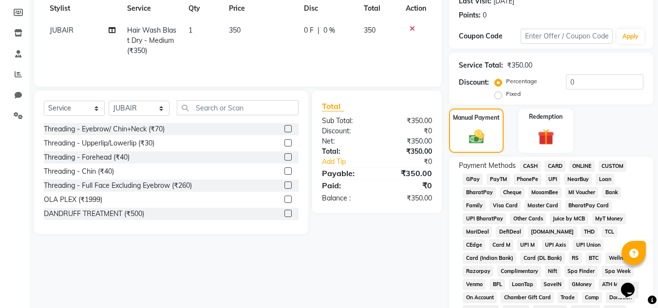
click at [575, 166] on span "ONLINE" at bounding box center [581, 166] width 25 height 11
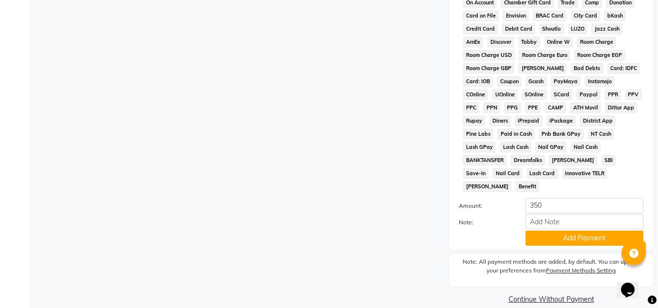
scroll to position [193, 0]
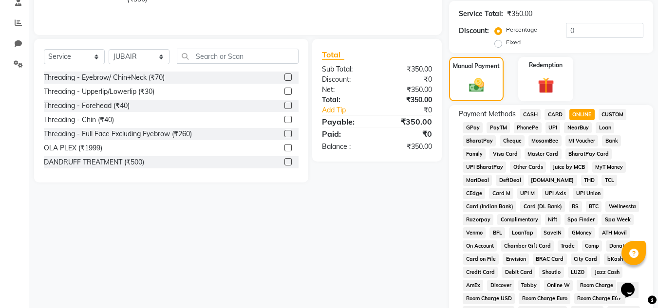
click at [537, 112] on span "CASH" at bounding box center [530, 114] width 21 height 11
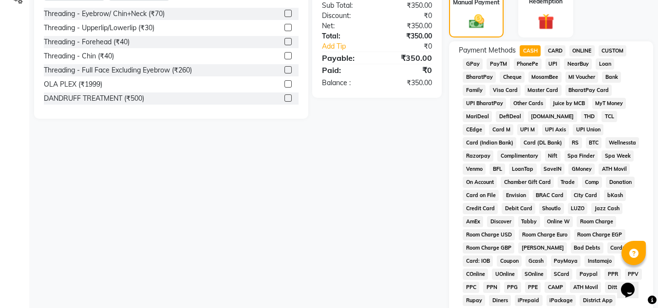
scroll to position [144, 0]
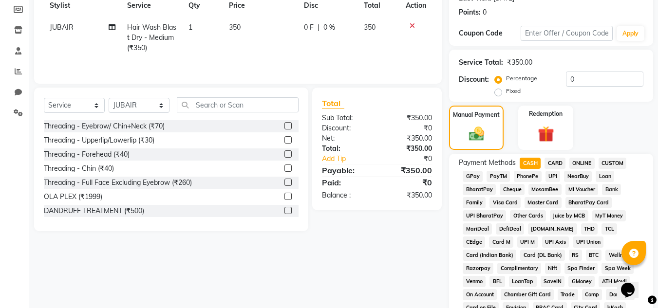
click at [558, 163] on span "CARD" at bounding box center [554, 163] width 21 height 11
click at [580, 161] on span "ONLINE" at bounding box center [581, 163] width 25 height 11
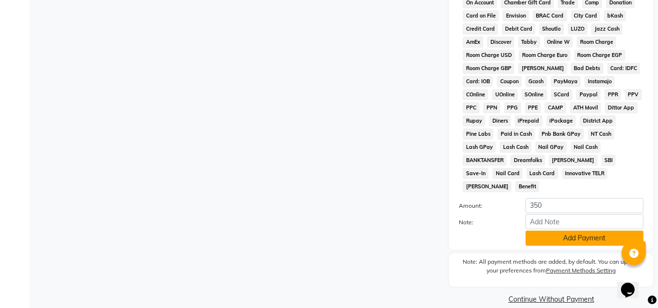
click at [572, 231] on button "Add Payment" at bounding box center [584, 238] width 118 height 15
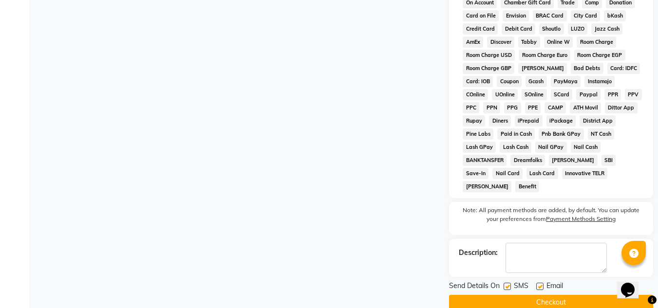
scroll to position [440, 0]
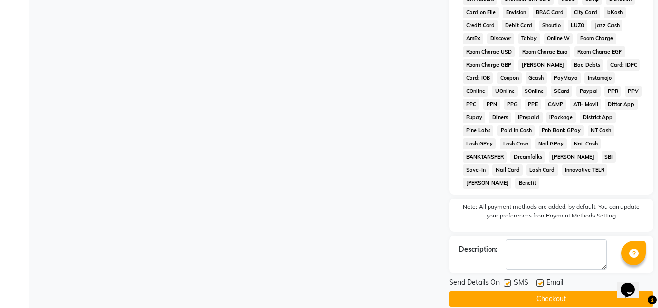
click at [518, 292] on button "Checkout" at bounding box center [551, 299] width 204 height 15
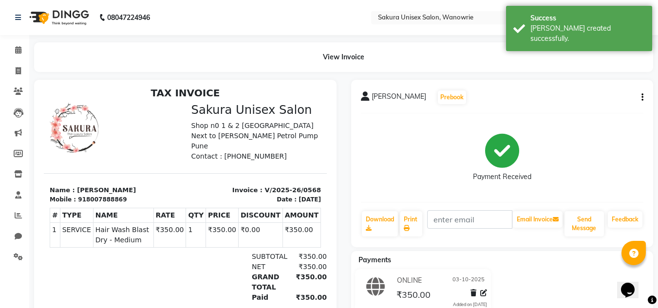
scroll to position [8, 0]
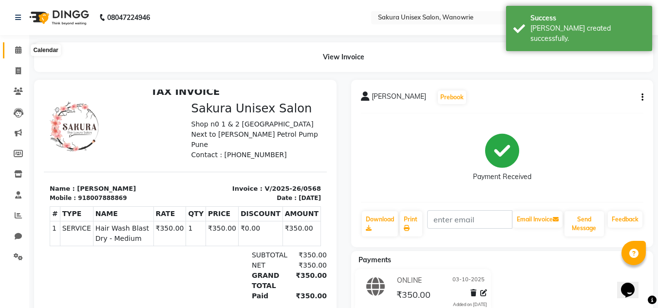
click at [10, 49] on span at bounding box center [18, 50] width 17 height 11
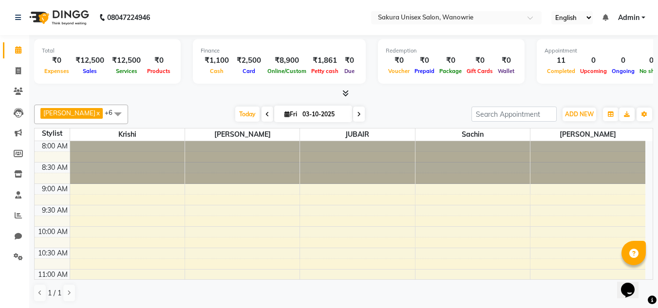
click at [11, 83] on li "Clients" at bounding box center [14, 91] width 29 height 21
click at [16, 76] on span at bounding box center [18, 71] width 17 height 11
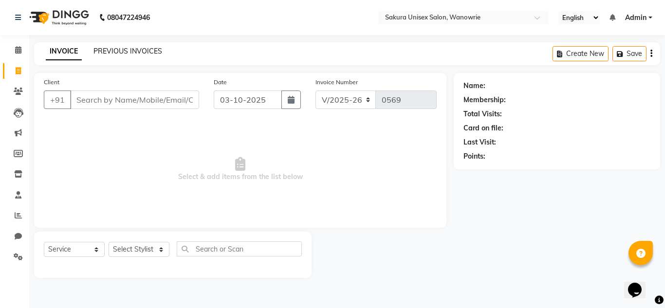
click at [159, 47] on link "PREVIOUS INVOICES" at bounding box center [127, 51] width 69 height 9
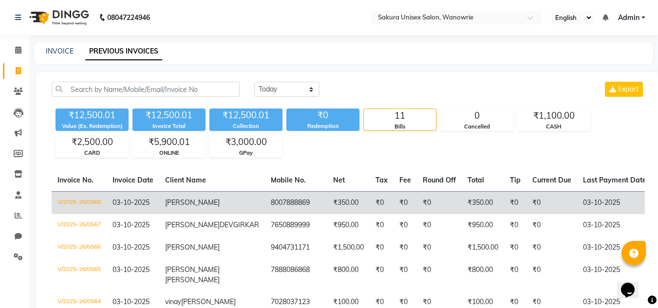
click at [327, 191] on td "₹350.00" at bounding box center [348, 202] width 42 height 23
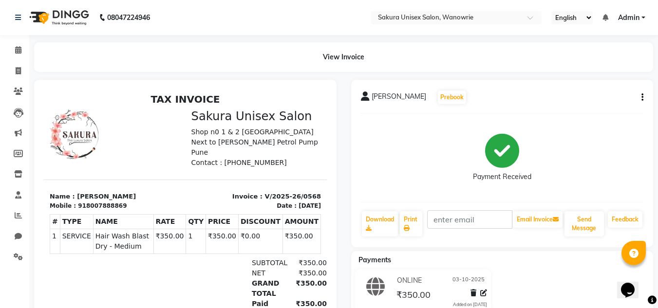
click at [357, 69] on div "View Invoice" at bounding box center [343, 57] width 619 height 30
click at [345, 54] on div "View Invoice" at bounding box center [343, 57] width 619 height 30
click at [279, 138] on p "Shop n0 1 & 2 [GEOGRAPHIC_DATA] Next to [PERSON_NAME] Petrol Pump Pune" at bounding box center [256, 142] width 130 height 31
click at [347, 95] on div "[PERSON_NAME] Prebook Payment Received Download Print Email Invoice Send Messag…" at bounding box center [502, 211] width 317 height 262
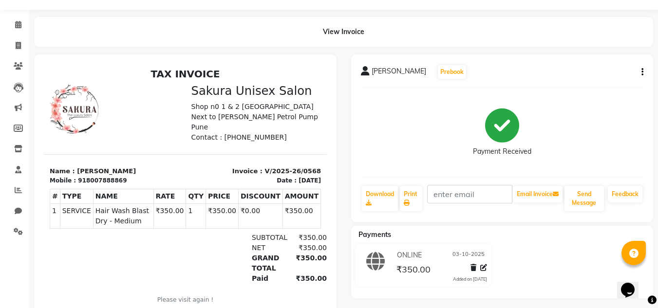
scroll to position [49, 0]
